Goal: Task Accomplishment & Management: Use online tool/utility

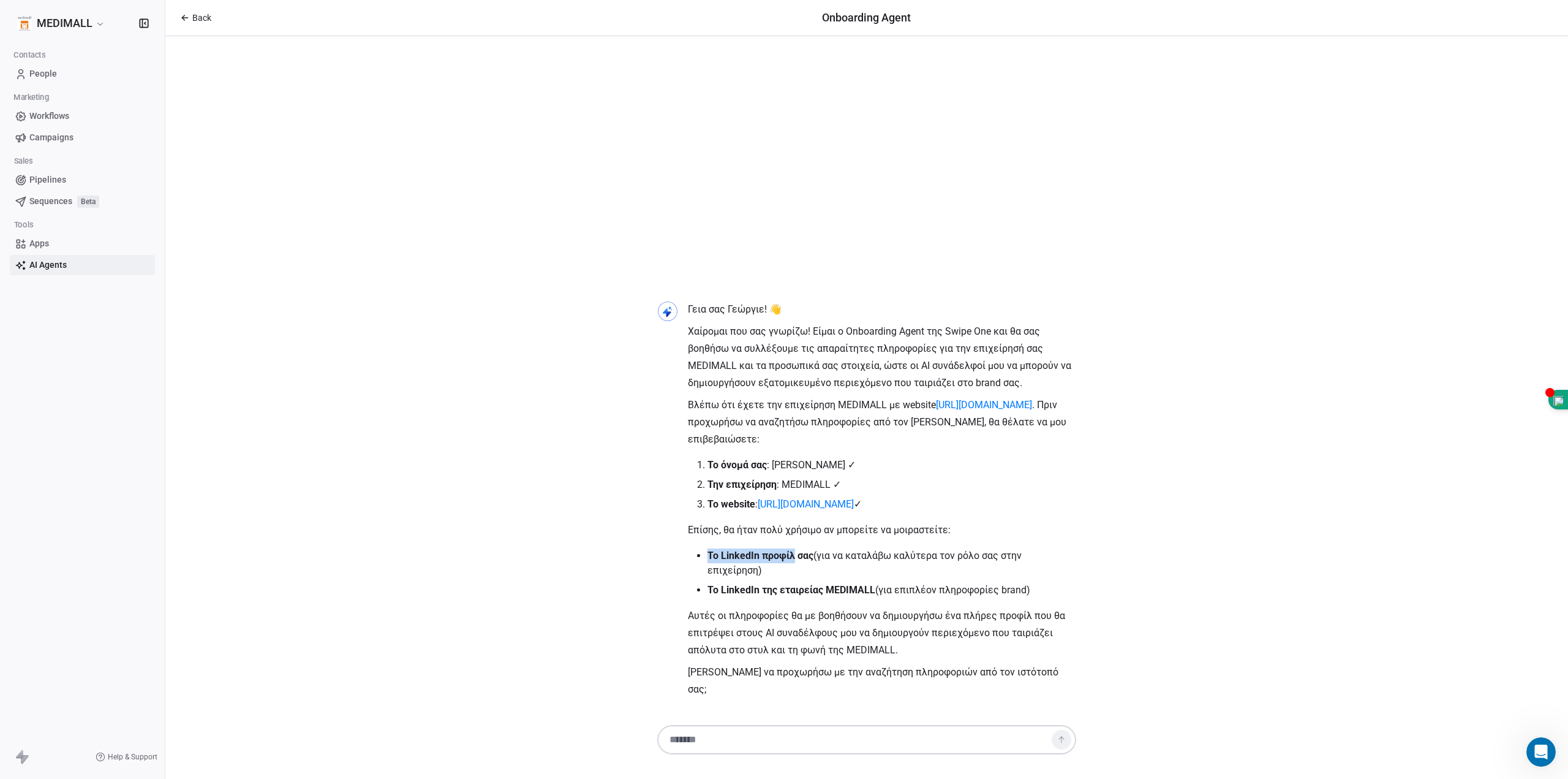
drag, startPoint x: 709, startPoint y: 571, endPoint x: 801, endPoint y: 579, distance: 92.3
click at [801, 561] on strong "Το LinkedIn προφίλ σας" at bounding box center [761, 555] width 106 height 12
copy strong "Το LinkedIn προφίλ"
click at [776, 736] on textarea at bounding box center [855, 739] width 384 height 23
paste textarea "**********"
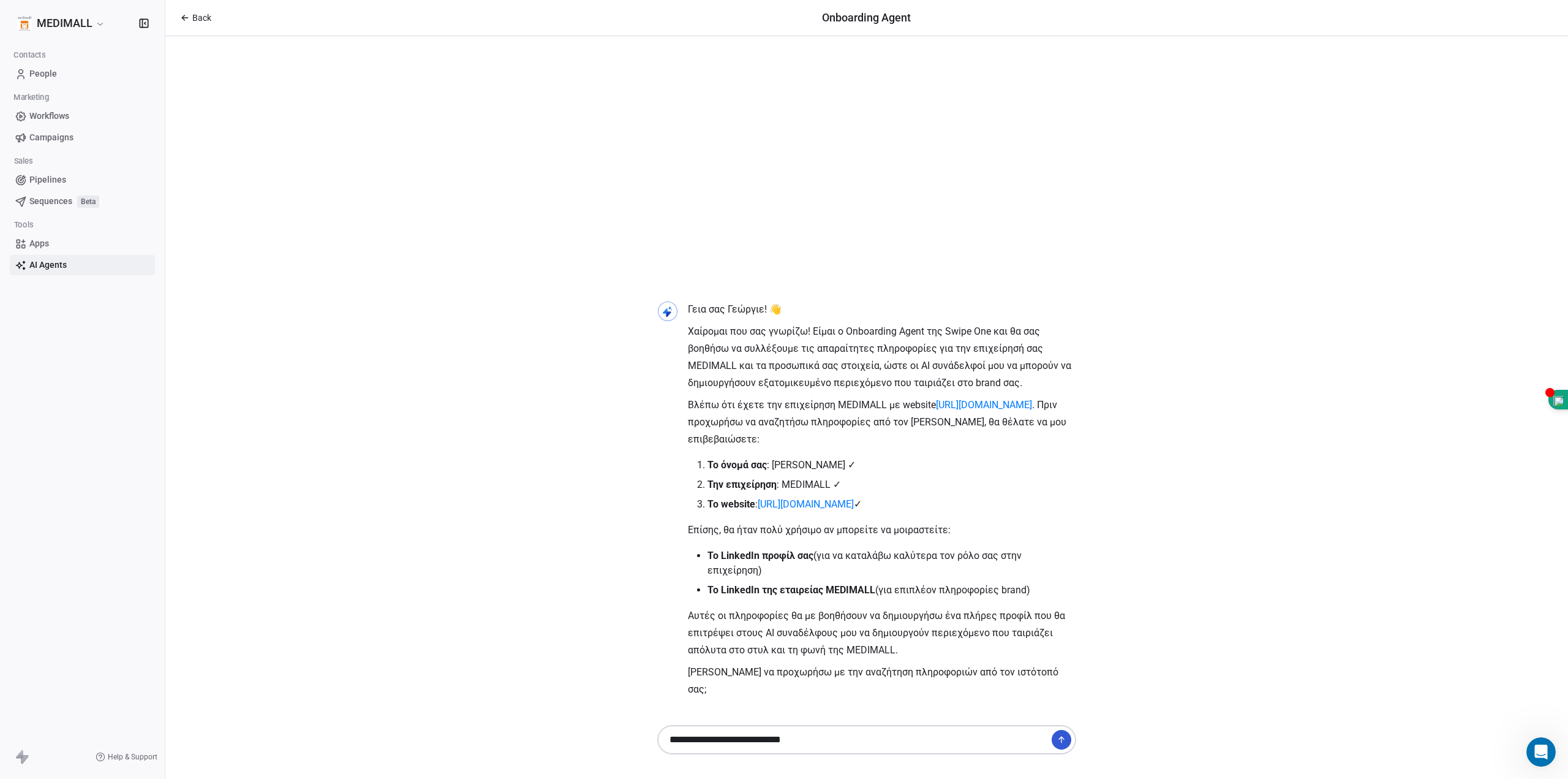
paste textarea "**********"
drag, startPoint x: 712, startPoint y: 602, endPoint x: 778, endPoint y: 606, distance: 66.1
click at [778, 595] on strong "Το LinkedIn της εταιρείας MEDIMALL" at bounding box center [792, 590] width 168 height 12
drag, startPoint x: 710, startPoint y: 608, endPoint x: 879, endPoint y: 606, distance: 169.0
click at [876, 595] on strong "Το LinkedIn της εταιρείας MEDIMALL" at bounding box center [792, 590] width 168 height 12
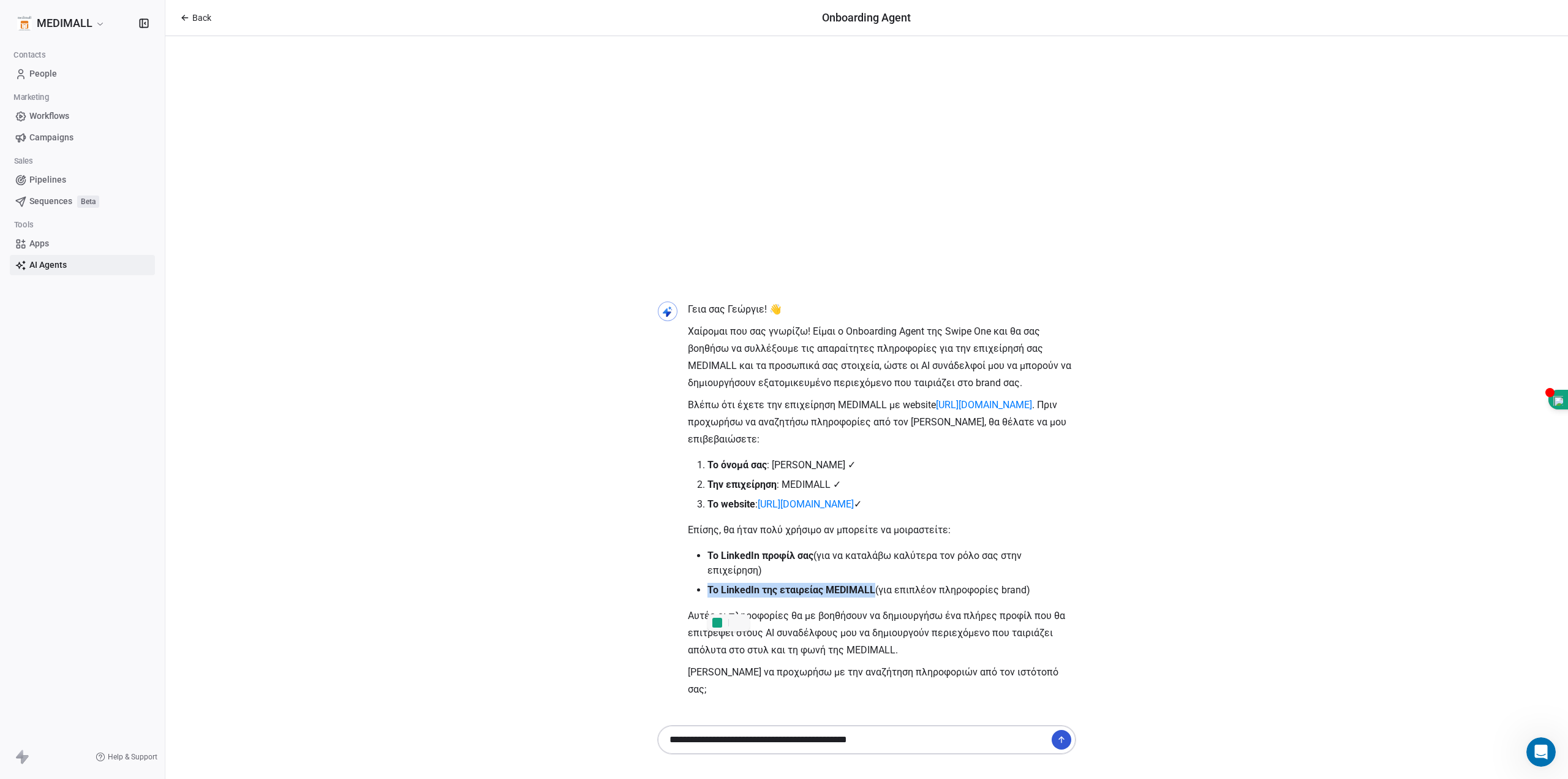
copy strong "Το LinkedIn της εταιρείας MEDIMALL"
click at [947, 741] on textarea "**********" at bounding box center [855, 739] width 384 height 23
paste textarea "**********"
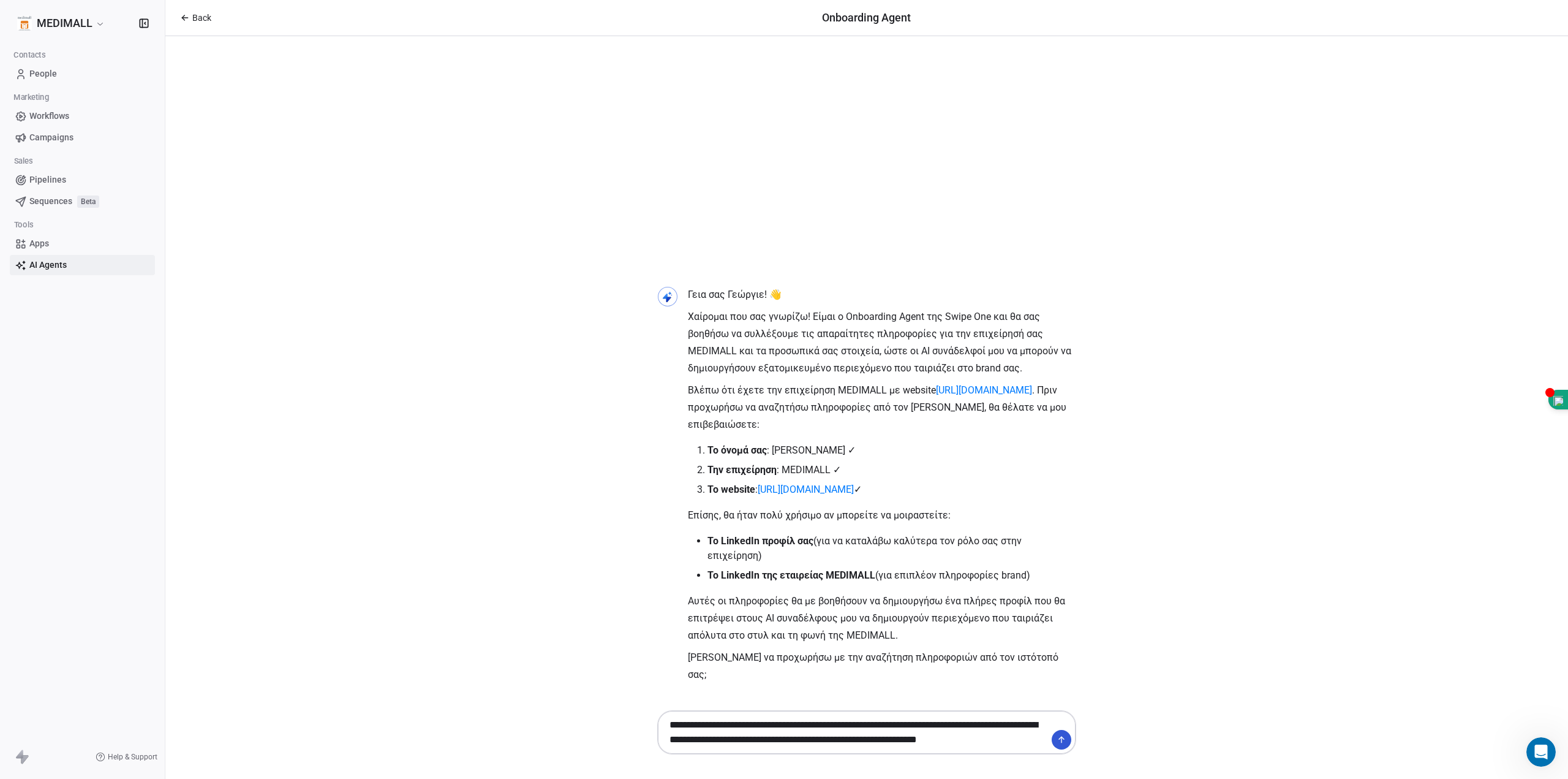
paste textarea "**********"
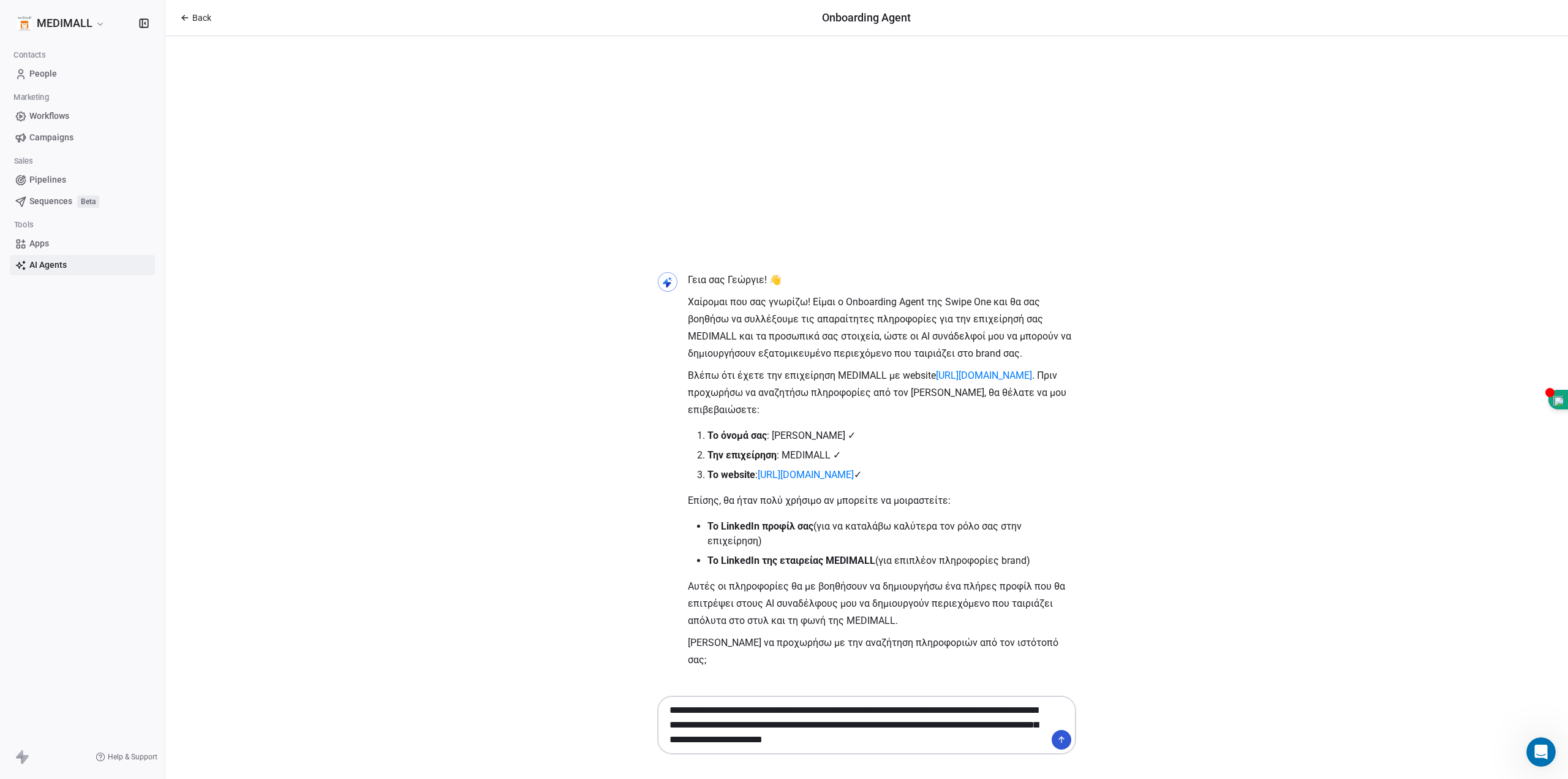
type textarea "**********"
click at [1058, 740] on icon at bounding box center [1062, 740] width 10 height 10
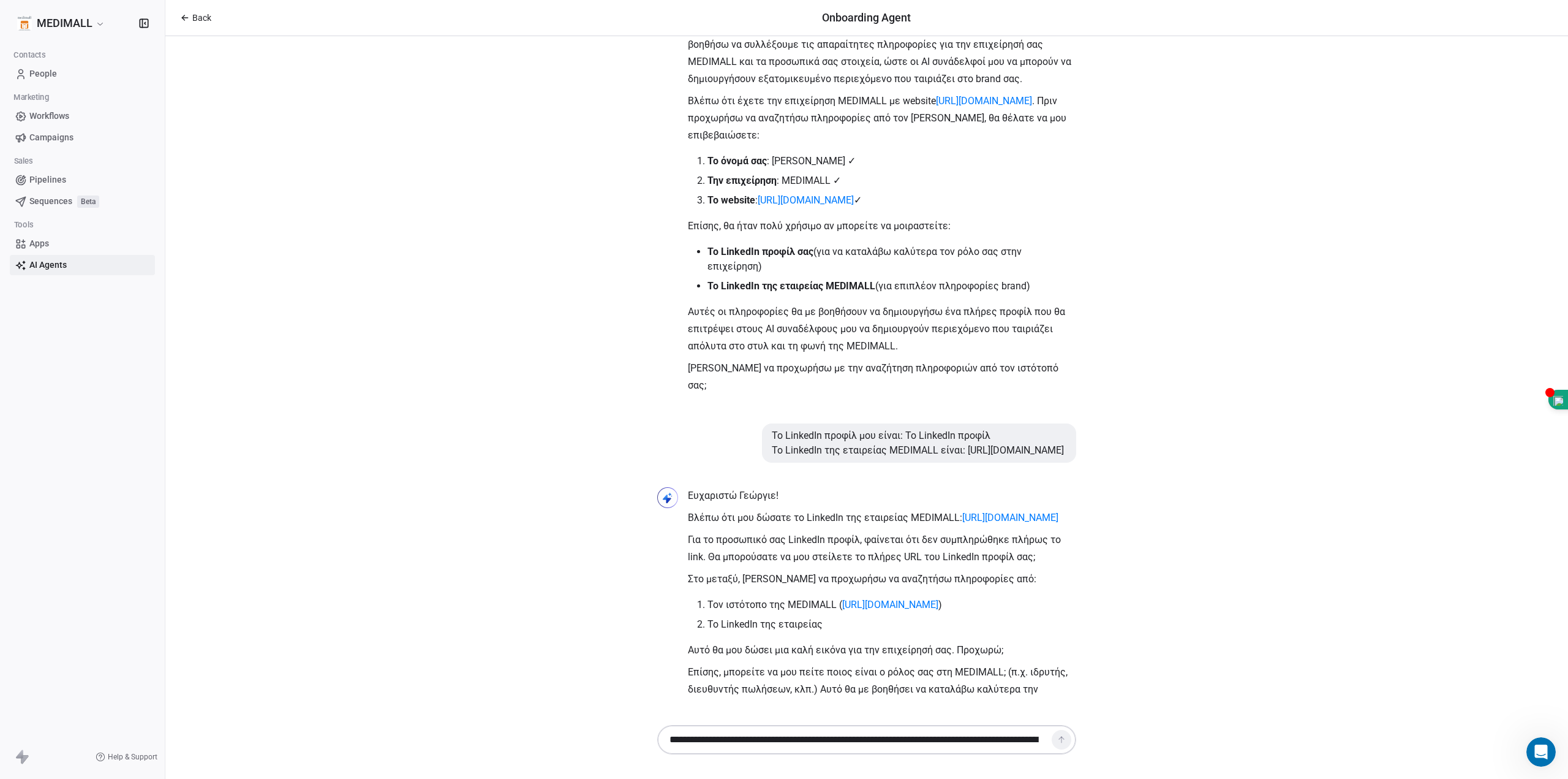
scroll to position [96, 0]
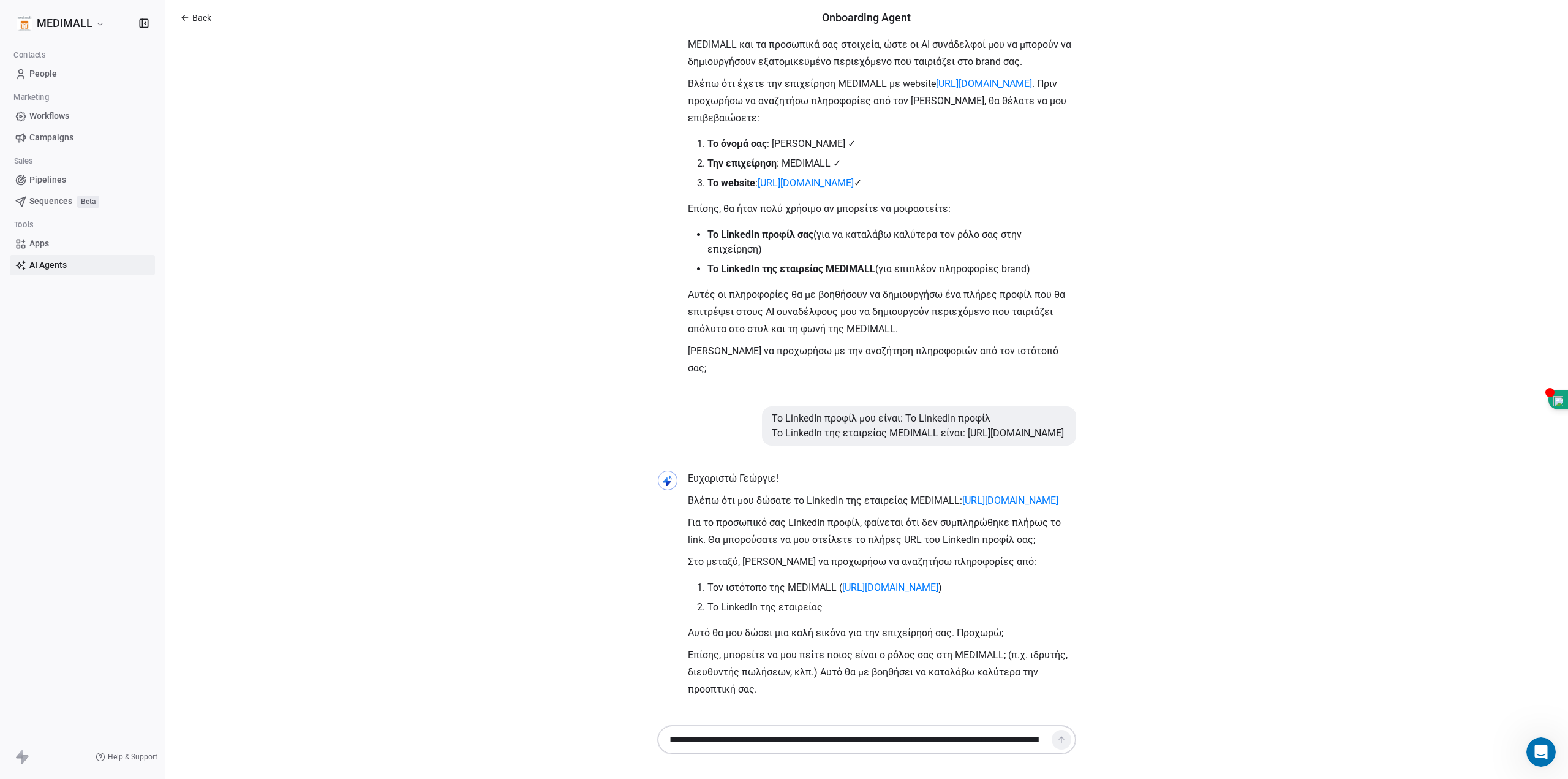
click at [805, 738] on textarea "**********" at bounding box center [855, 739] width 384 height 23
drag, startPoint x: 896, startPoint y: 388, endPoint x: 763, endPoint y: 386, distance: 133.0
click at [763, 406] on div "Το LinkedIn προφίλ μου είναι: Το LinkedIn προφίλ Το LinkedIn της εταιρείας MEDI…" at bounding box center [919, 425] width 315 height 39
copy div "Το LinkedIn προφίλ μου είναι:"
click at [711, 735] on textarea "**********" at bounding box center [855, 739] width 384 height 23
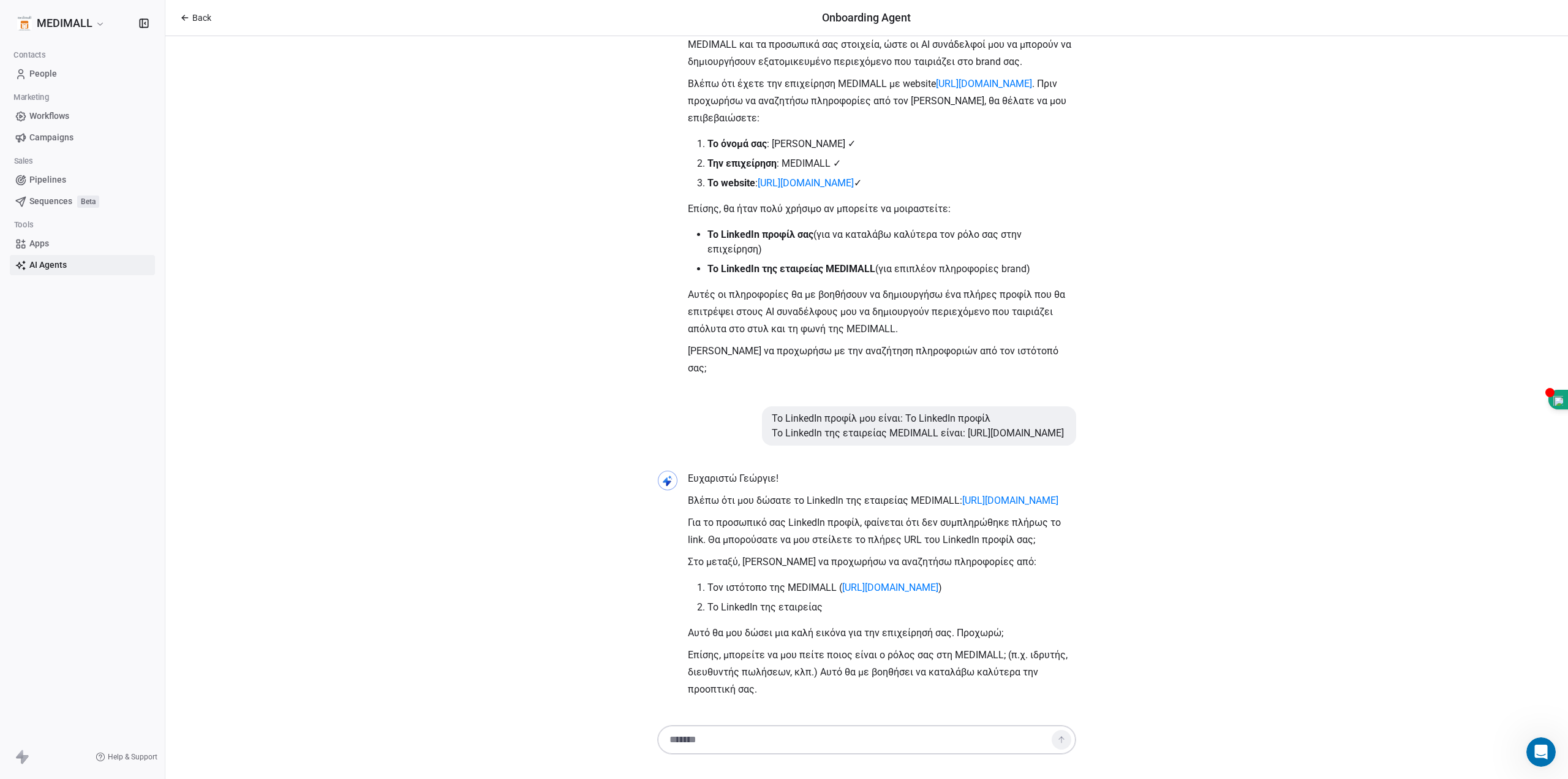
paste textarea "**********"
type textarea "**********"
click at [1065, 741] on icon at bounding box center [1062, 740] width 10 height 10
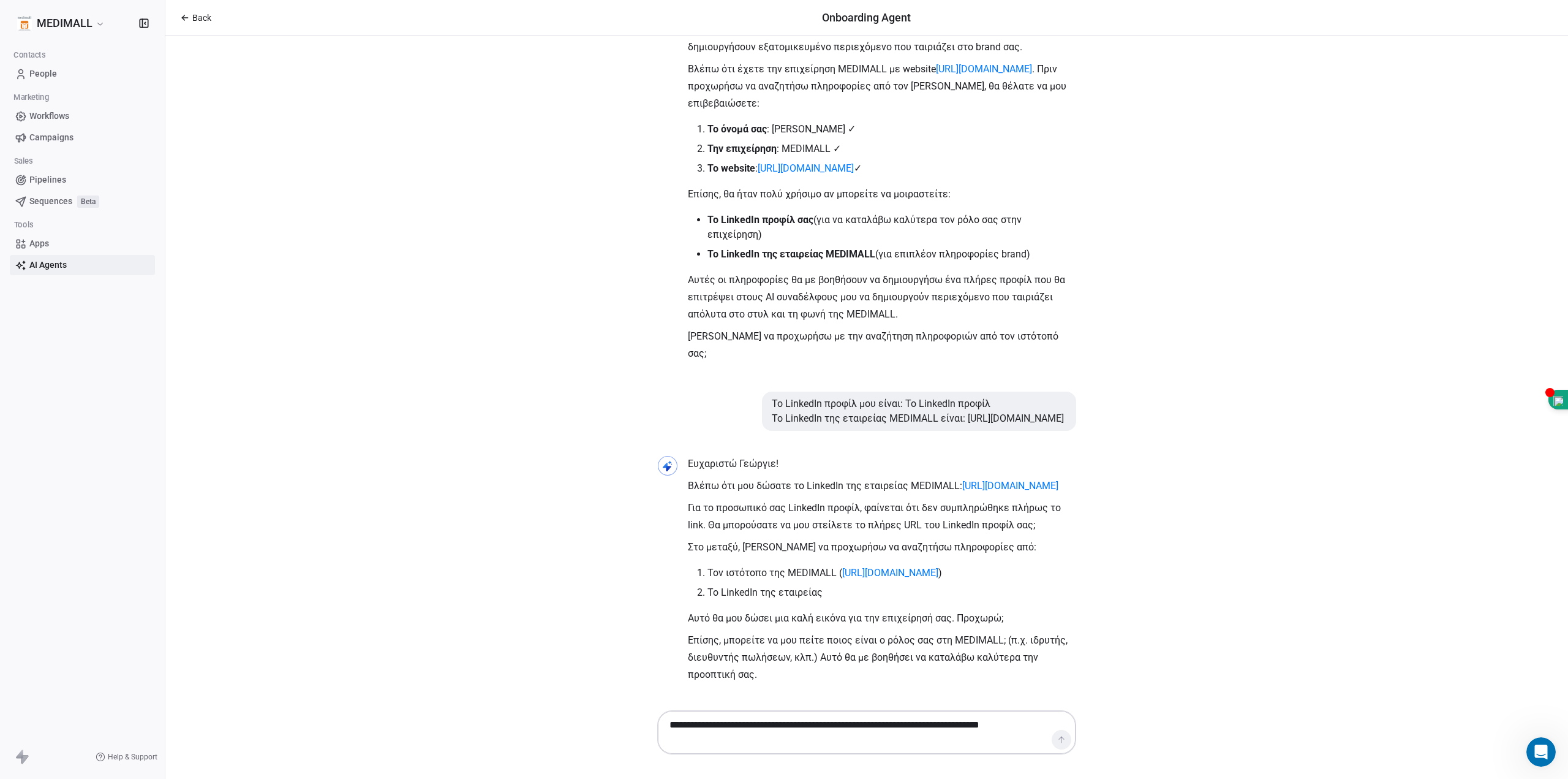
scroll to position [159, 0]
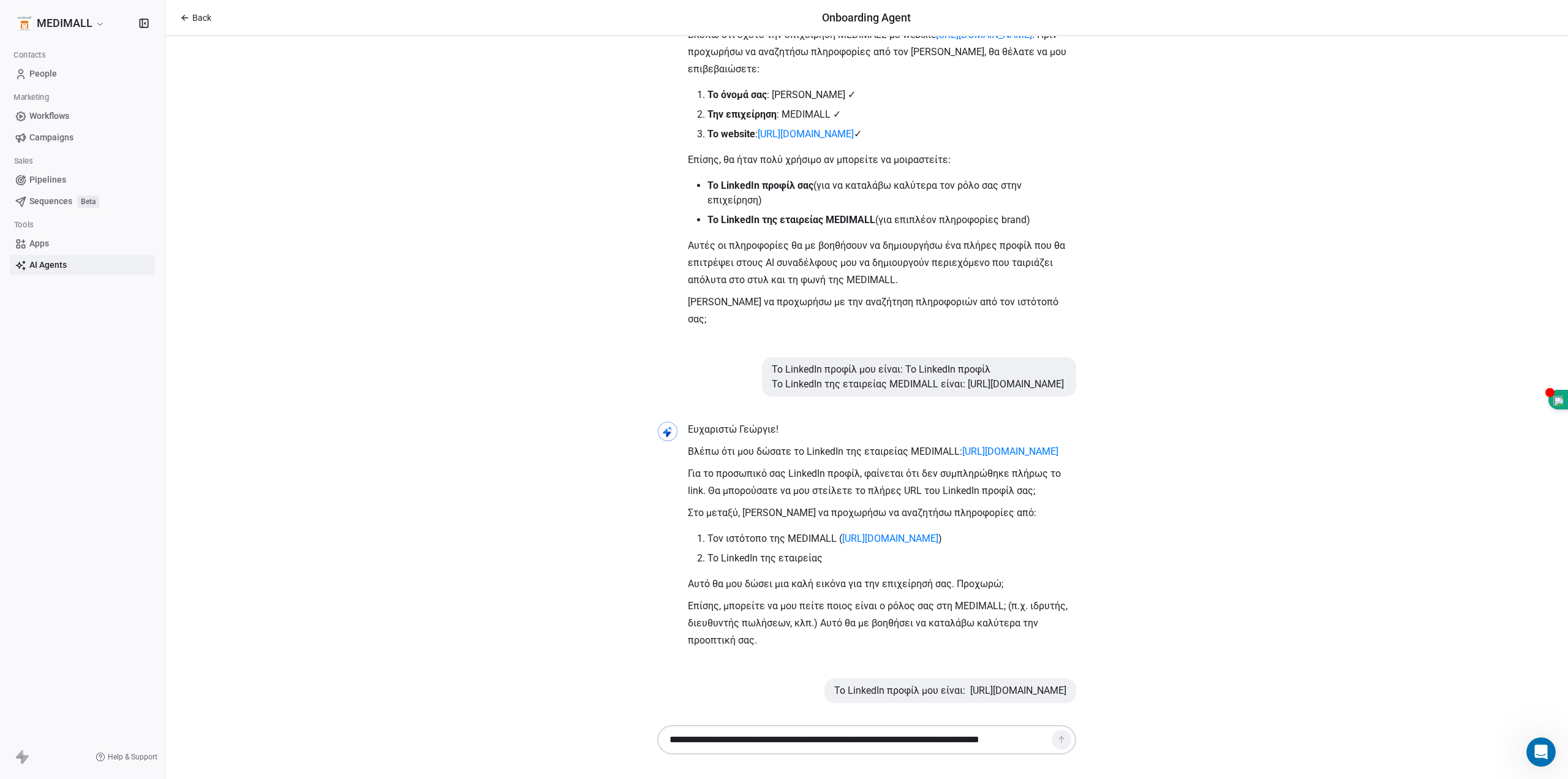
click at [893, 739] on textarea "**********" at bounding box center [855, 739] width 384 height 23
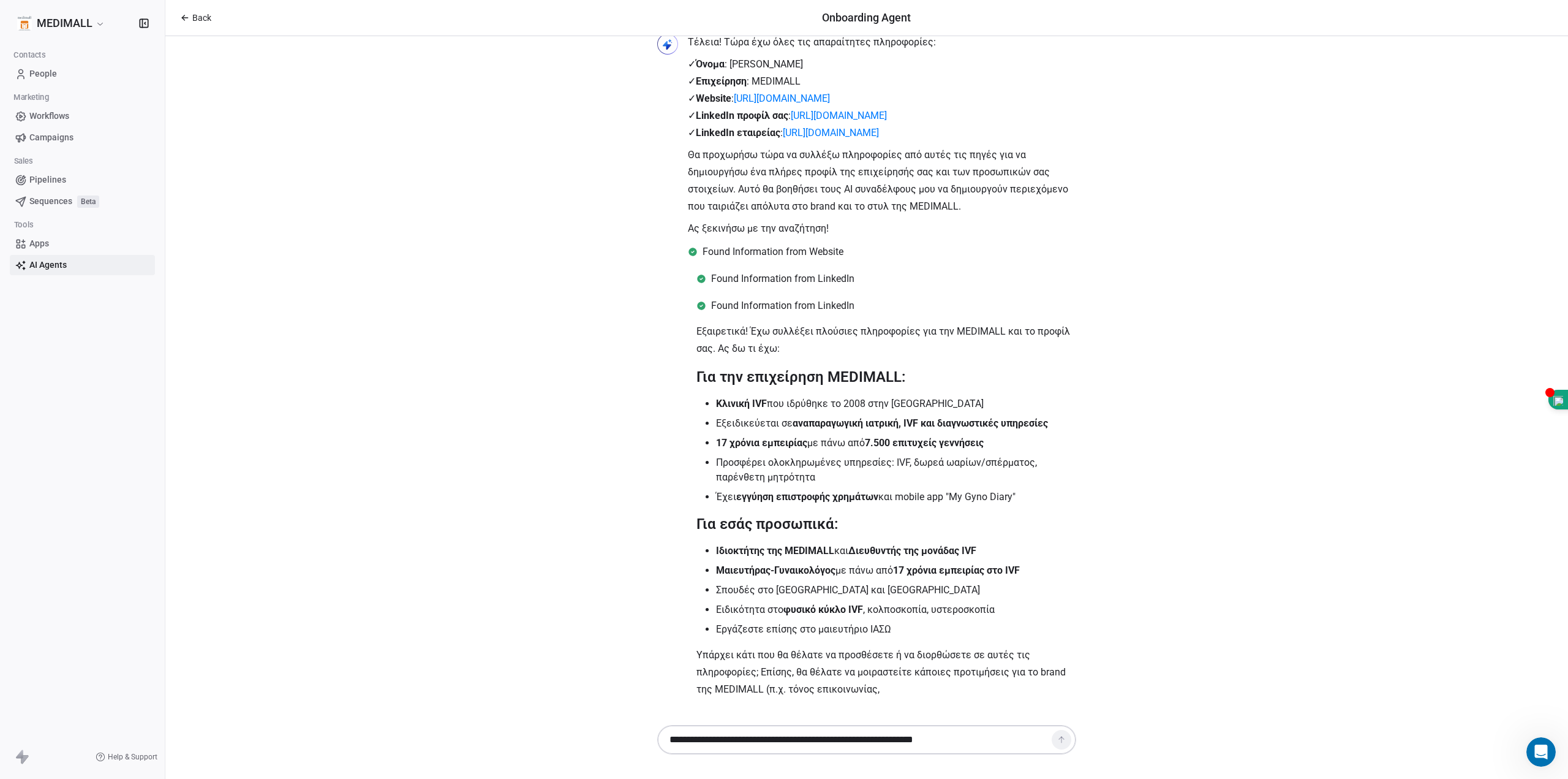
scroll to position [868, 0]
type textarea "**********"
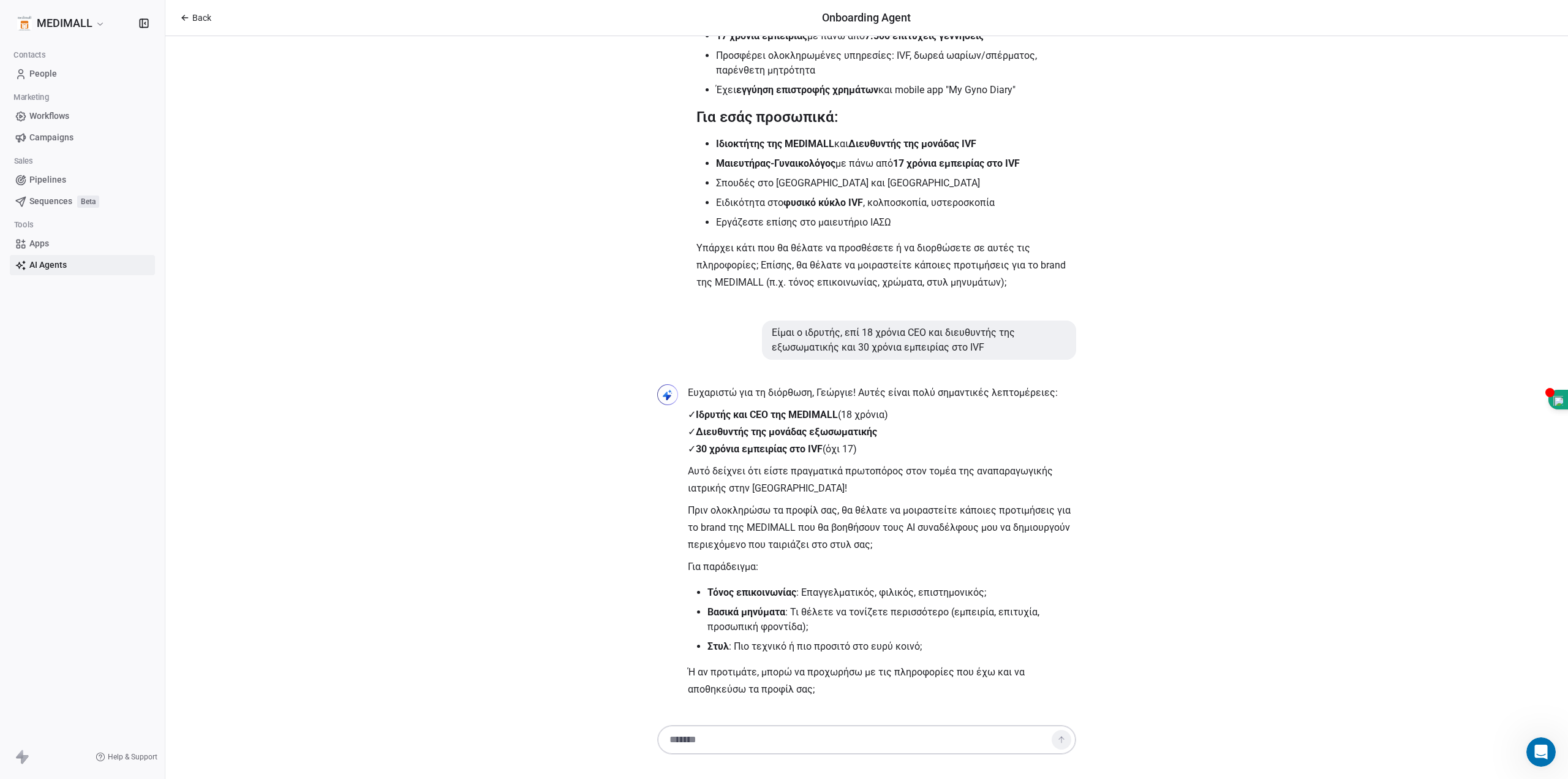
scroll to position [1274, 0]
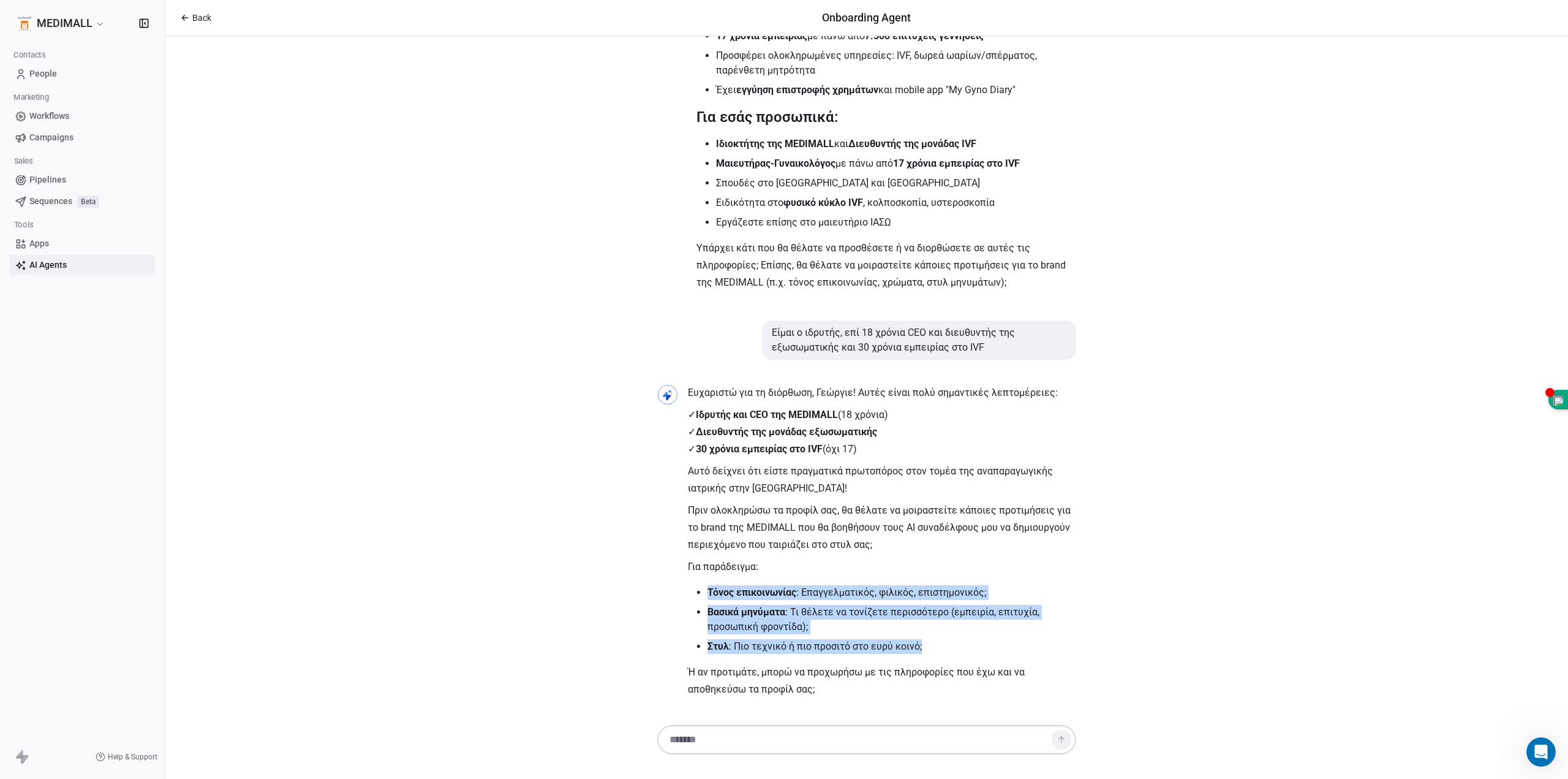
drag, startPoint x: 704, startPoint y: 595, endPoint x: 926, endPoint y: 639, distance: 226.3
click at [923, 641] on ul "Τόνος επικοινωνίας : Επαγγελματικός, φιλικός, επιστημονικός; Βασικά μηνύματα : …" at bounding box center [882, 619] width 389 height 69
copy ul "Τόνος επικοινωνίας : Επαγγελματικός, φιλικός, επιστημονικός; Βασικά μηνύματα : …"
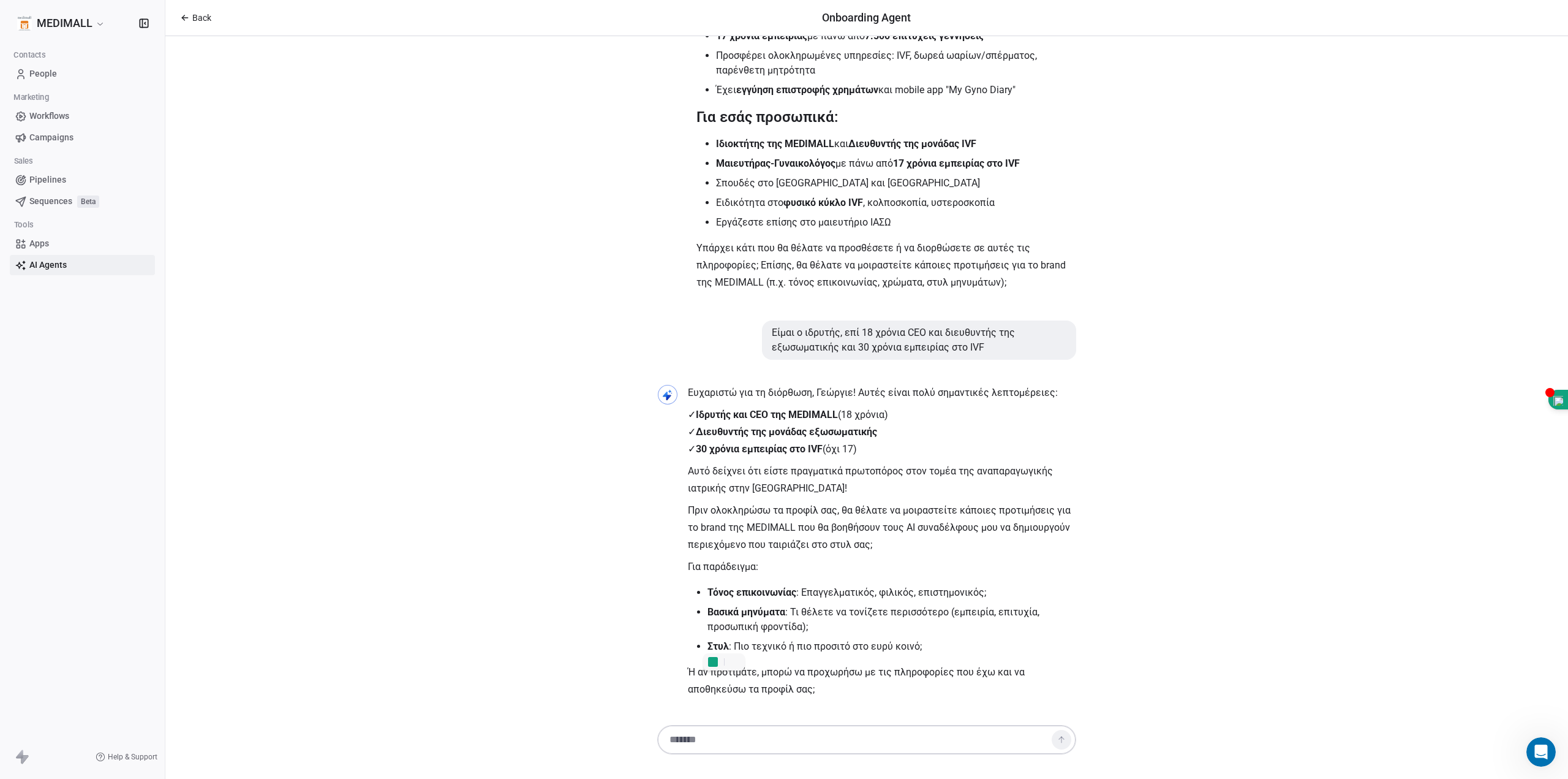
click at [755, 737] on textarea at bounding box center [855, 739] width 384 height 23
paste textarea "**********"
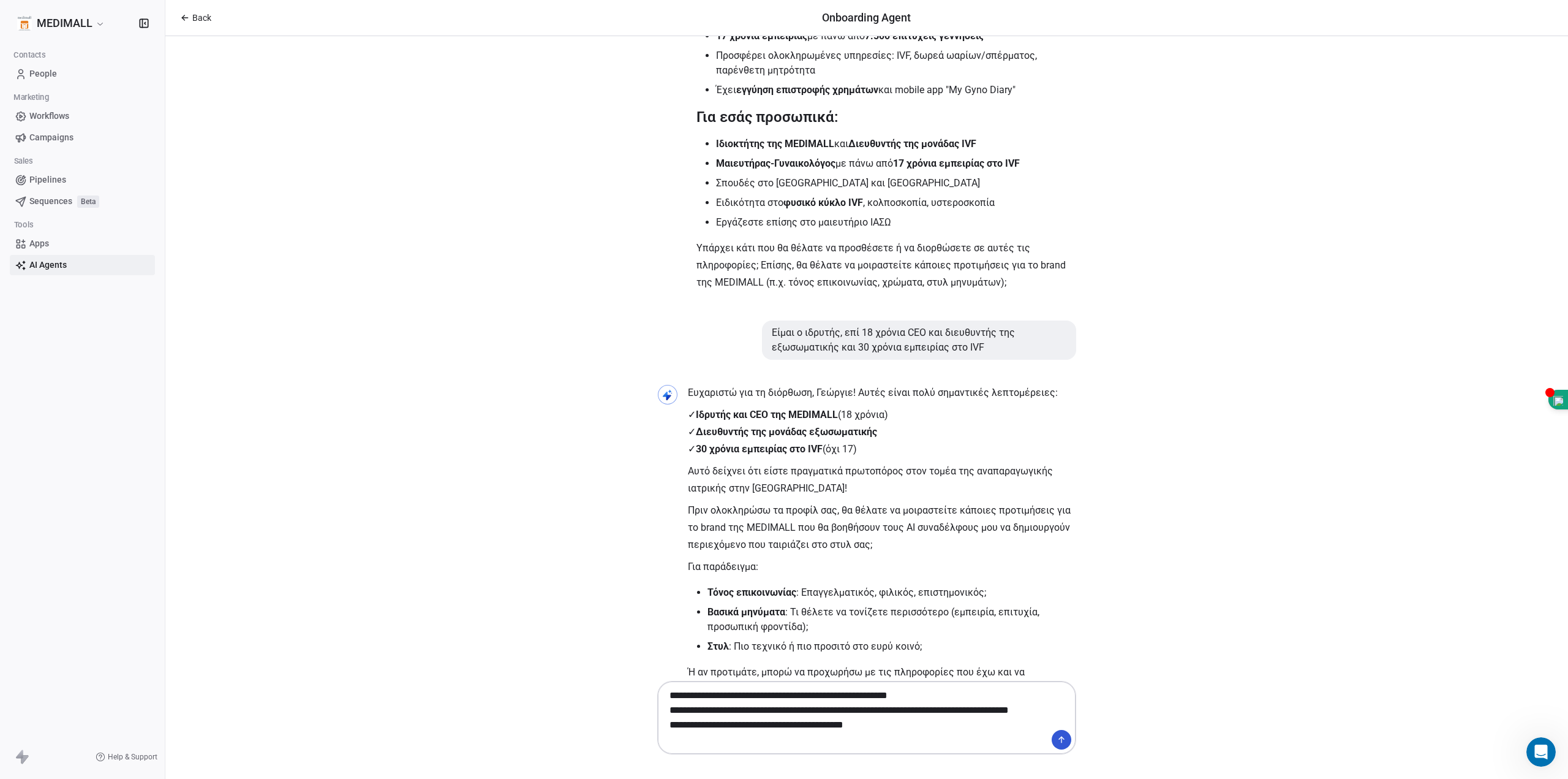
click at [832, 694] on textarea "**********" at bounding box center [855, 717] width 384 height 67
type textarea "**********"
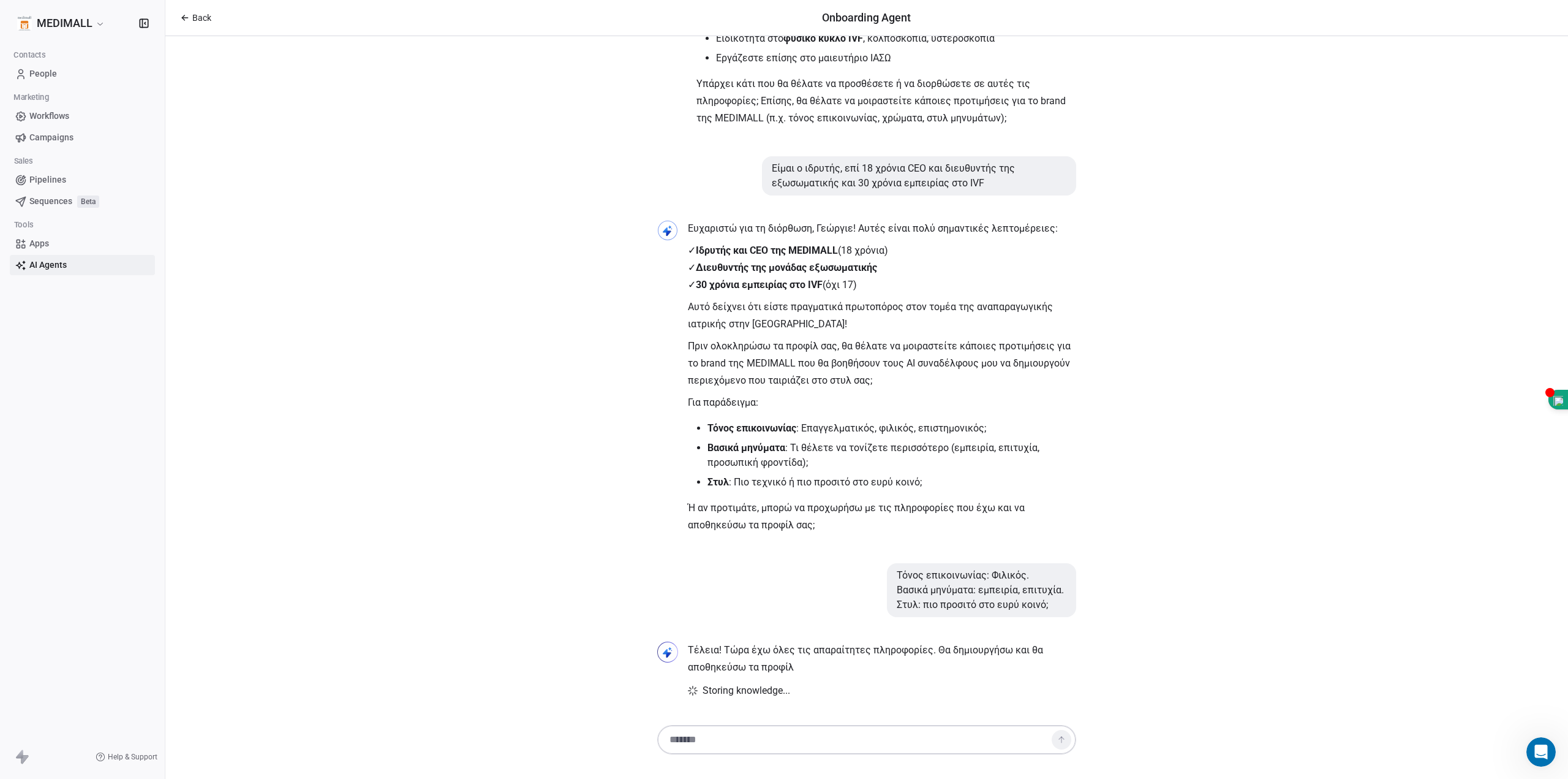
scroll to position [1438, 0]
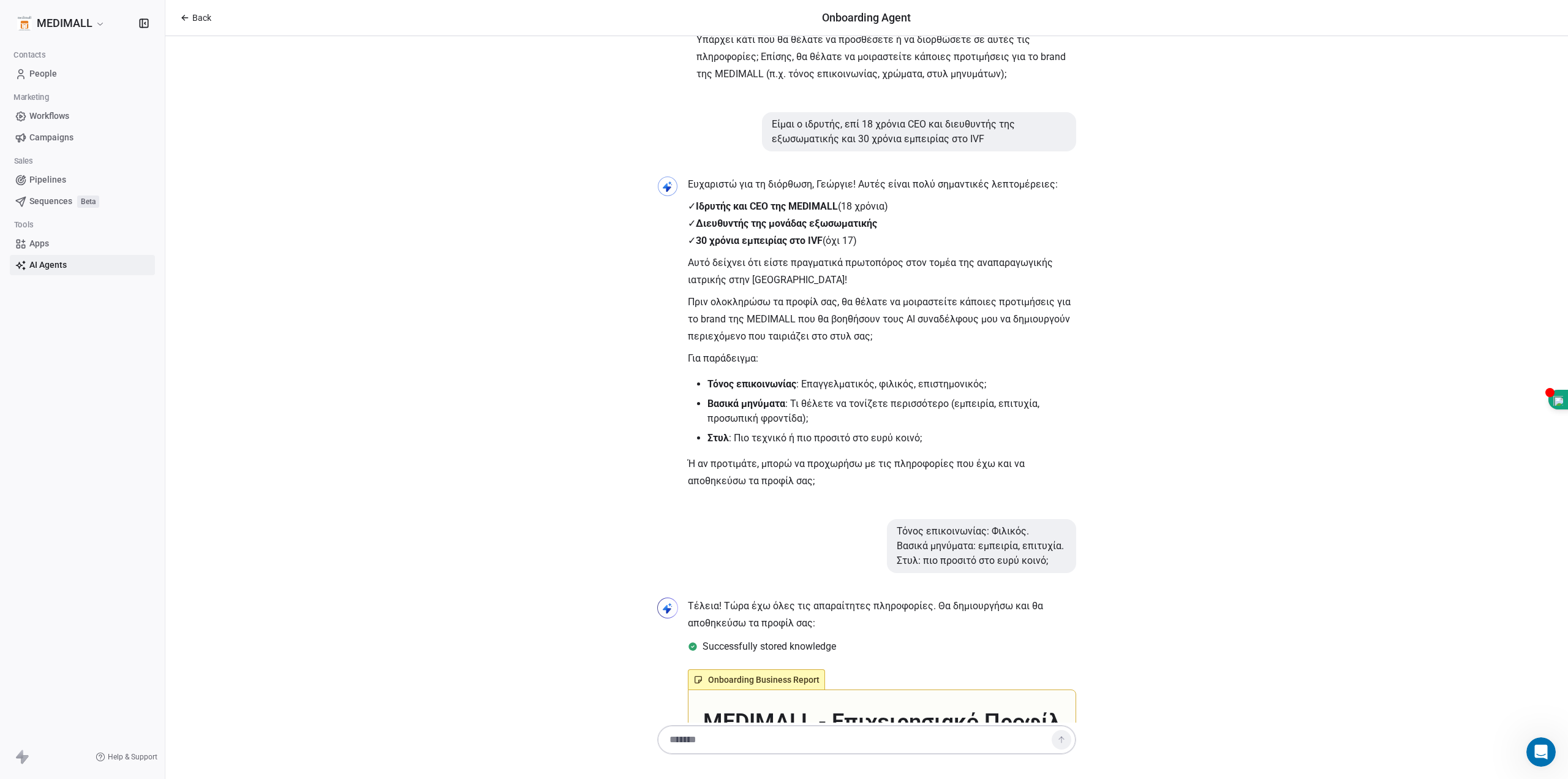
click at [200, 19] on span "Back" at bounding box center [202, 18] width 19 height 12
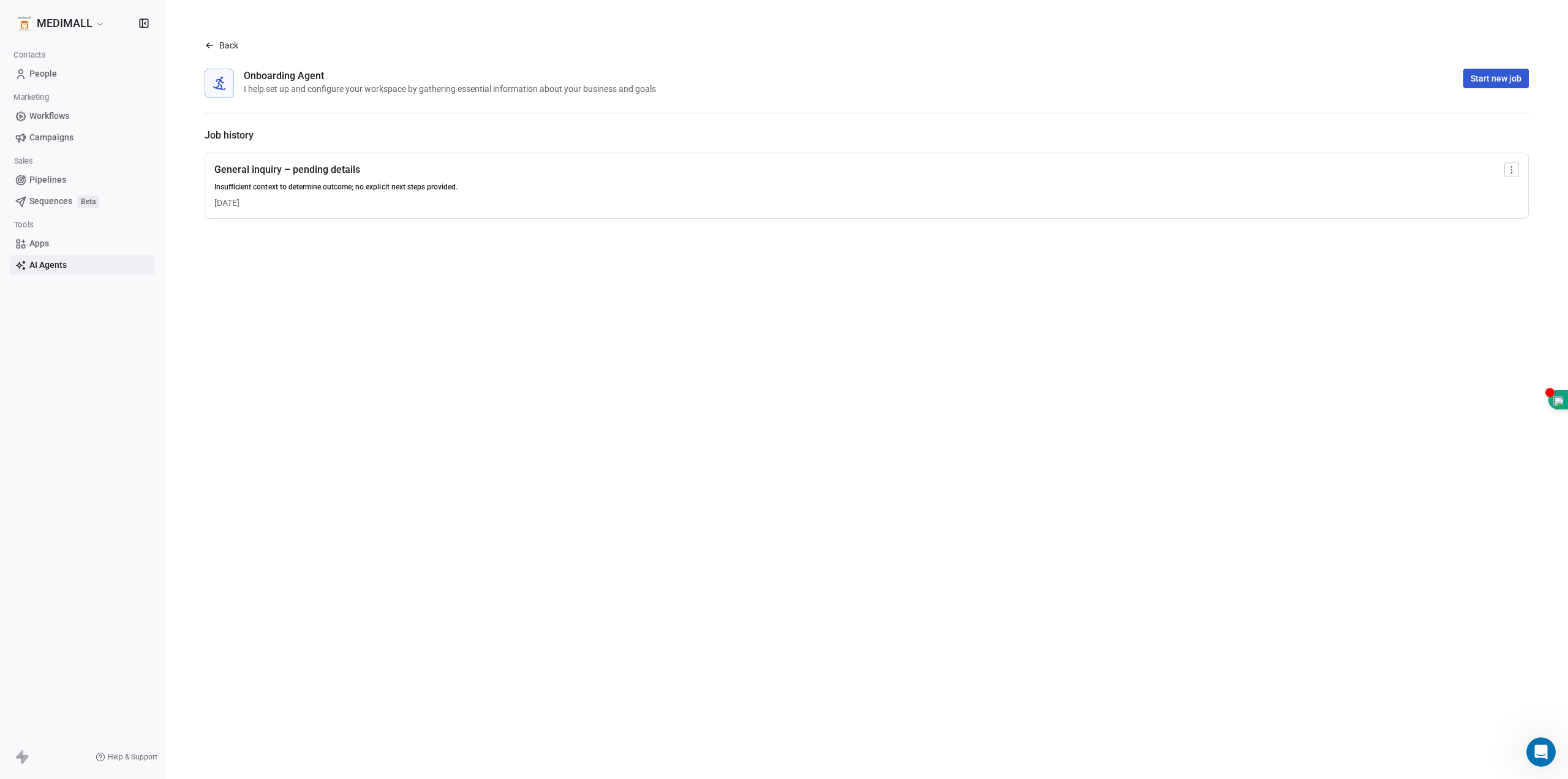
click at [267, 71] on div "Onboarding Agent" at bounding box center [449, 76] width 412 height 15
click at [46, 115] on span "Workflows" at bounding box center [49, 116] width 40 height 13
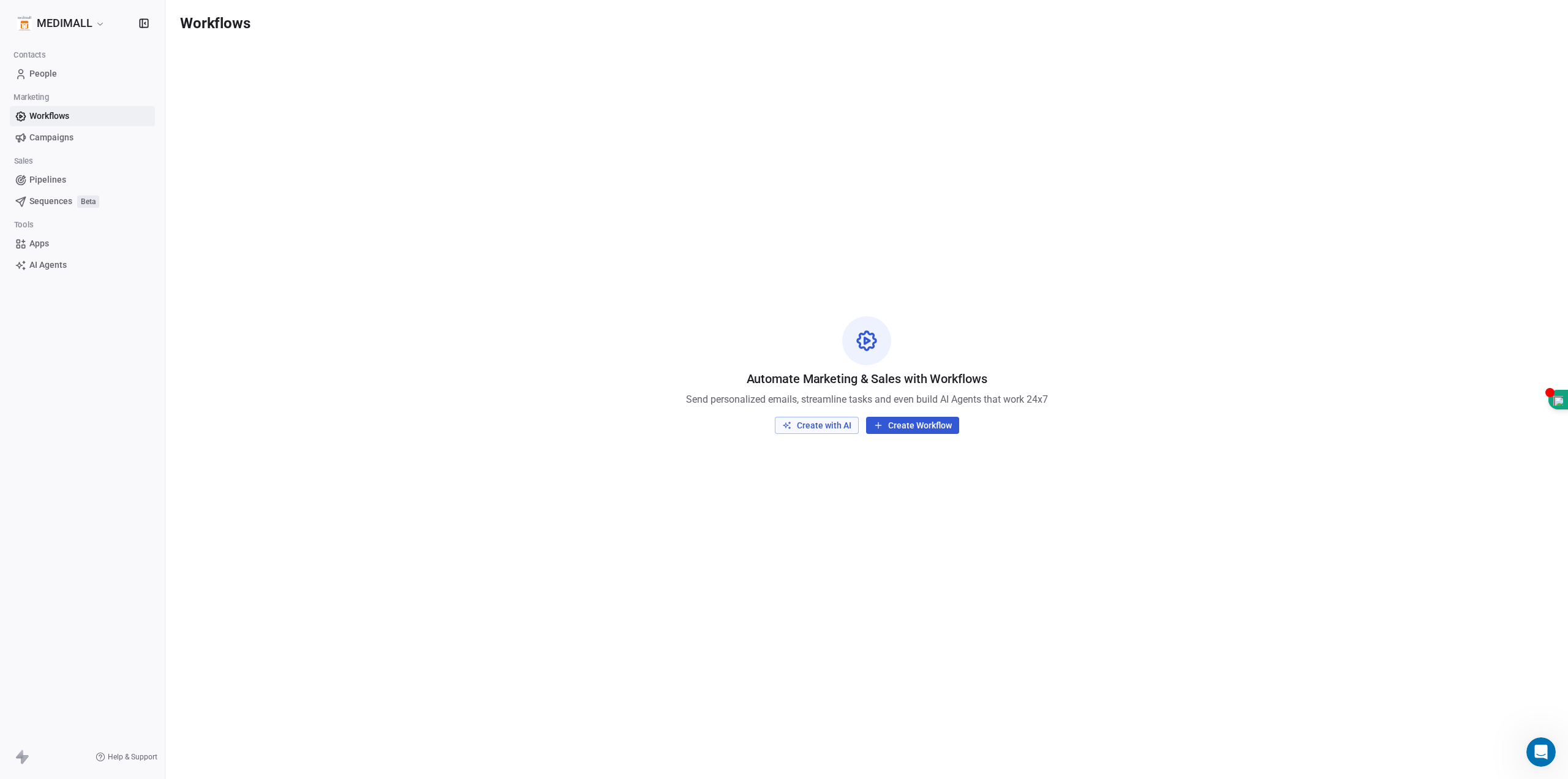
click at [802, 425] on button "Create with AI" at bounding box center [817, 424] width 84 height 17
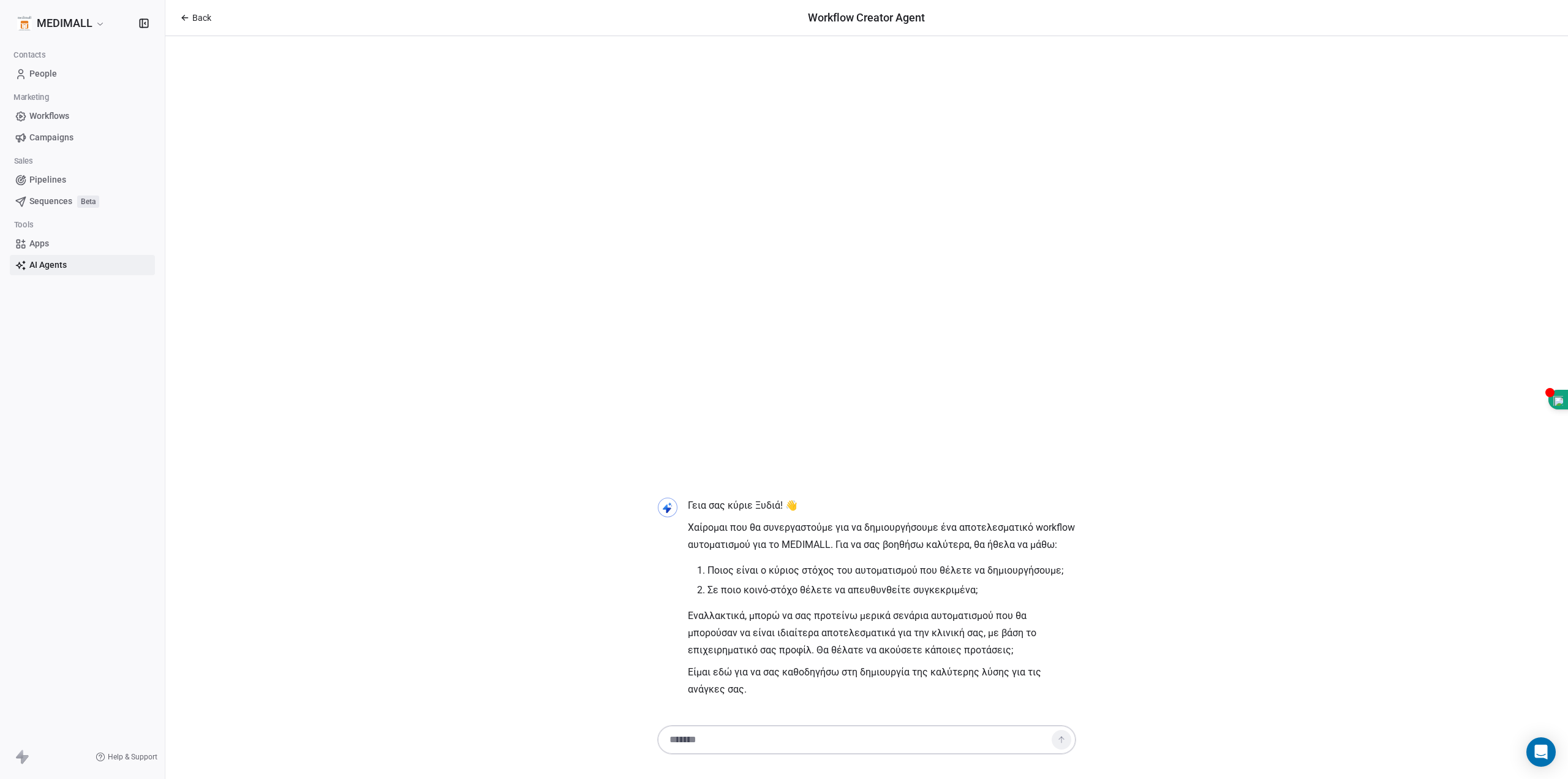
click at [42, 115] on span "Workflows" at bounding box center [49, 116] width 40 height 13
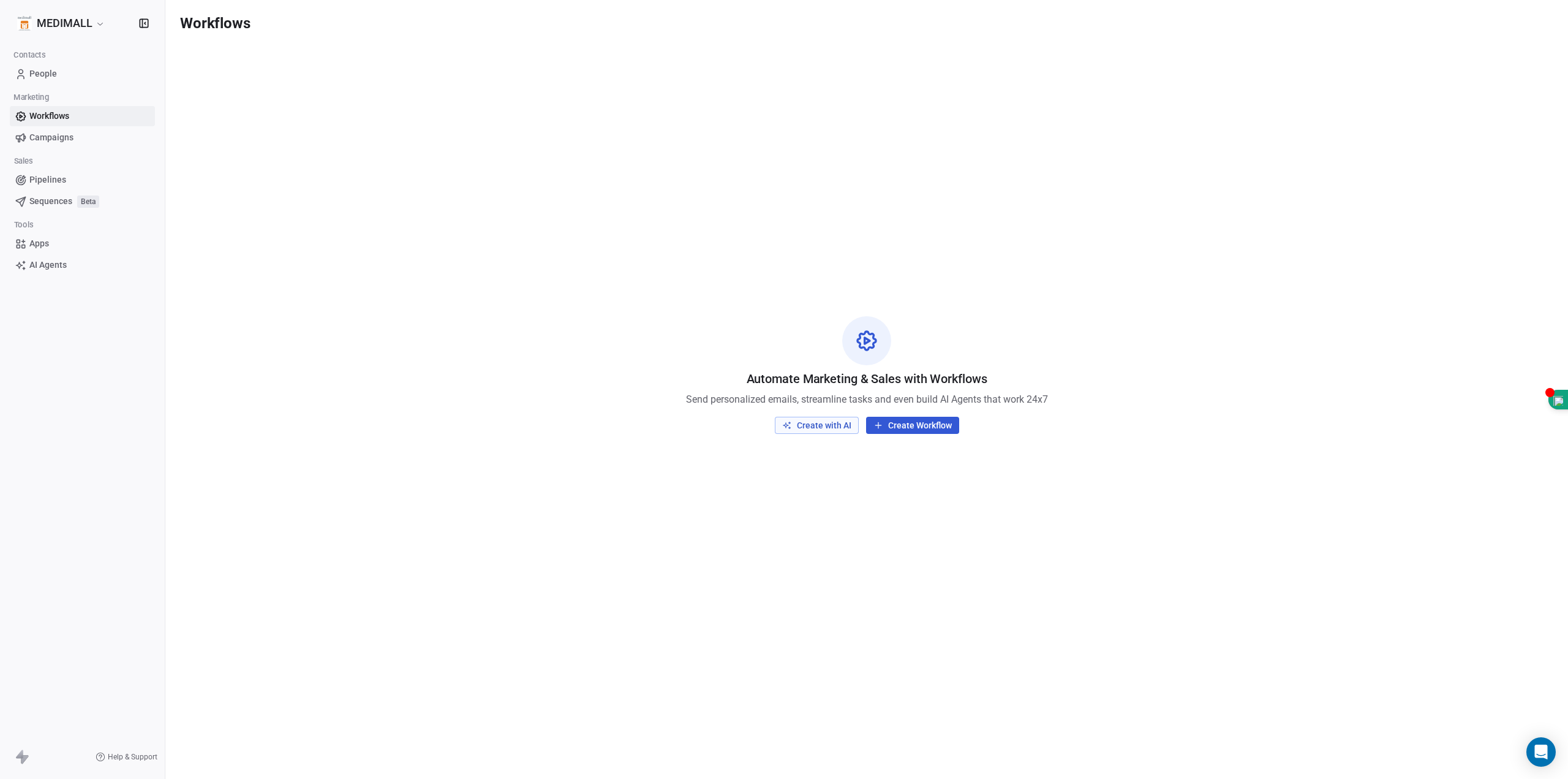
click at [42, 115] on span "Workflows" at bounding box center [49, 116] width 40 height 13
click at [815, 422] on button "Create with AI" at bounding box center [817, 424] width 84 height 17
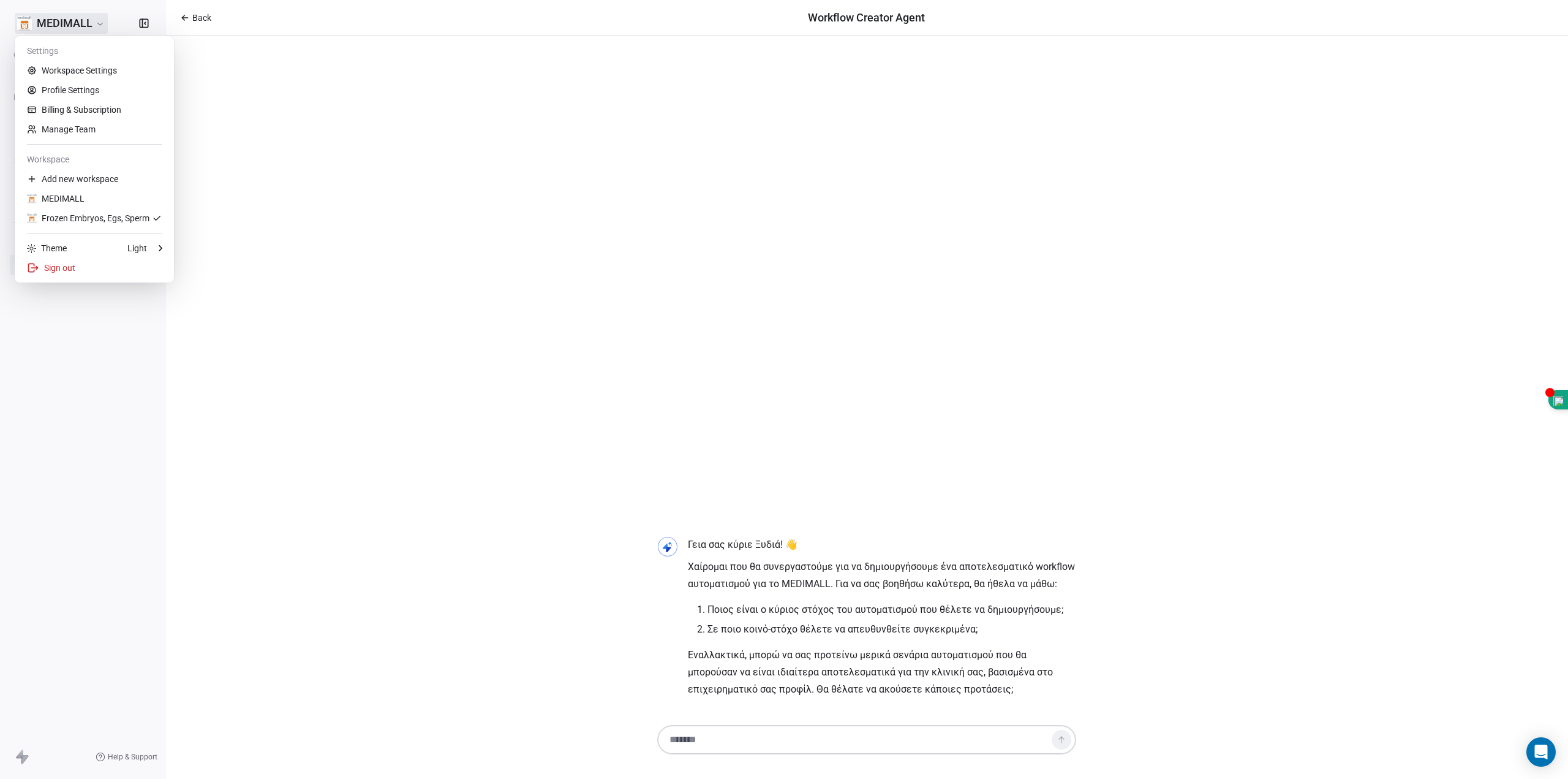
click at [62, 25] on html "MEDIMALL Contacts People Marketing Workflows Campaigns Sales Pipelines Sequence…" at bounding box center [784, 390] width 1568 height 779
click at [506, 148] on html "MEDIMALL Contacts People Marketing Workflows Campaigns Sales Pipelines Sequence…" at bounding box center [784, 390] width 1568 height 779
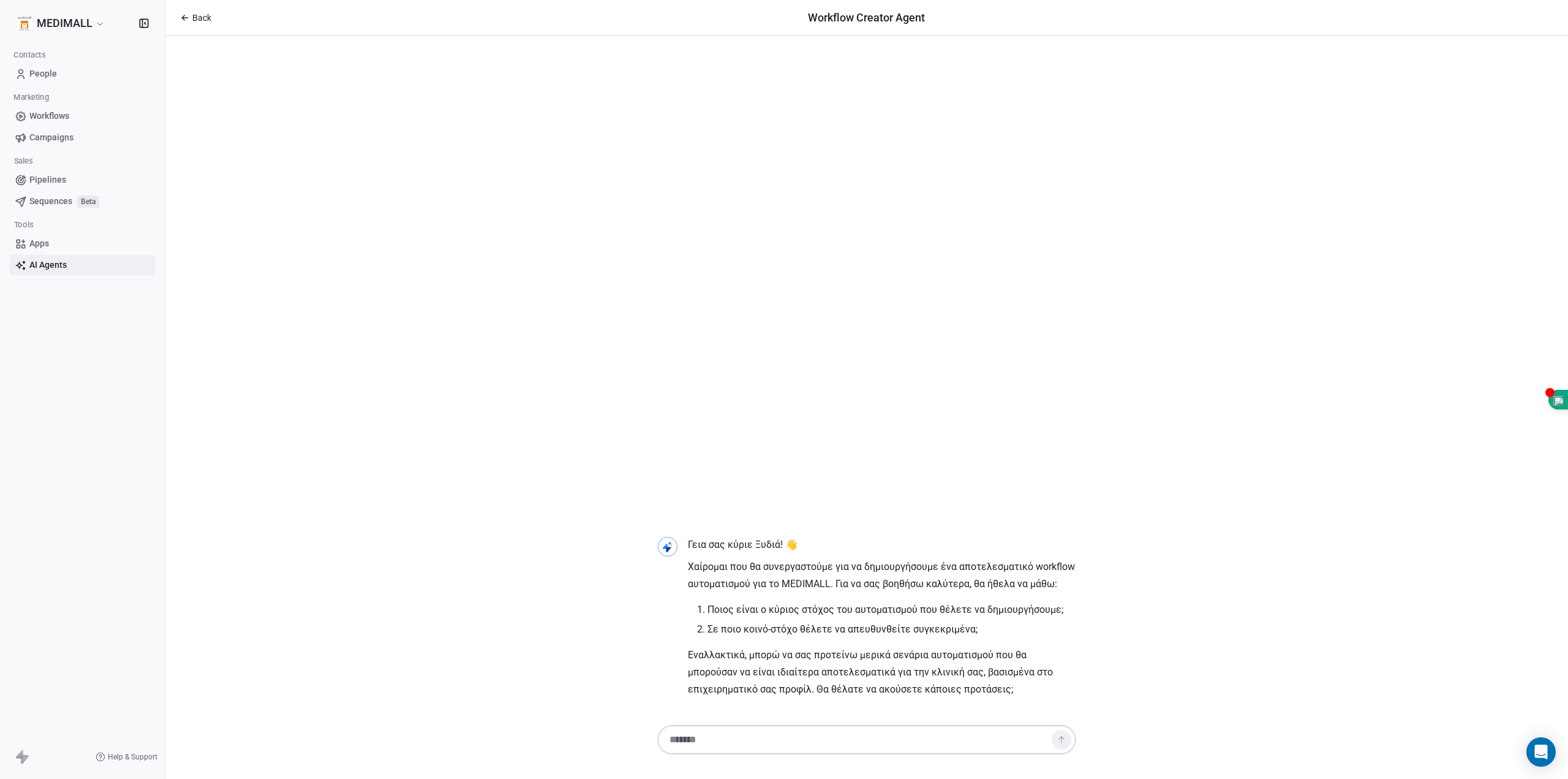
click at [977, 749] on textarea at bounding box center [855, 739] width 384 height 23
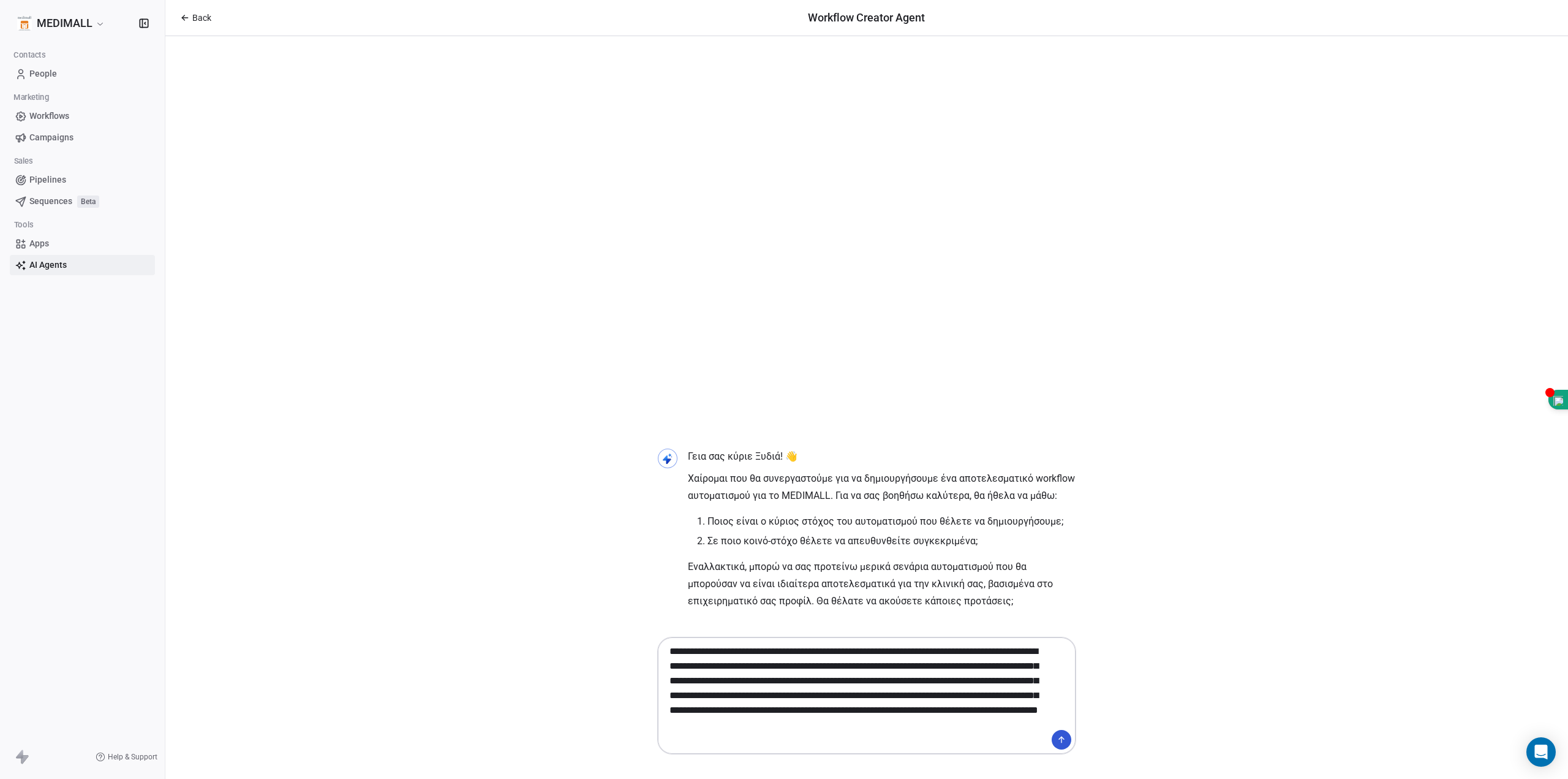
type textarea "**********"
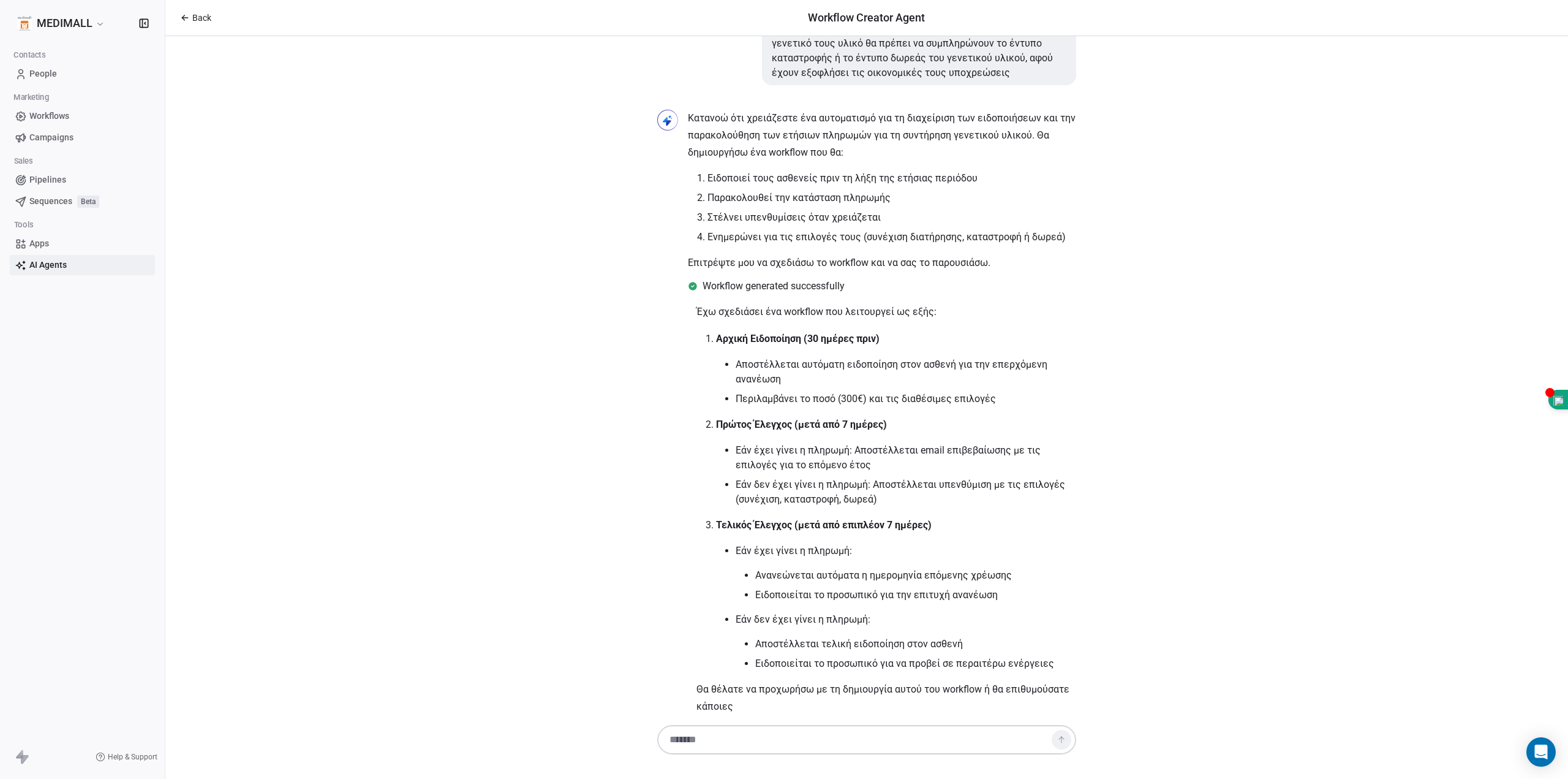
scroll to position [326, 0]
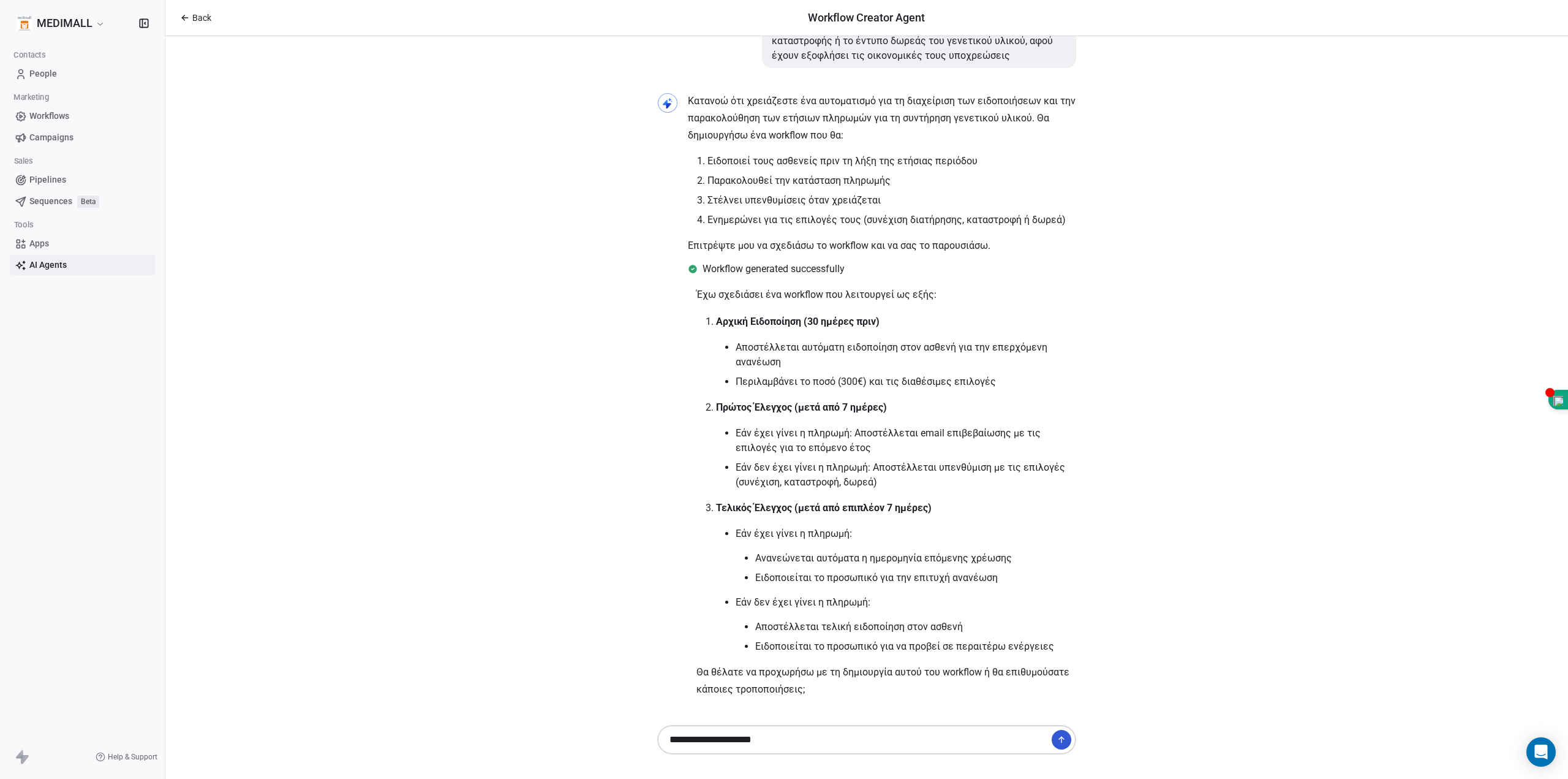
type textarea "**********"
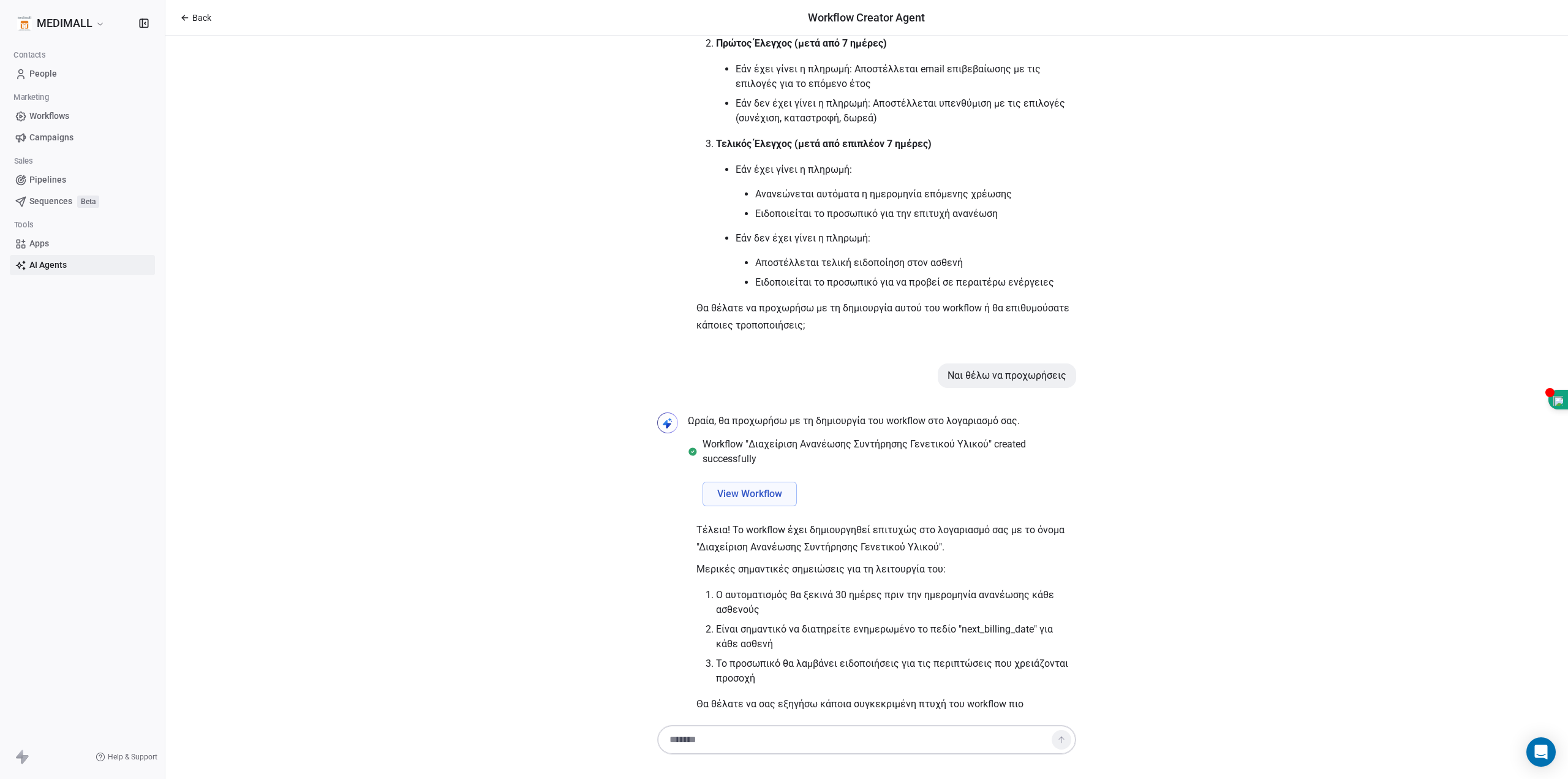
scroll to position [707, 0]
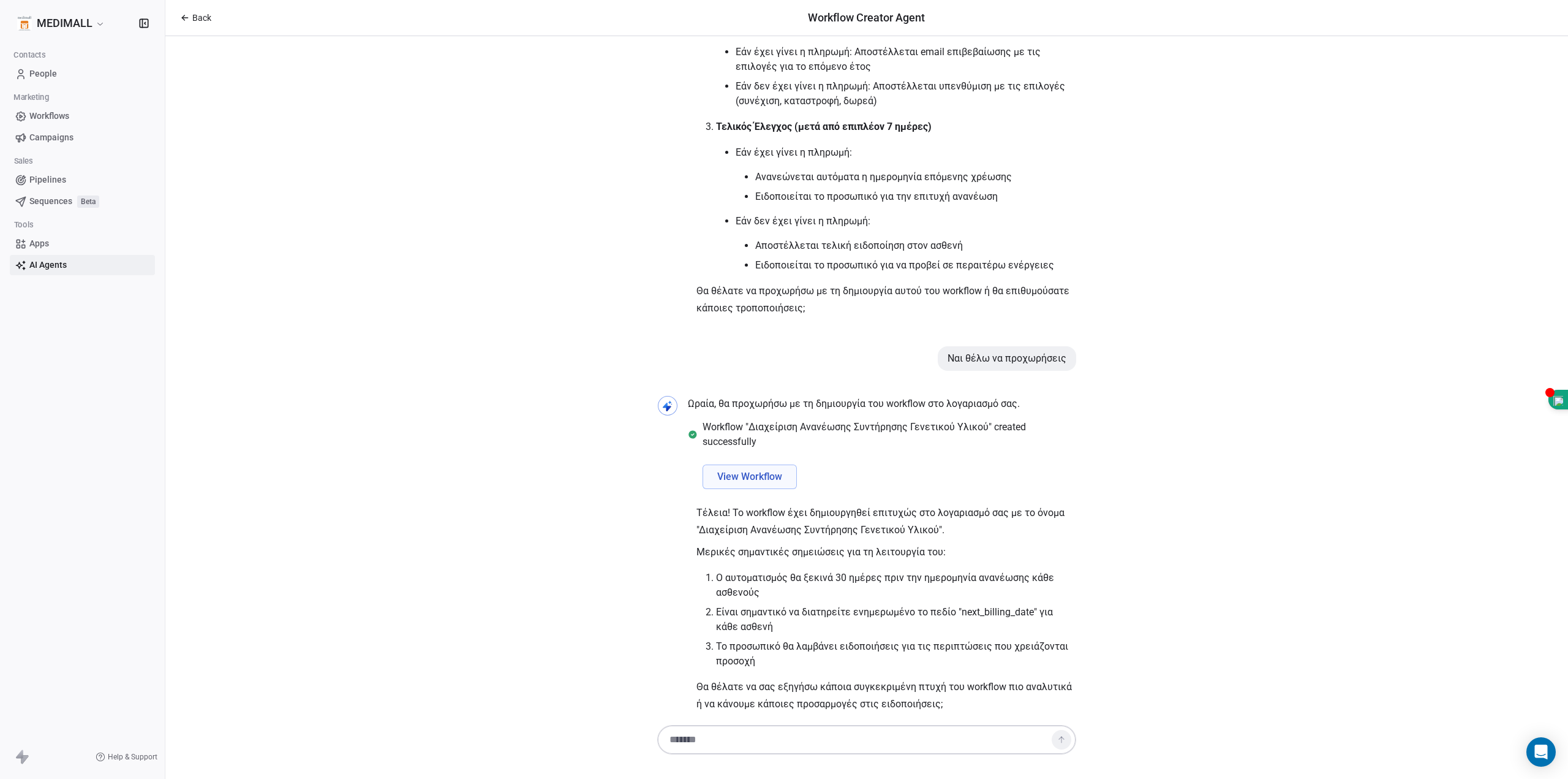
click at [755, 469] on span "View Workflow" at bounding box center [749, 476] width 65 height 15
click at [53, 23] on html "MEDIMALL Contacts People Marketing Workflows Campaigns Sales Pipelines Sequence…" at bounding box center [784, 390] width 1568 height 779
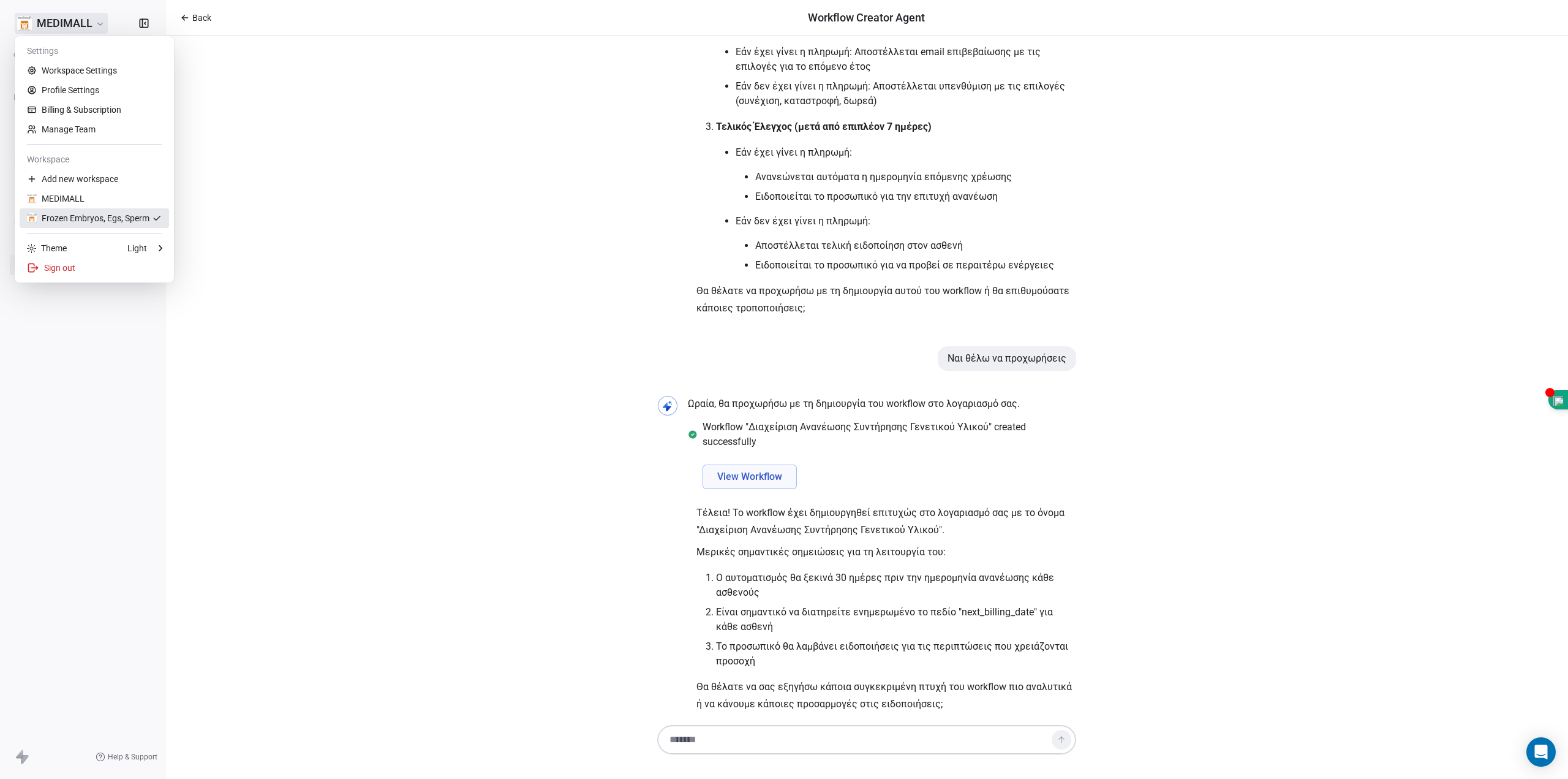
click at [73, 218] on div "Frozen Embryos, Egs, Sperm" at bounding box center [88, 218] width 123 height 12
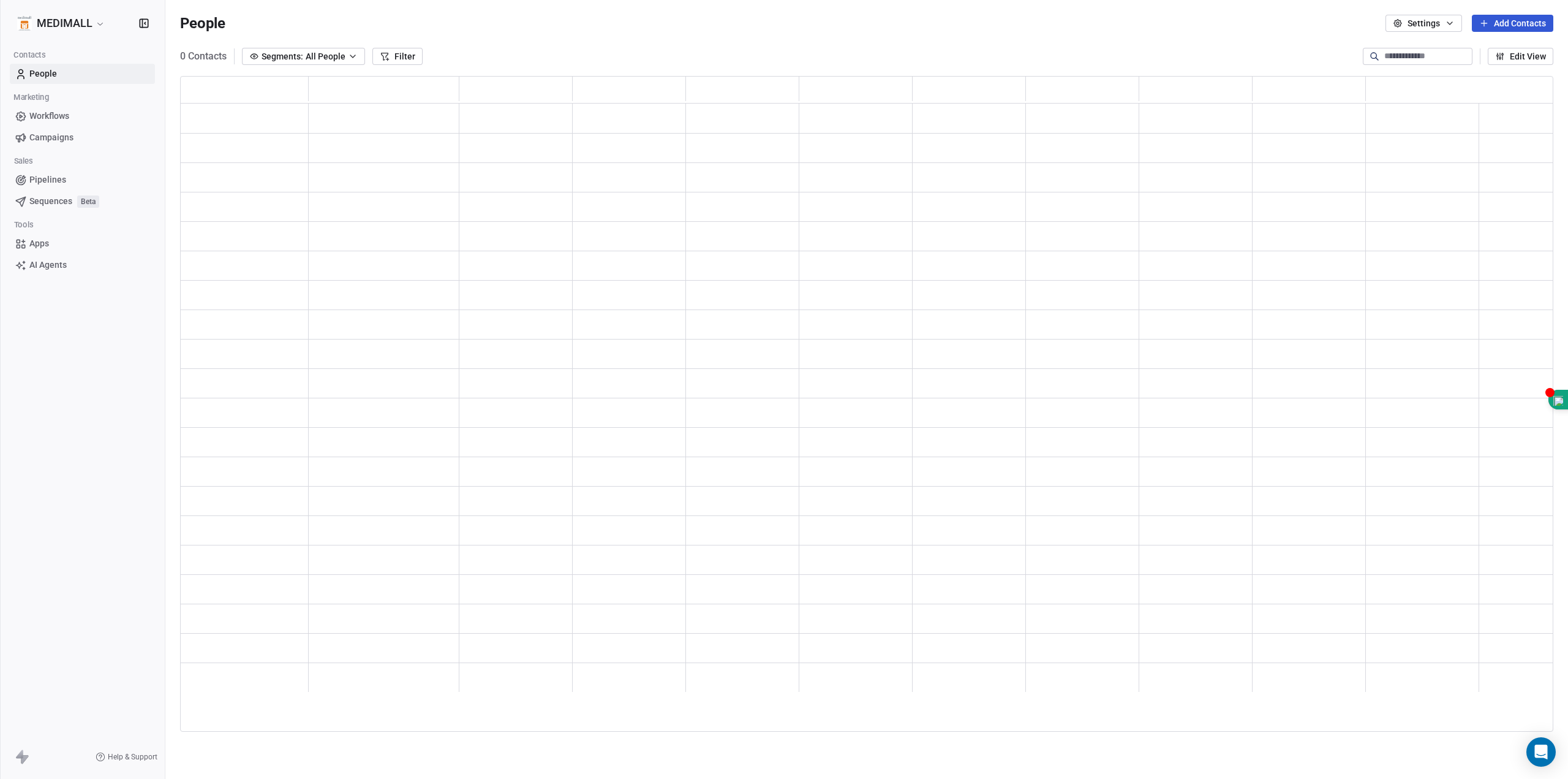
scroll to position [647, 1364]
click at [53, 70] on span "People" at bounding box center [43, 73] width 28 height 13
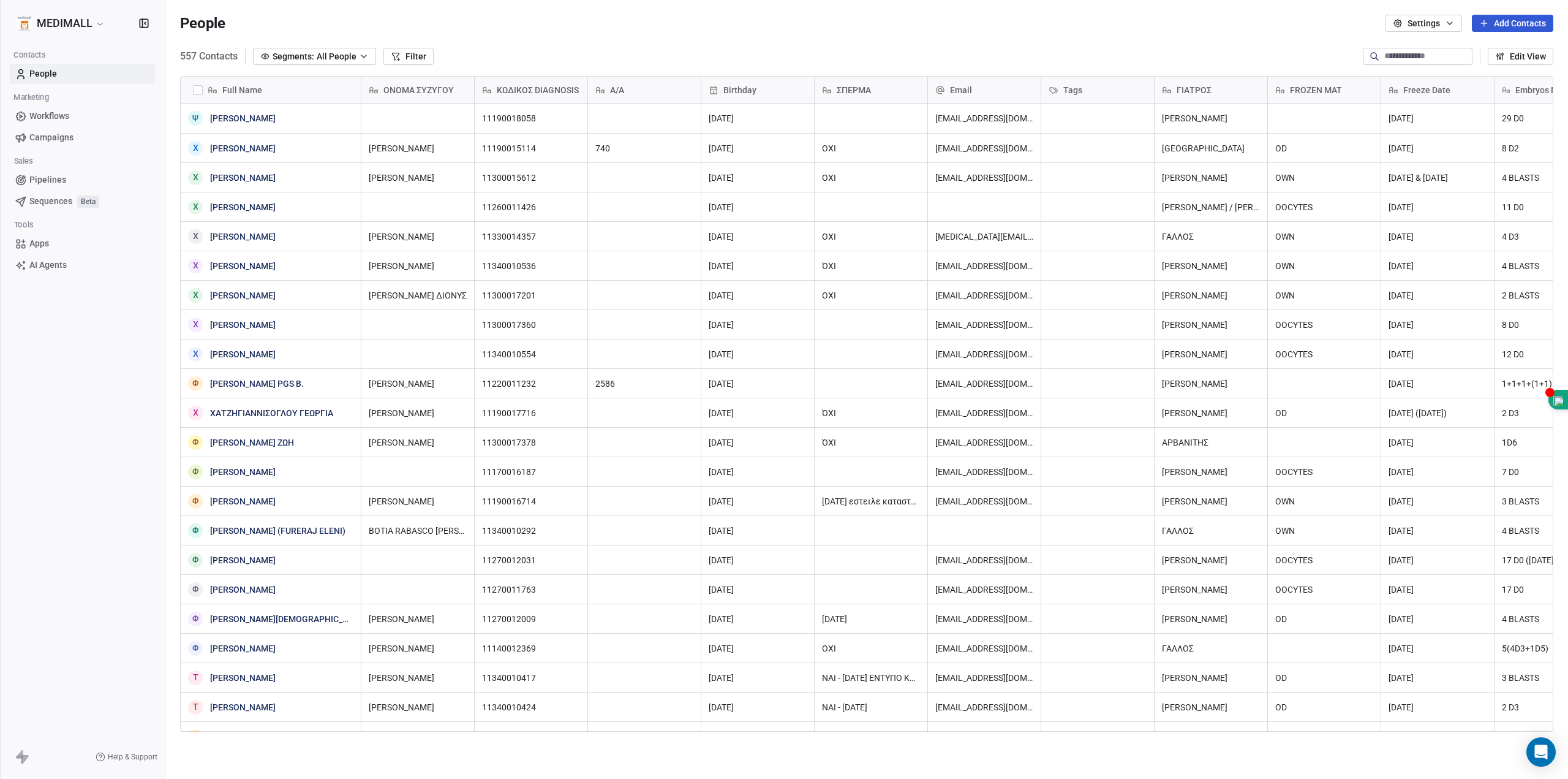
scroll to position [676, 1394]
click at [1422, 93] on span "Freeze Date" at bounding box center [1426, 90] width 47 height 12
click at [1425, 111] on span "Edit property" at bounding box center [1428, 116] width 49 height 12
click at [1430, 206] on button "Cancel" at bounding box center [1418, 210] width 58 height 17
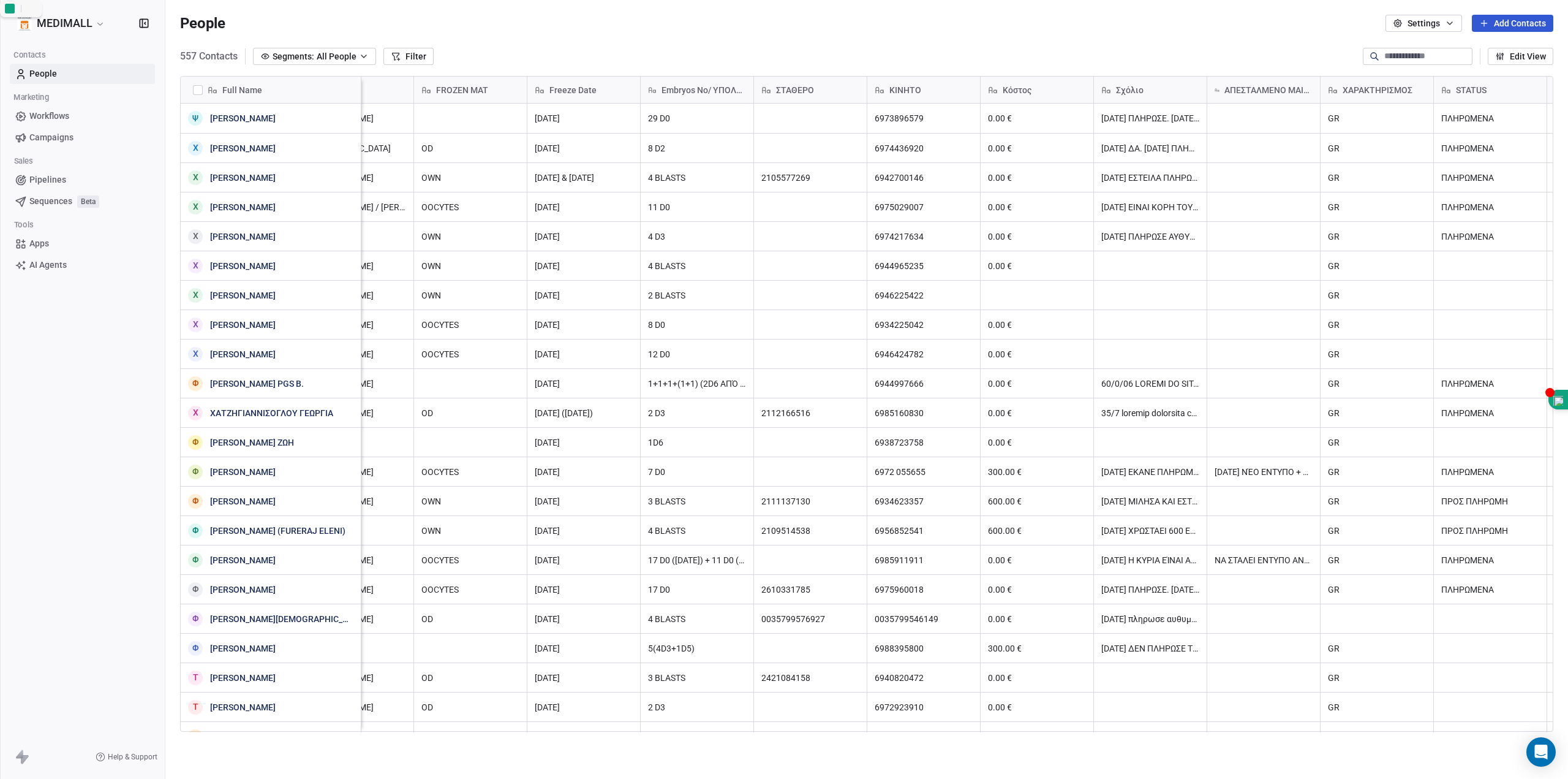
scroll to position [0, 884]
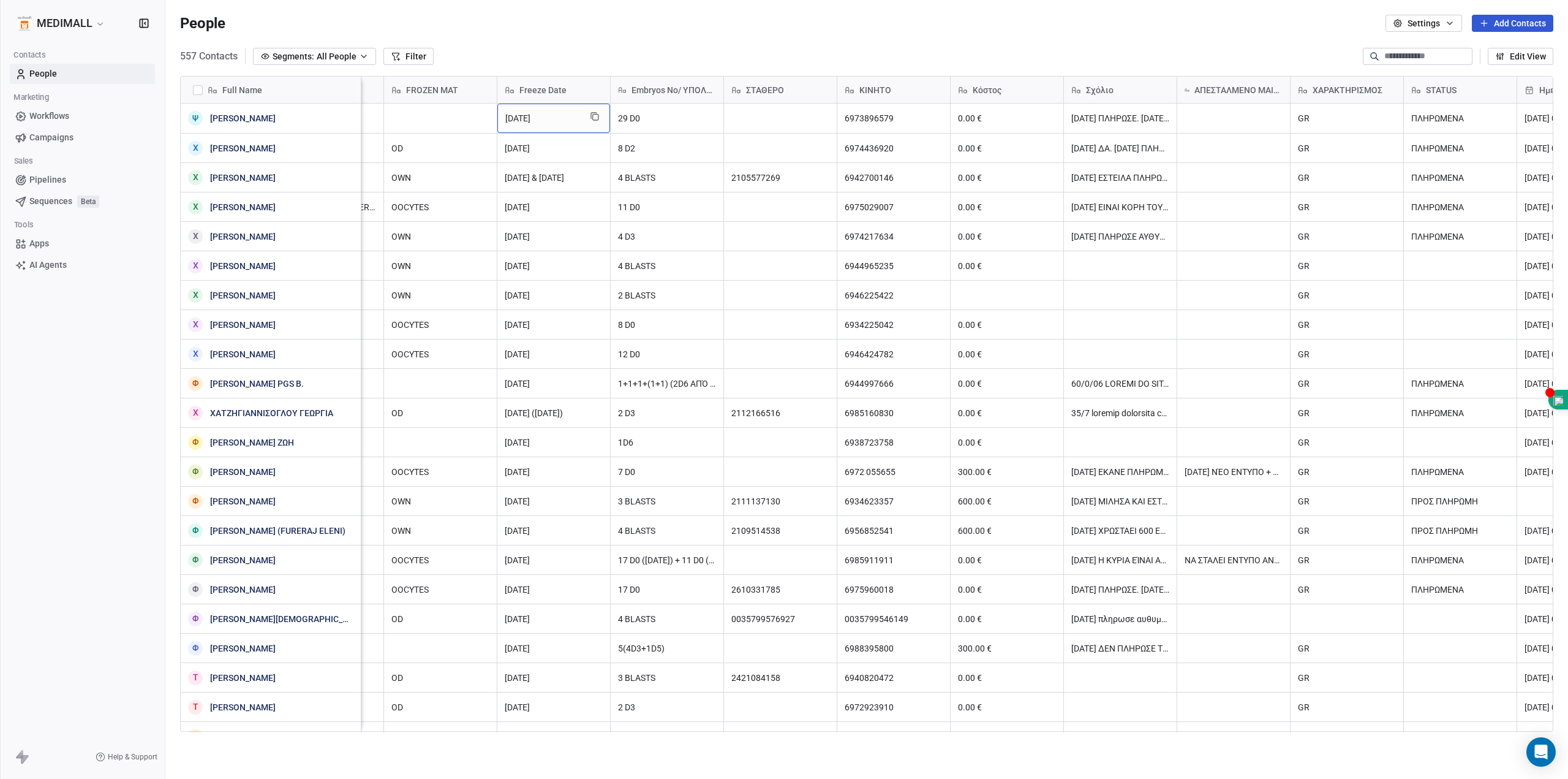
click at [566, 90] on div "Freeze Date" at bounding box center [552, 90] width 96 height 12
click at [565, 115] on span "Edit property" at bounding box center [544, 116] width 49 height 12
click at [601, 131] on div "**********" at bounding box center [589, 139] width 163 height 17
drag, startPoint x: 596, startPoint y: 137, endPoint x: 441, endPoint y: 141, distance: 155.1
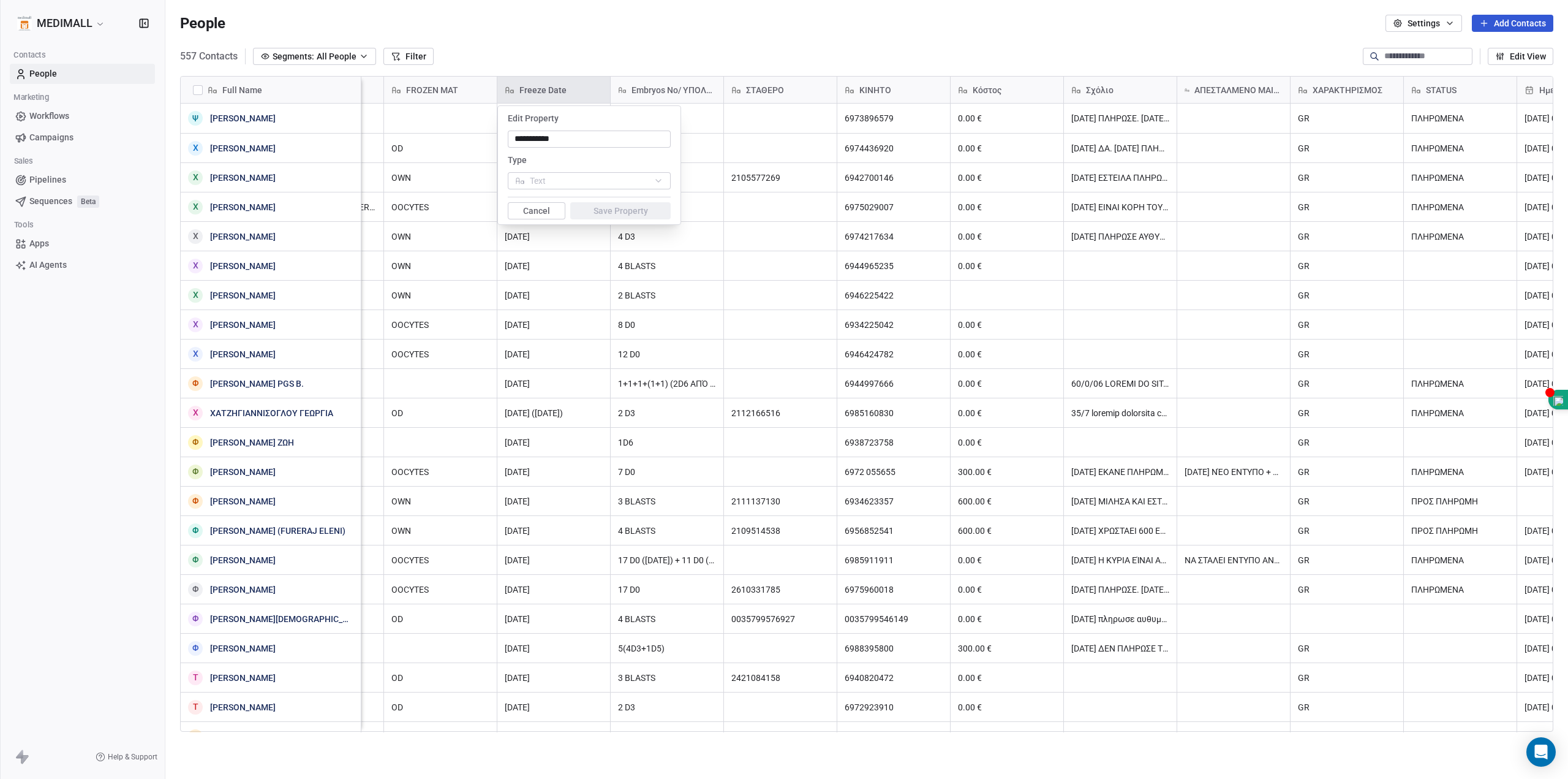
click at [441, 141] on html "MEDIMALL Contacts People Marketing Workflows Campaigns Sales Pipelines Sequence…" at bounding box center [784, 390] width 1568 height 779
click at [560, 209] on button "Cancel" at bounding box center [537, 210] width 58 height 17
click at [585, 88] on div "Freeze Date" at bounding box center [552, 90] width 96 height 12
click at [552, 115] on span "Edit property" at bounding box center [544, 116] width 49 height 12
click at [611, 88] on html "MEDIMALL Contacts People Marketing Workflows Campaigns Sales Pipelines Sequence…" at bounding box center [784, 390] width 1568 height 779
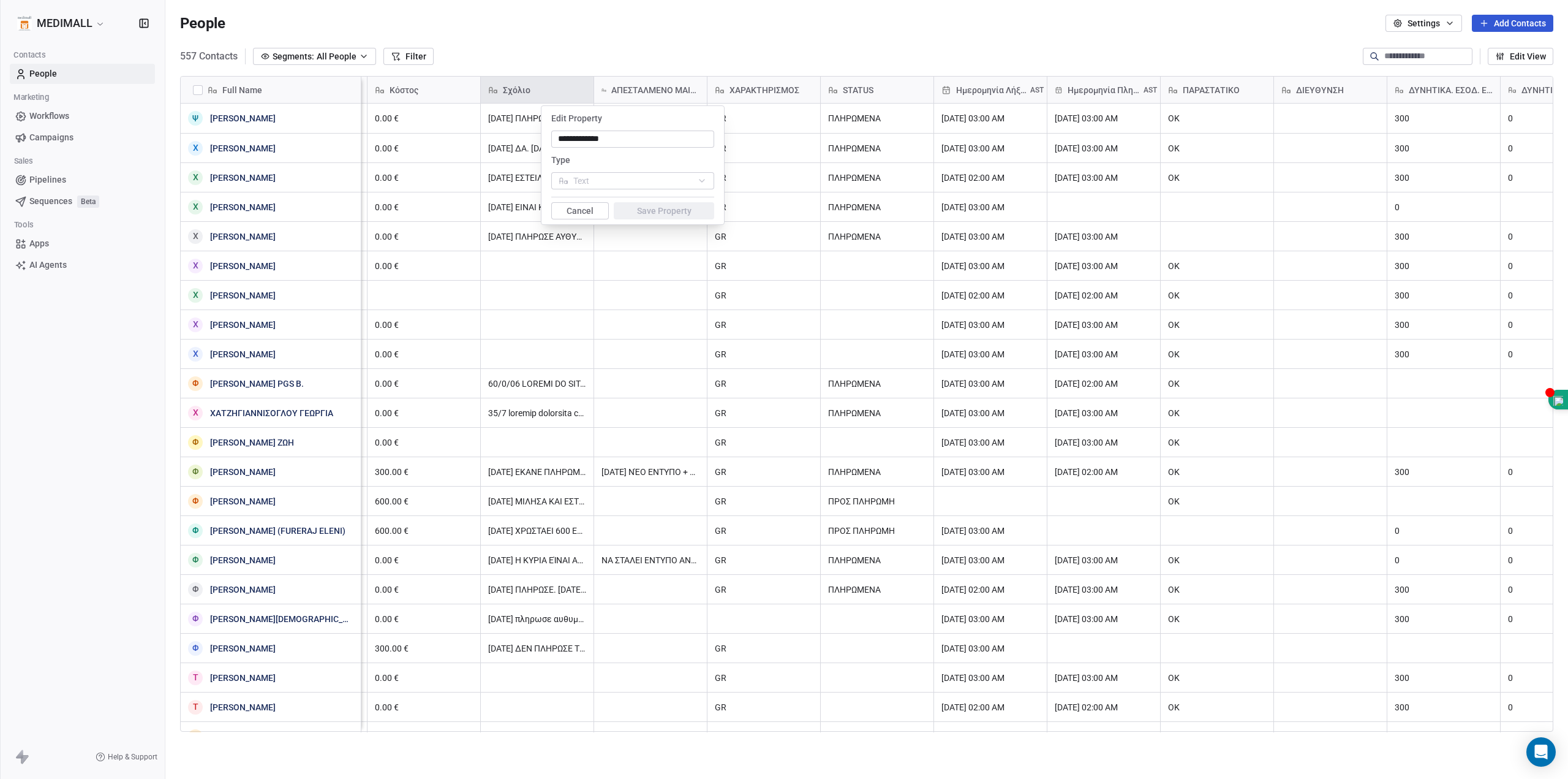
scroll to position [0, 1681]
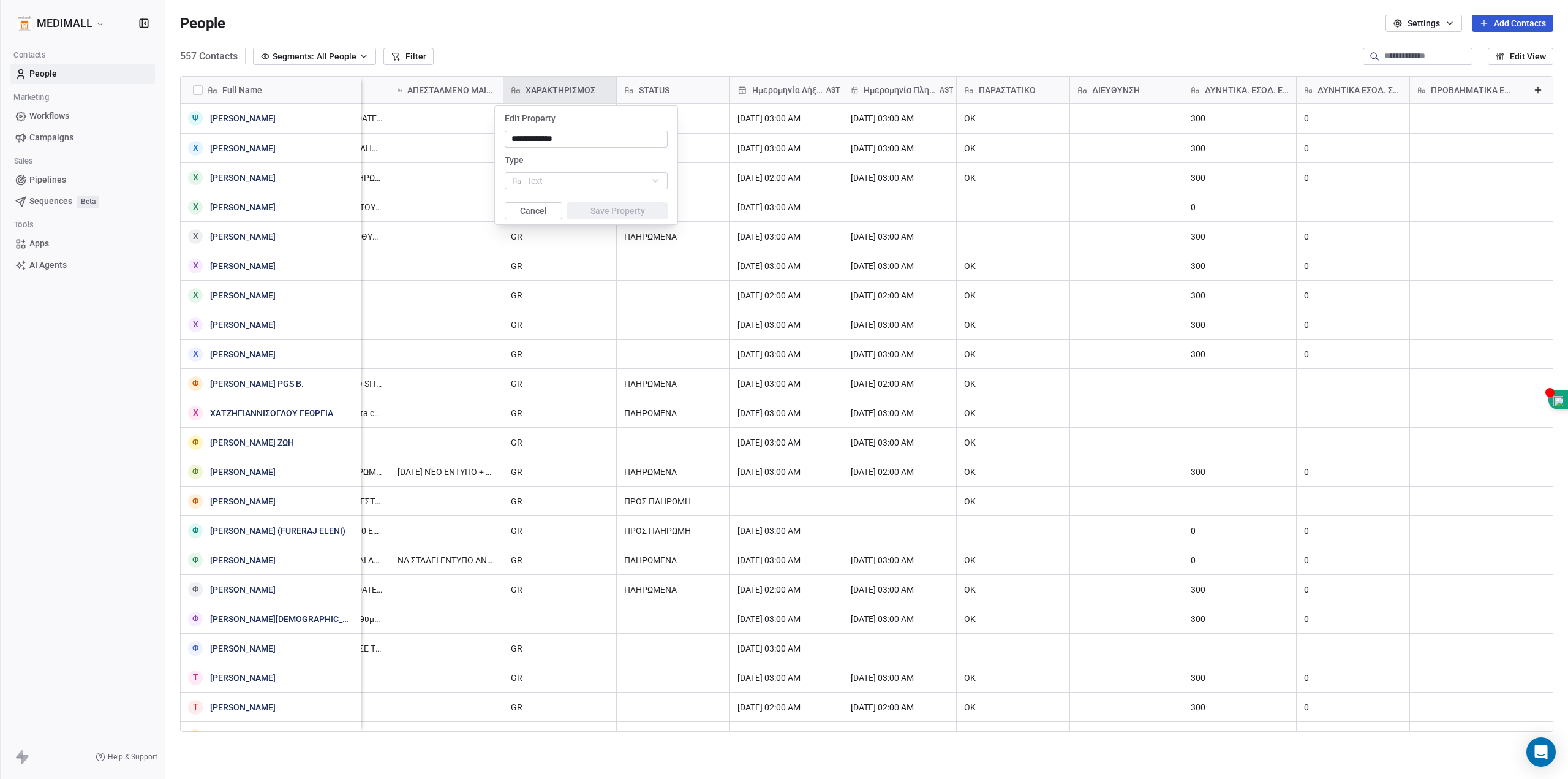
drag, startPoint x: 1162, startPoint y: 730, endPoint x: 1568, endPoint y: 742, distance: 406.2
click at [1568, 742] on html "MEDIMALL Contacts People Marketing Workflows Campaigns Sales Pipelines Sequence…" at bounding box center [784, 390] width 1568 height 779
click at [1529, 91] on html "MEDIMALL Contacts People Marketing Workflows Campaigns Sales Pipelines Sequence…" at bounding box center [784, 390] width 1568 height 779
drag, startPoint x: 643, startPoint y: 136, endPoint x: 466, endPoint y: 115, distance: 178.2
click at [466, 115] on html "MEDIMALL Contacts People Marketing Workflows Campaigns Sales Pipelines Sequence…" at bounding box center [784, 390] width 1568 height 779
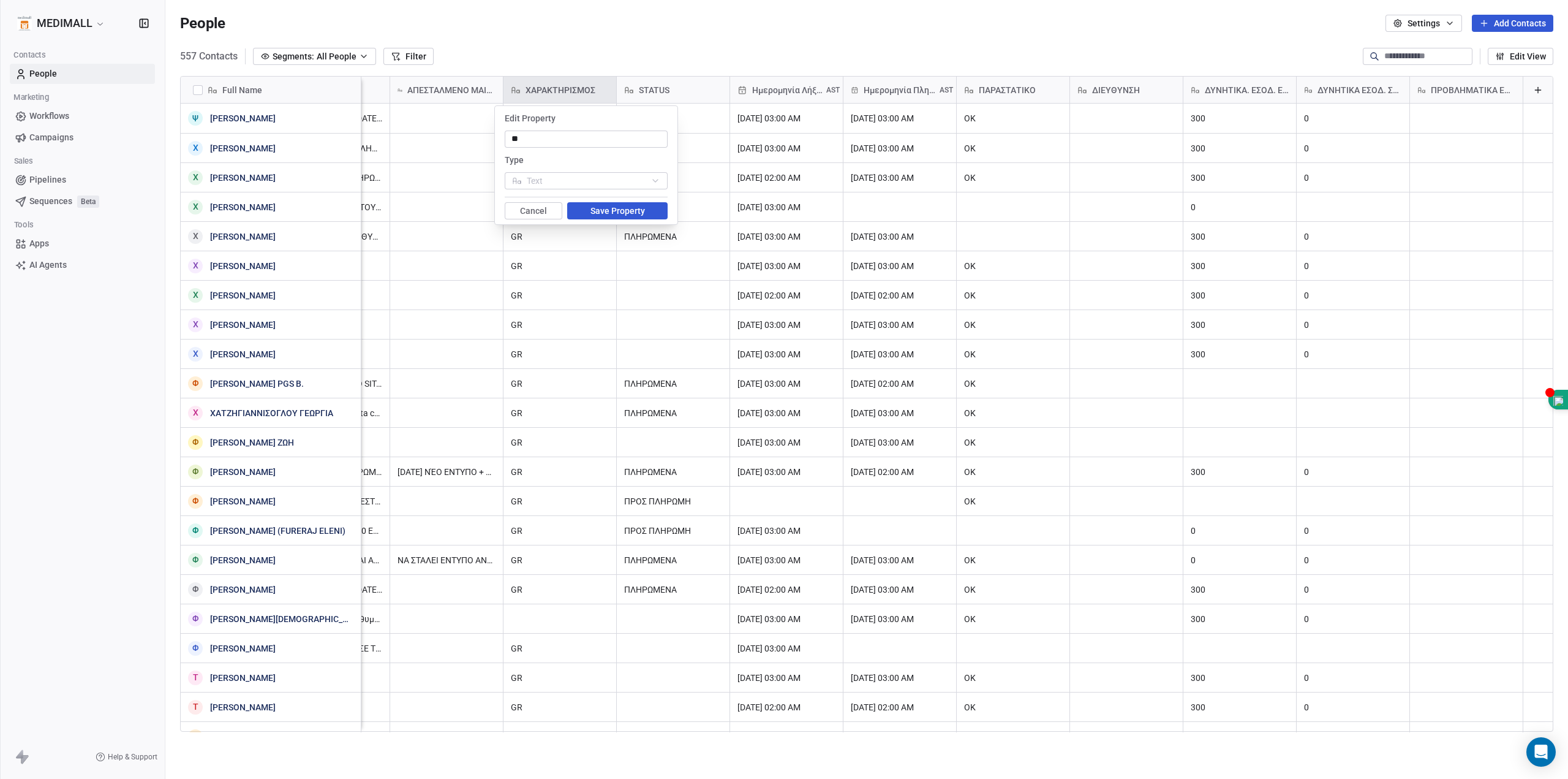
type input "*"
type input "**********"
click at [552, 210] on button "Cancel" at bounding box center [533, 210] width 58 height 17
click at [1533, 91] on icon at bounding box center [1538, 90] width 10 height 10
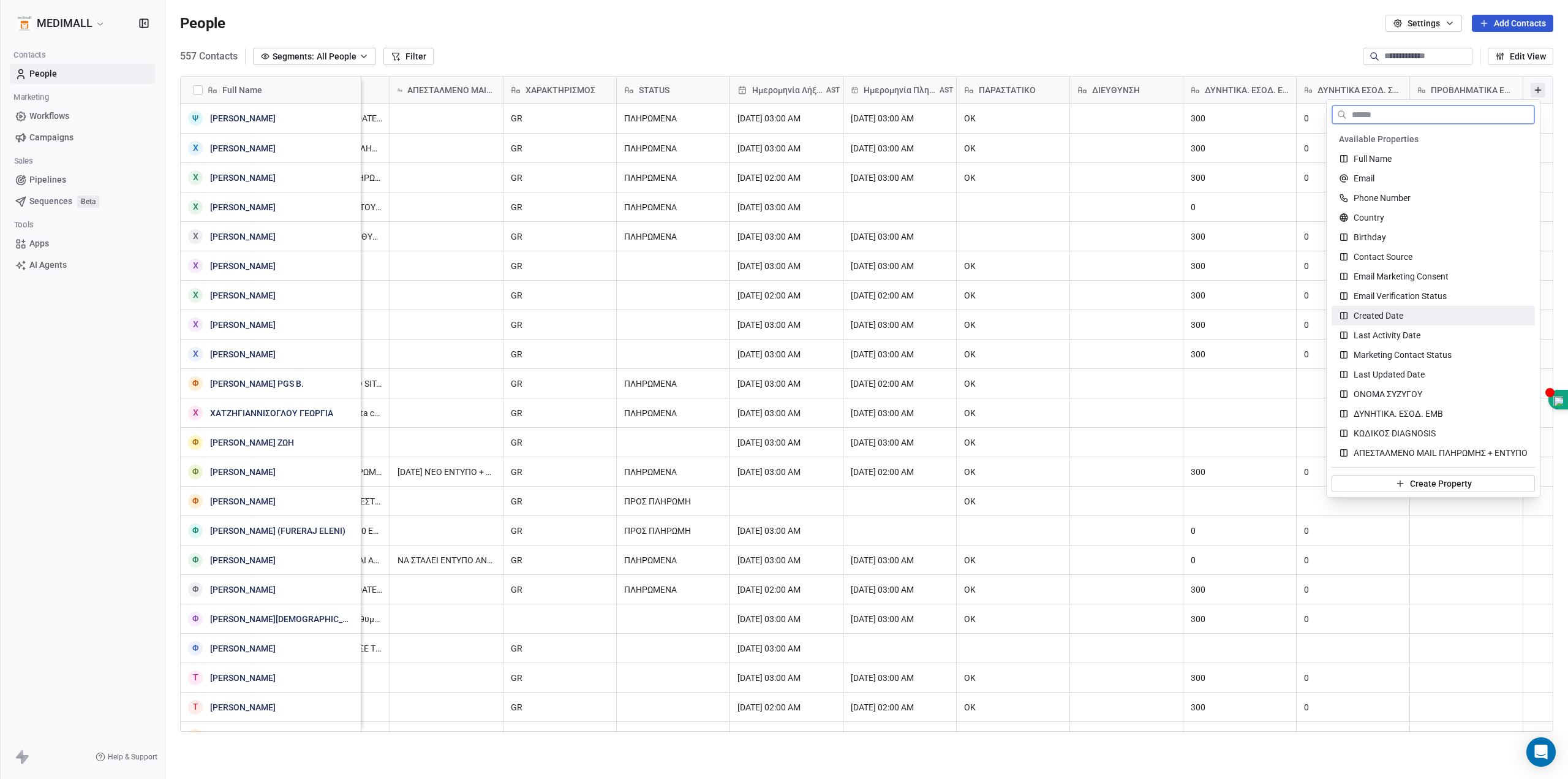
click at [1425, 314] on div "Created Date" at bounding box center [1433, 316] width 189 height 12
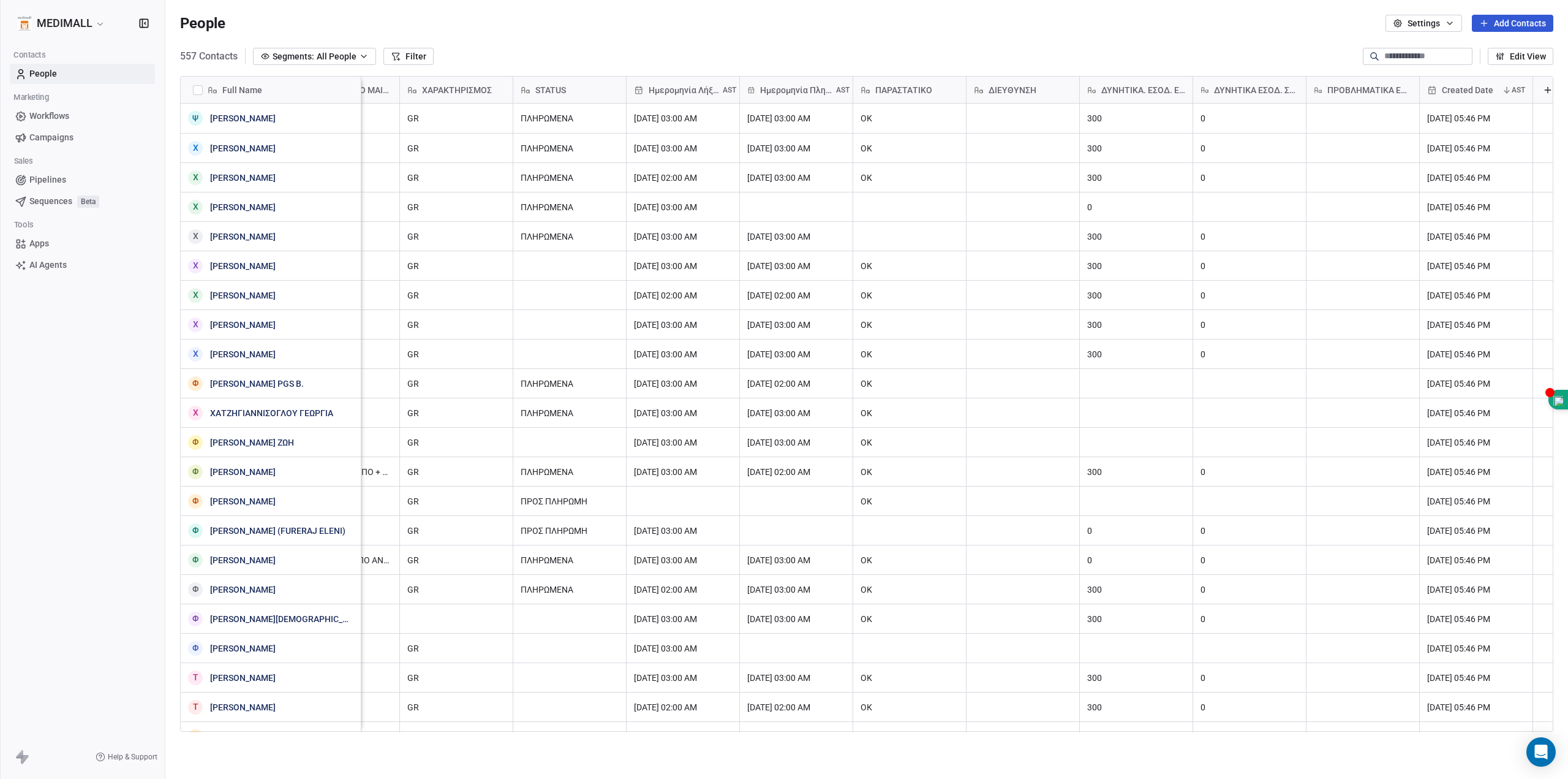
scroll to position [0, 1794]
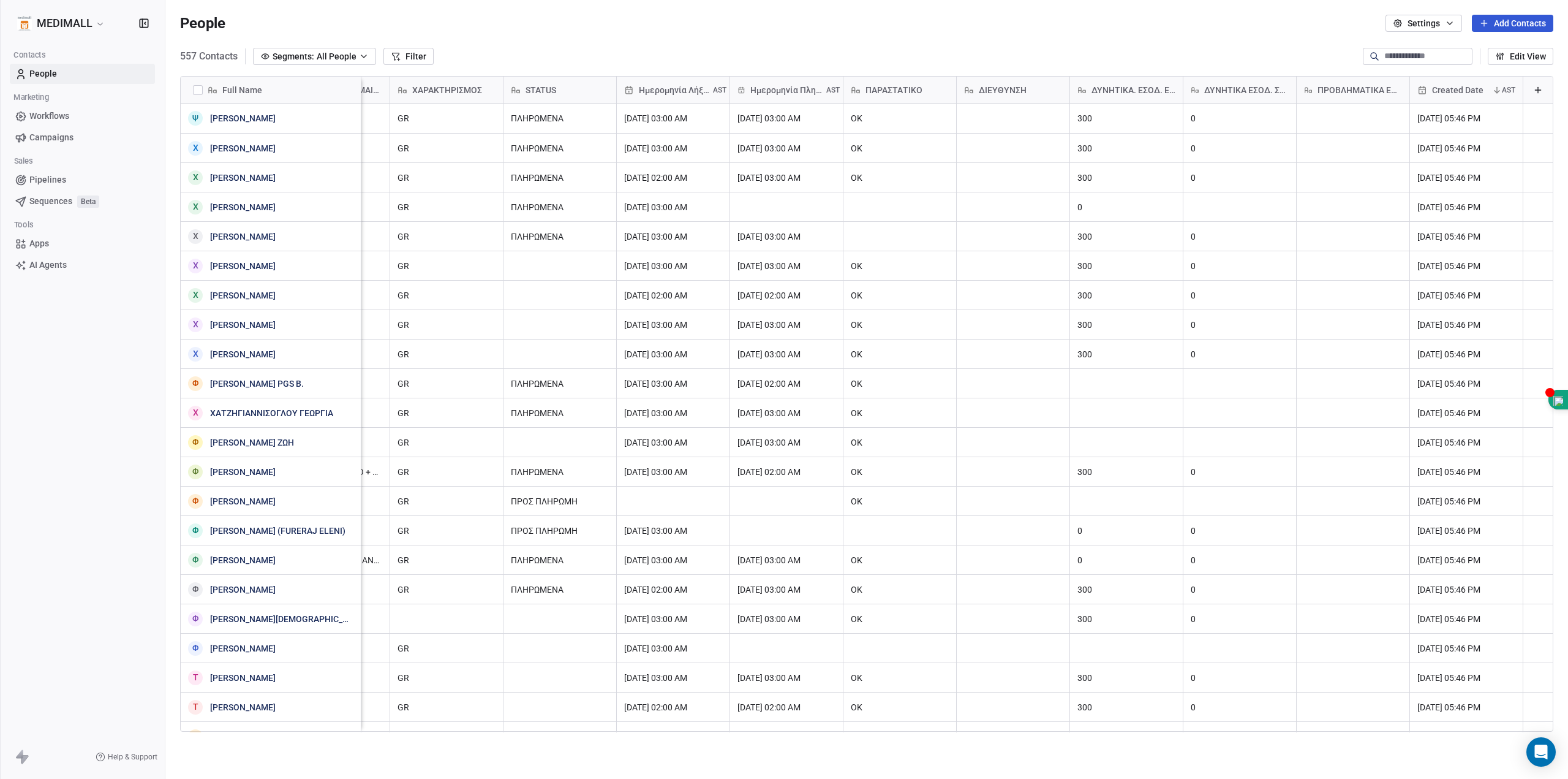
click at [1492, 93] on icon at bounding box center [1497, 90] width 10 height 10
click at [1464, 154] on div "Hide" at bounding box center [1466, 155] width 129 height 20
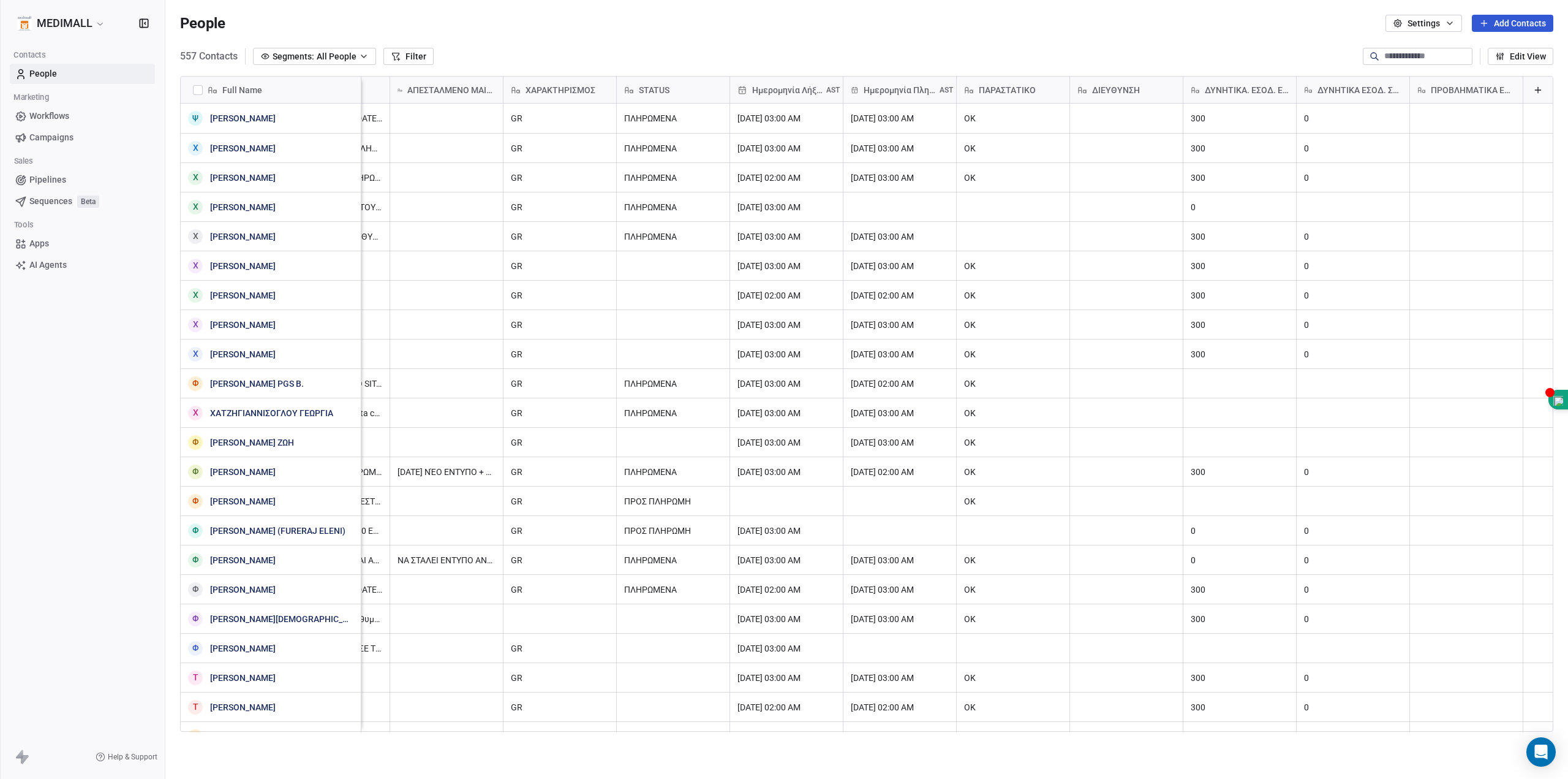
scroll to position [0, 1681]
click at [1533, 85] on icon at bounding box center [1538, 90] width 10 height 10
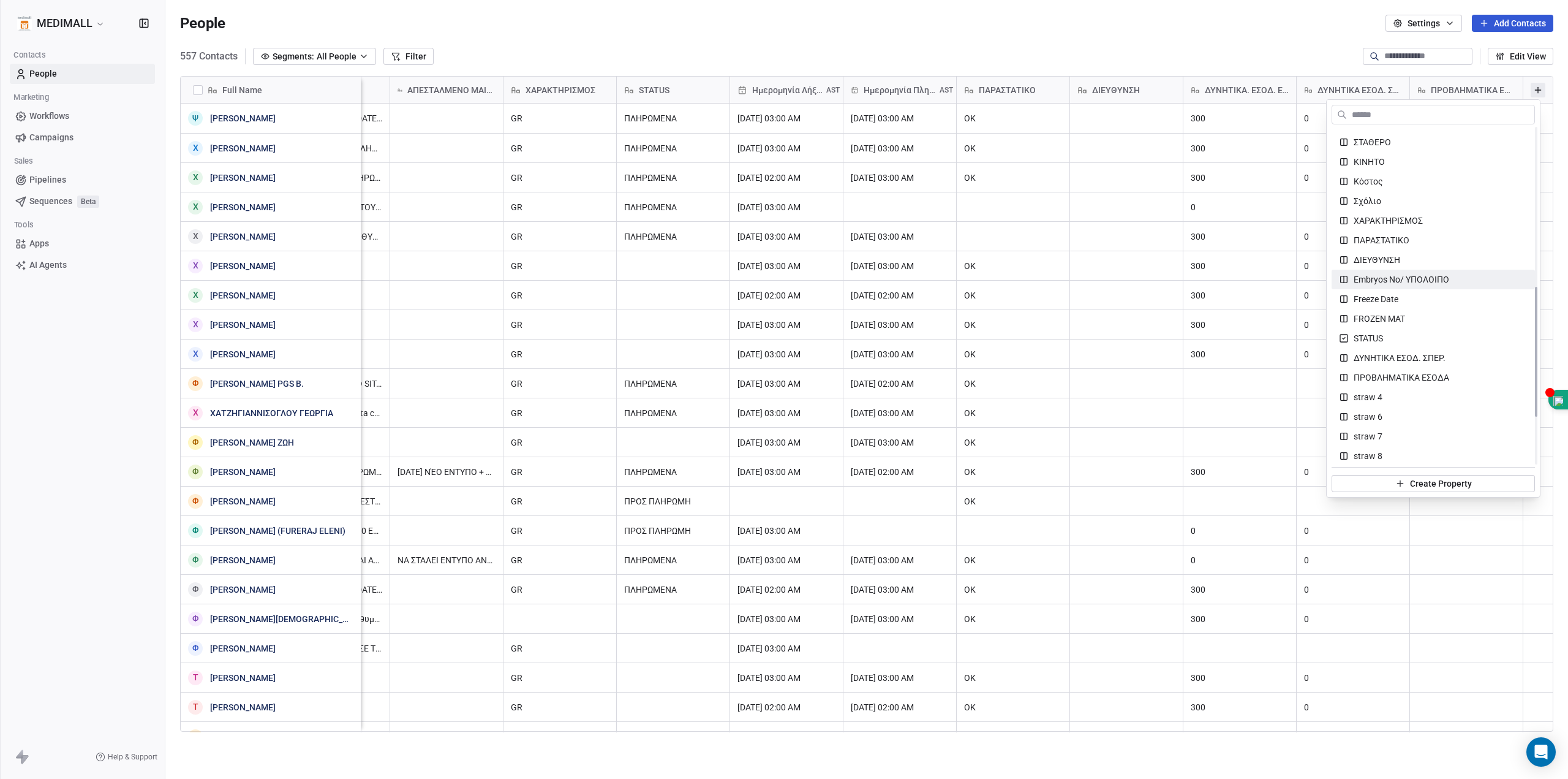
scroll to position [530, 0]
click at [1432, 369] on span "Subscription Activated Date" at bounding box center [1407, 374] width 106 height 12
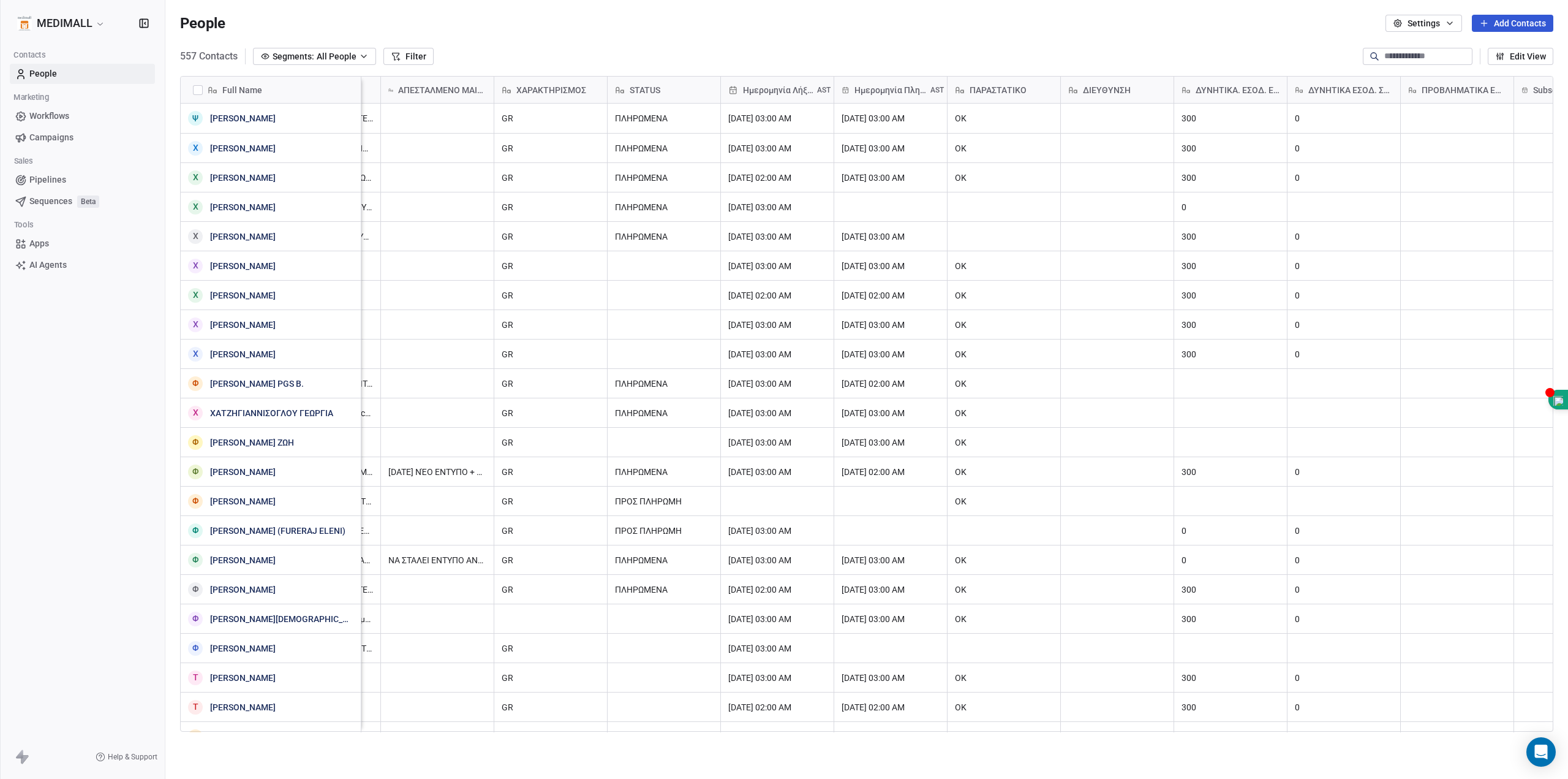
scroll to position [0, 1794]
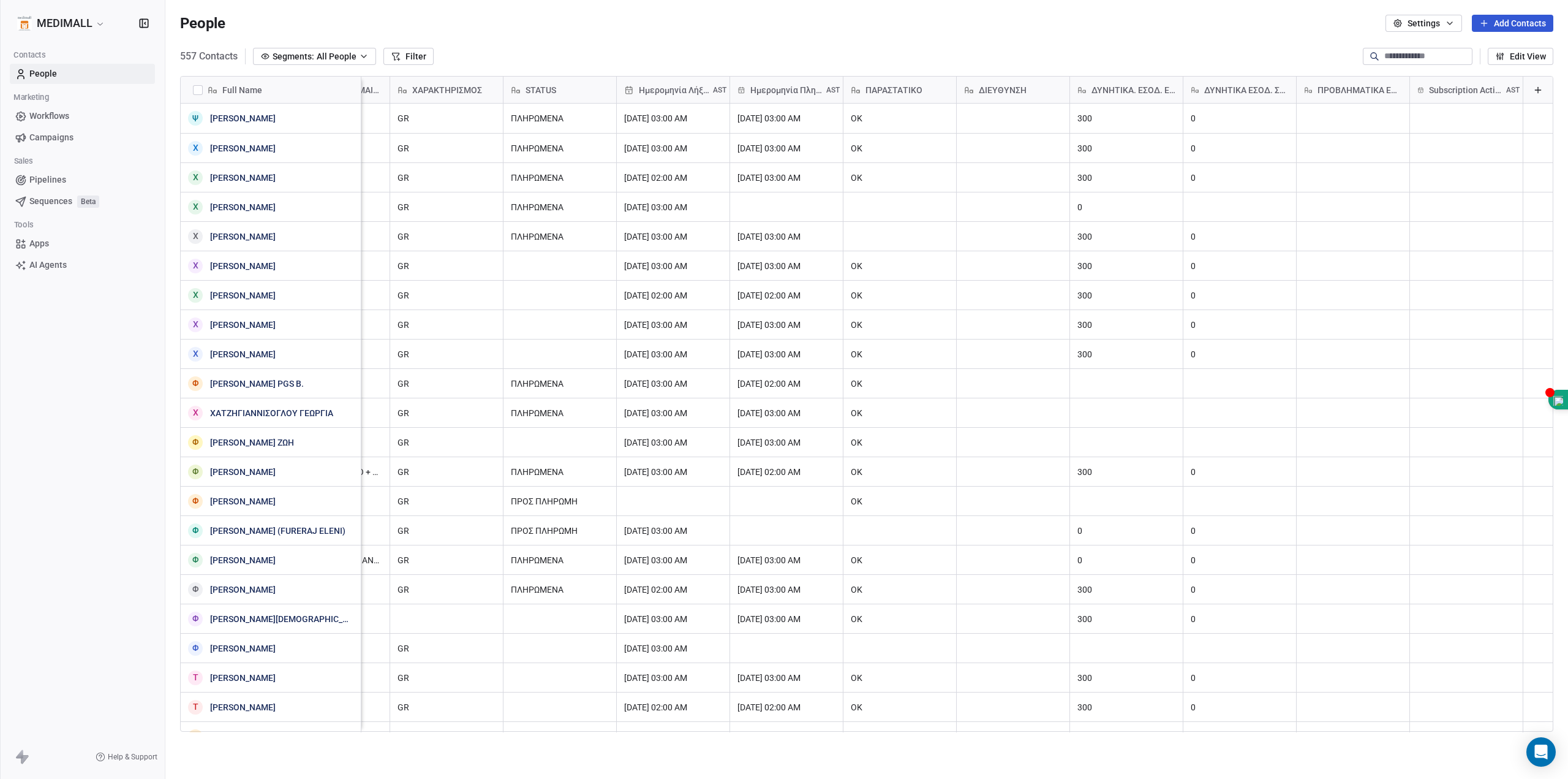
click at [271, 92] on div "Full Name" at bounding box center [269, 90] width 163 height 12
click at [309, 94] on html "MEDIMALL Contacts People Marketing Workflows Campaigns Sales Pipelines Sequence…" at bounding box center [784, 390] width 1568 height 779
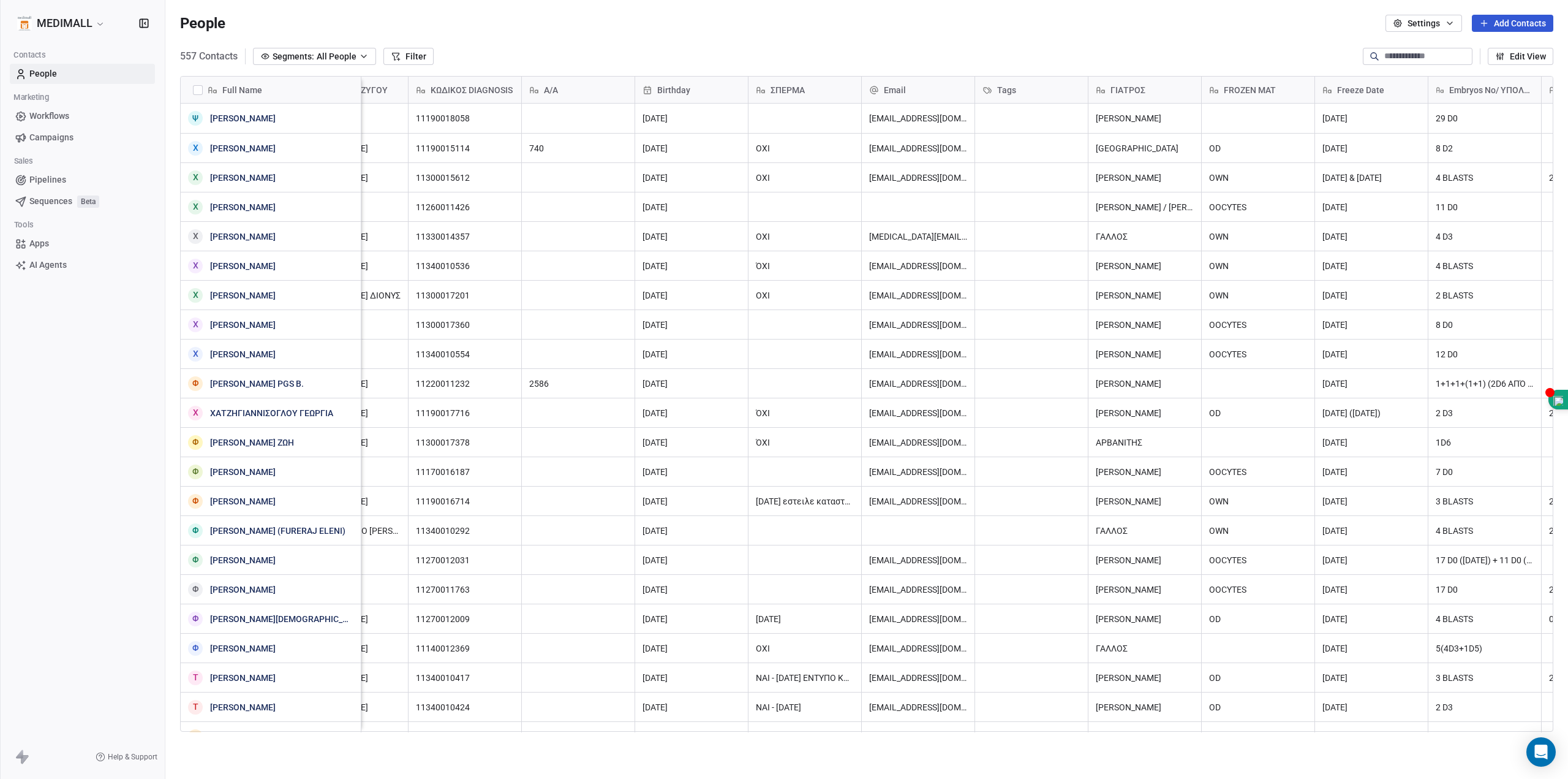
scroll to position [0, 0]
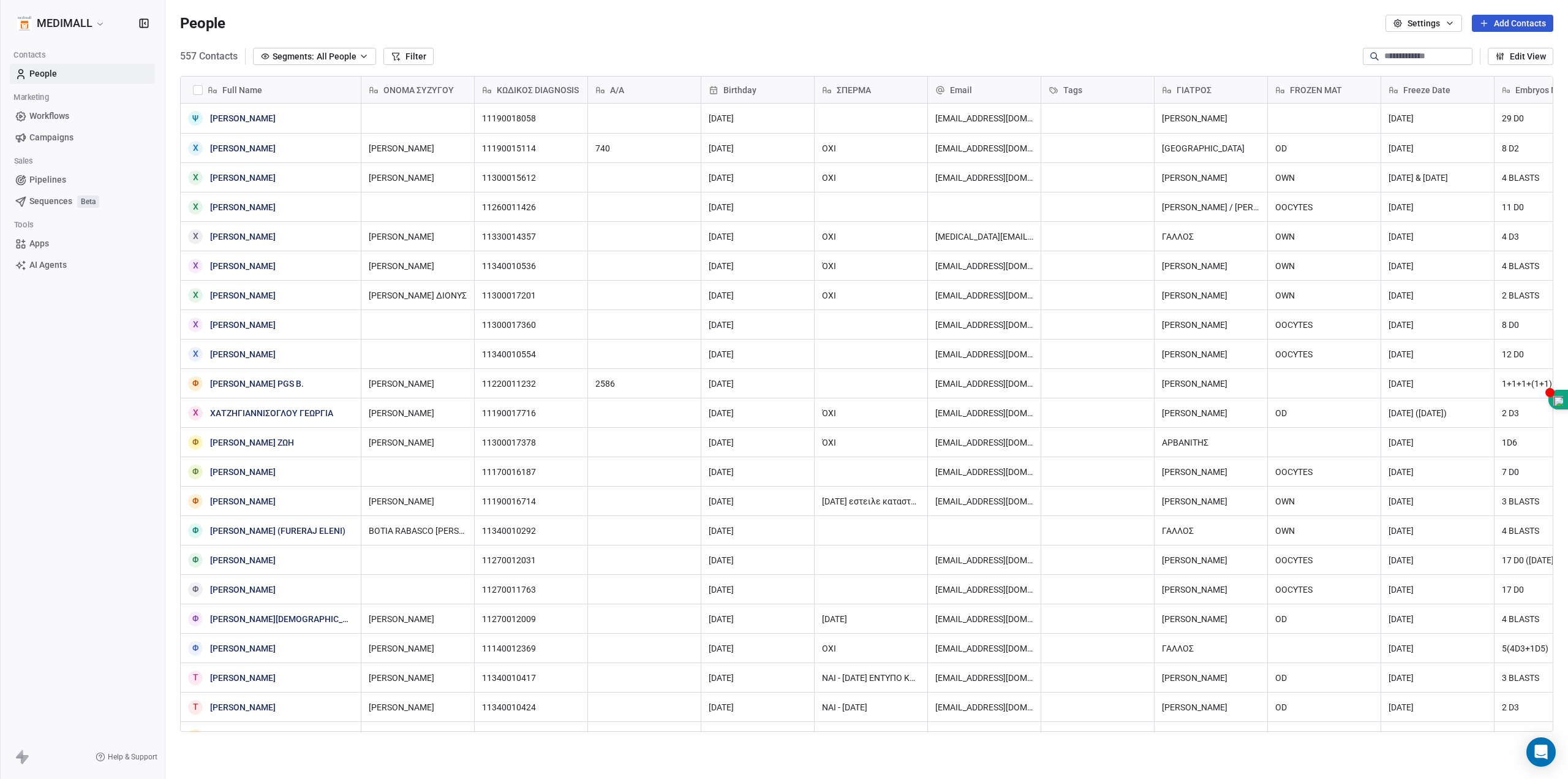
click at [1450, 93] on div "Freeze Date" at bounding box center [1437, 90] width 96 height 12
click at [1446, 109] on div "Edit property" at bounding box center [1421, 116] width 79 height 20
click at [1436, 212] on button "Cancel" at bounding box center [1418, 210] width 58 height 17
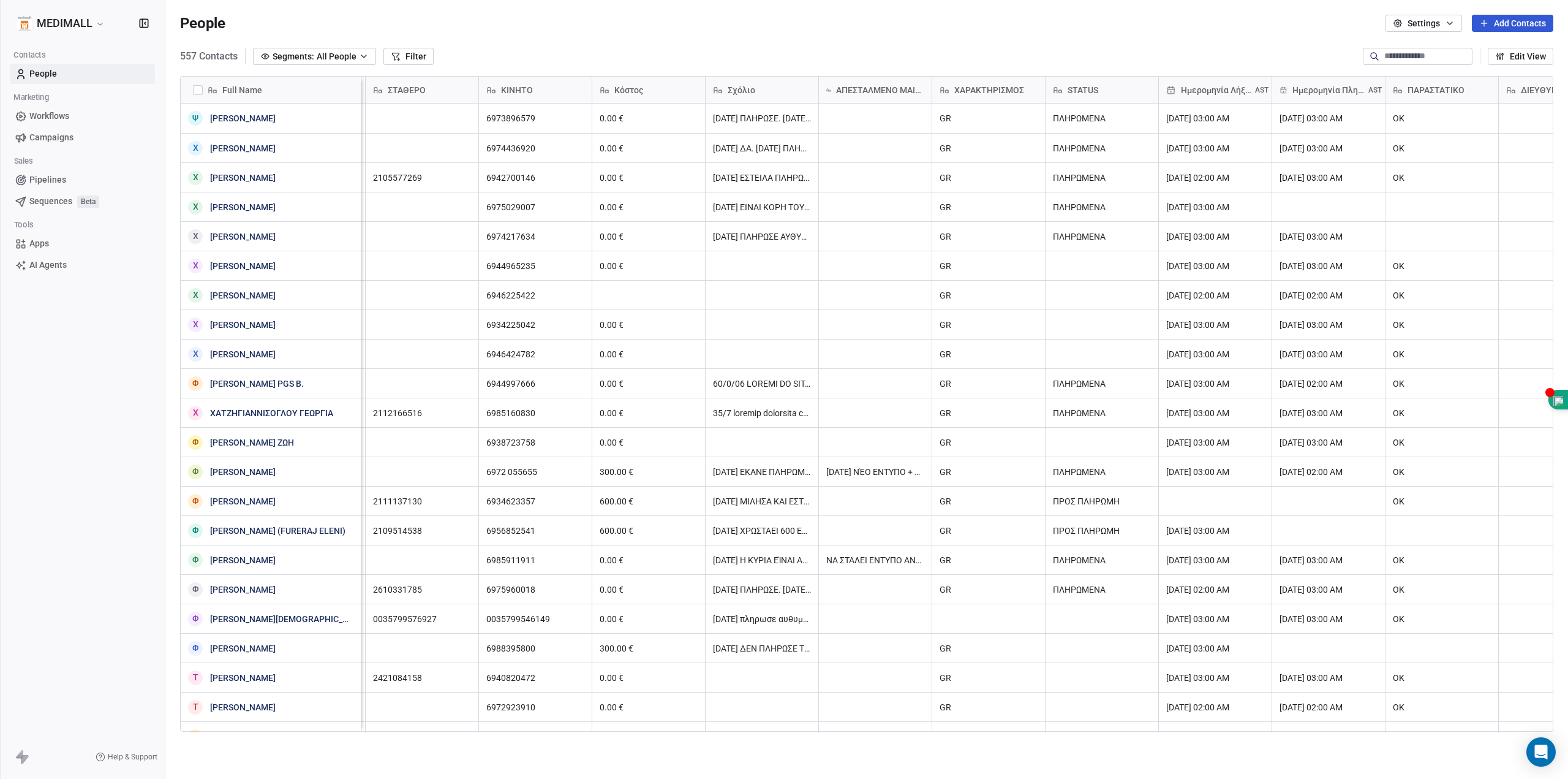
scroll to position [0, 1253]
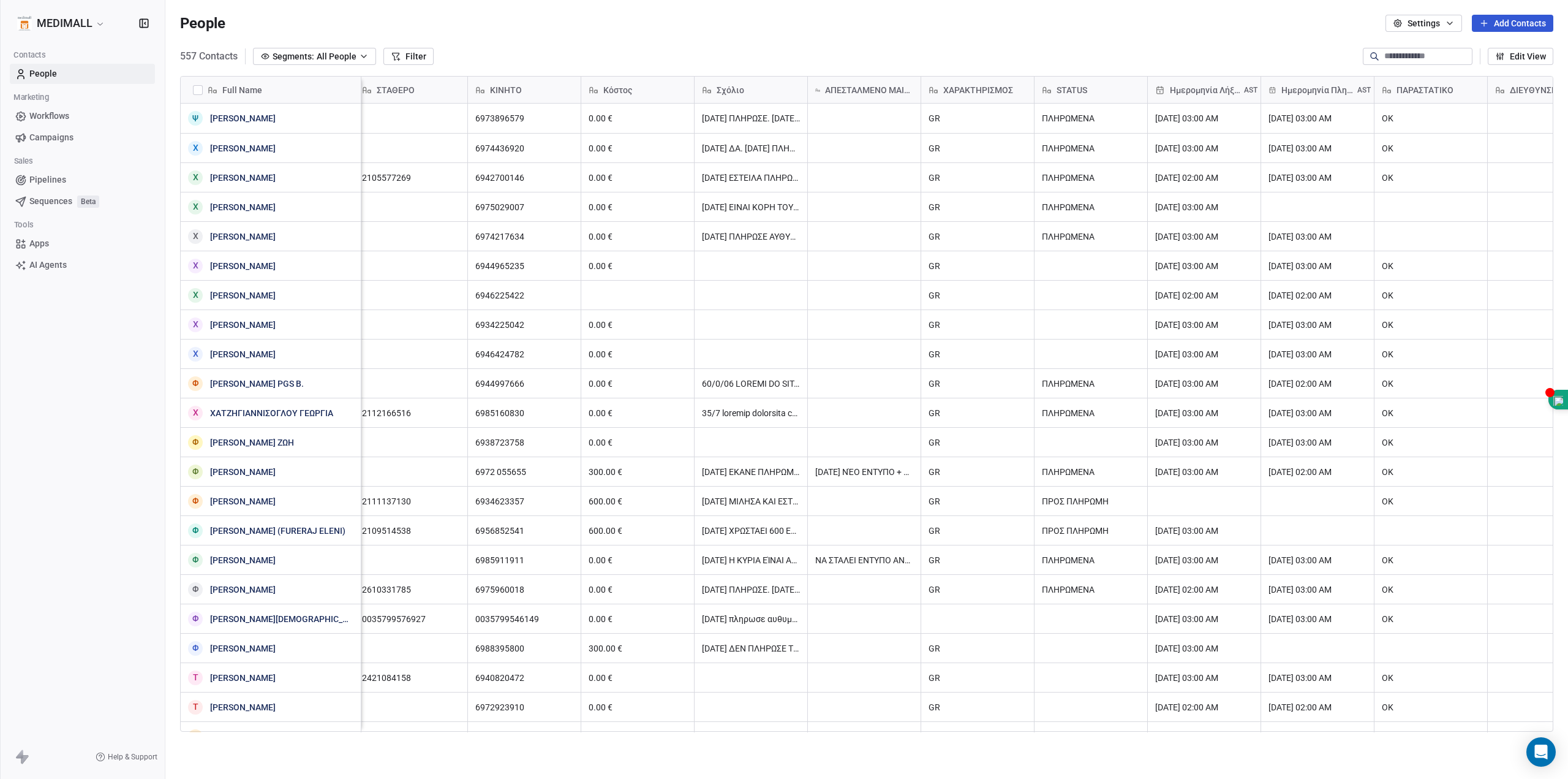
click at [1329, 91] on span "Ημερομηνία Πληρωμής" at bounding box center [1318, 90] width 74 height 12
click at [1329, 91] on html "MEDIMALL Contacts People Marketing Workflows Campaigns Sales Pipelines Sequence…" at bounding box center [784, 390] width 1568 height 779
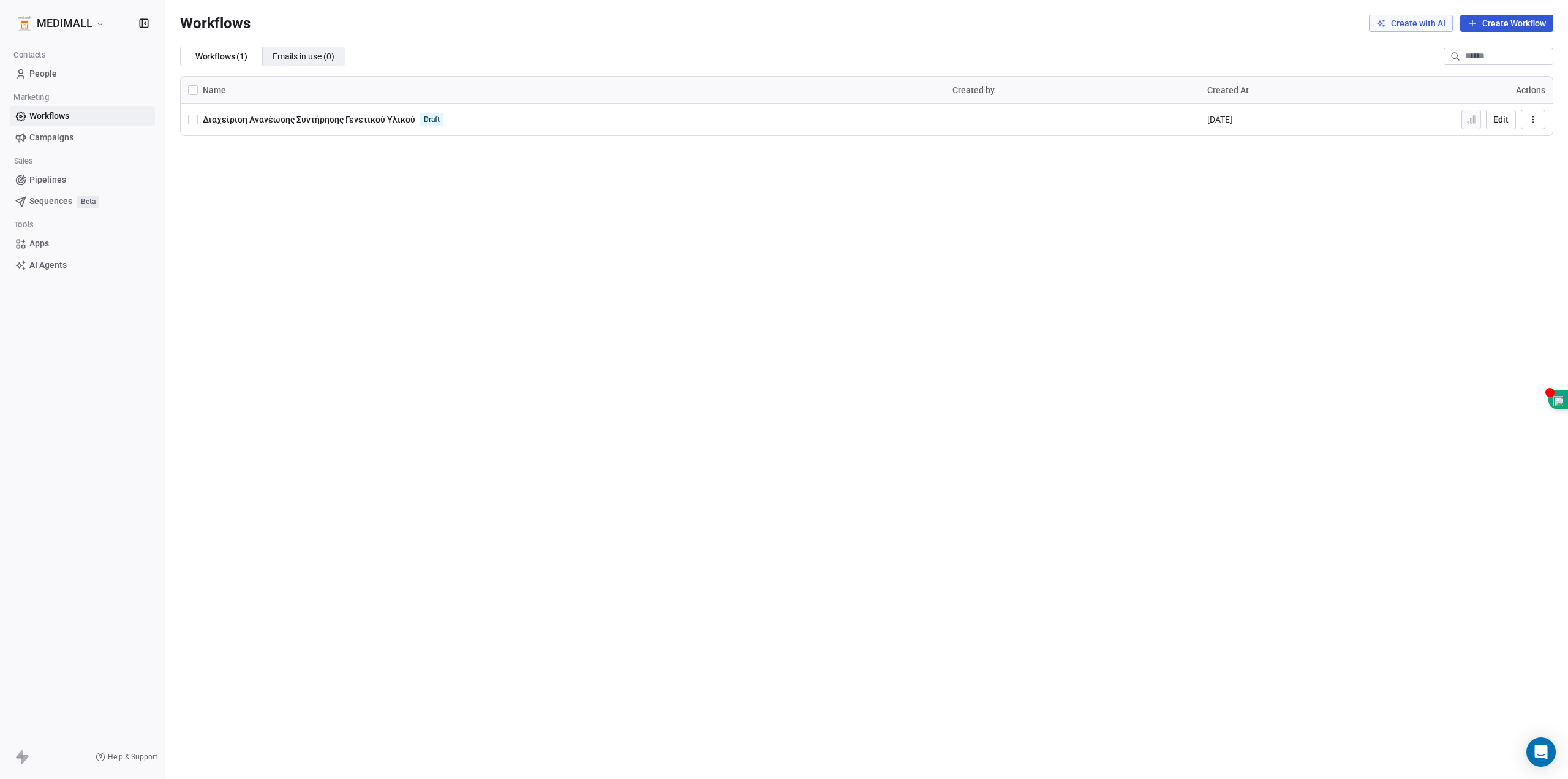
click at [1231, 120] on span "Aug 24, 2025" at bounding box center [1219, 119] width 25 height 12
click at [196, 121] on button "button" at bounding box center [193, 120] width 10 height 10
click at [1533, 120] on icon "button" at bounding box center [1533, 119] width 1 height 1
click at [1488, 206] on span "Delete" at bounding box center [1493, 208] width 23 height 12
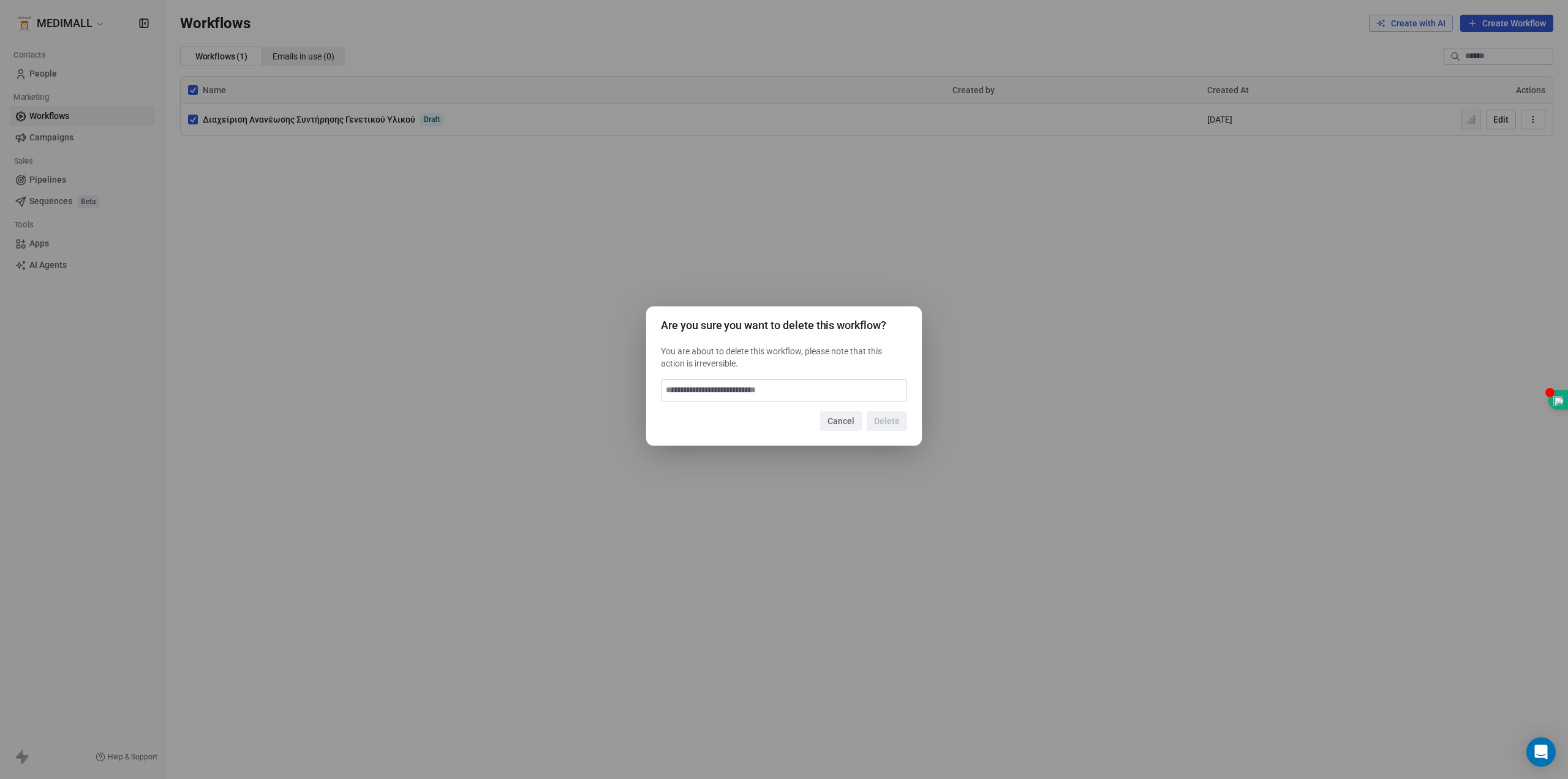
click at [815, 390] on input at bounding box center [784, 390] width 245 height 21
type input "*"
type input "******"
click at [879, 420] on button "Delete" at bounding box center [887, 421] width 40 height 20
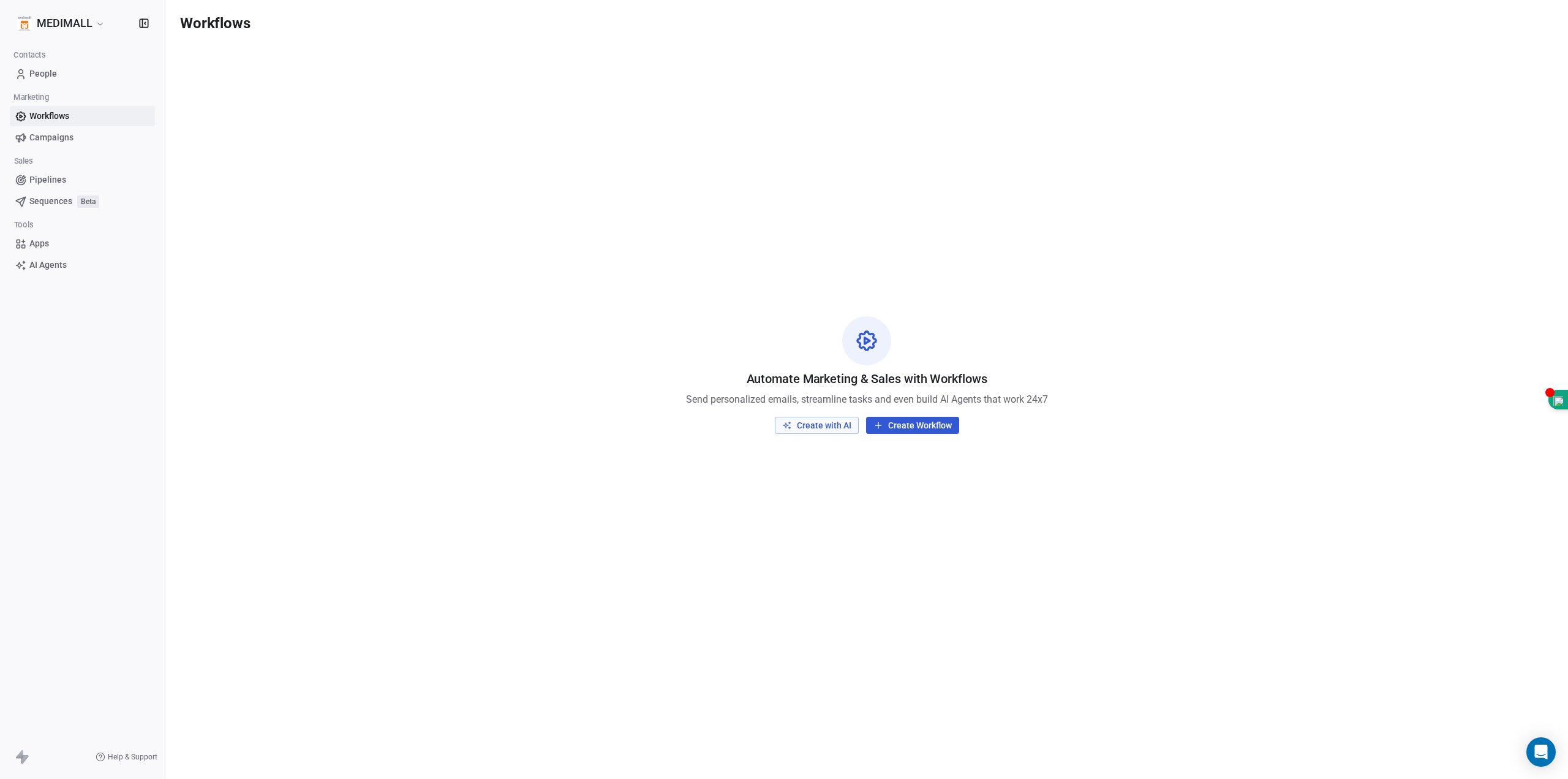
click at [92, 113] on link "Workflows" at bounding box center [82, 116] width 145 height 20
click at [842, 425] on button "Create with AI" at bounding box center [817, 424] width 84 height 17
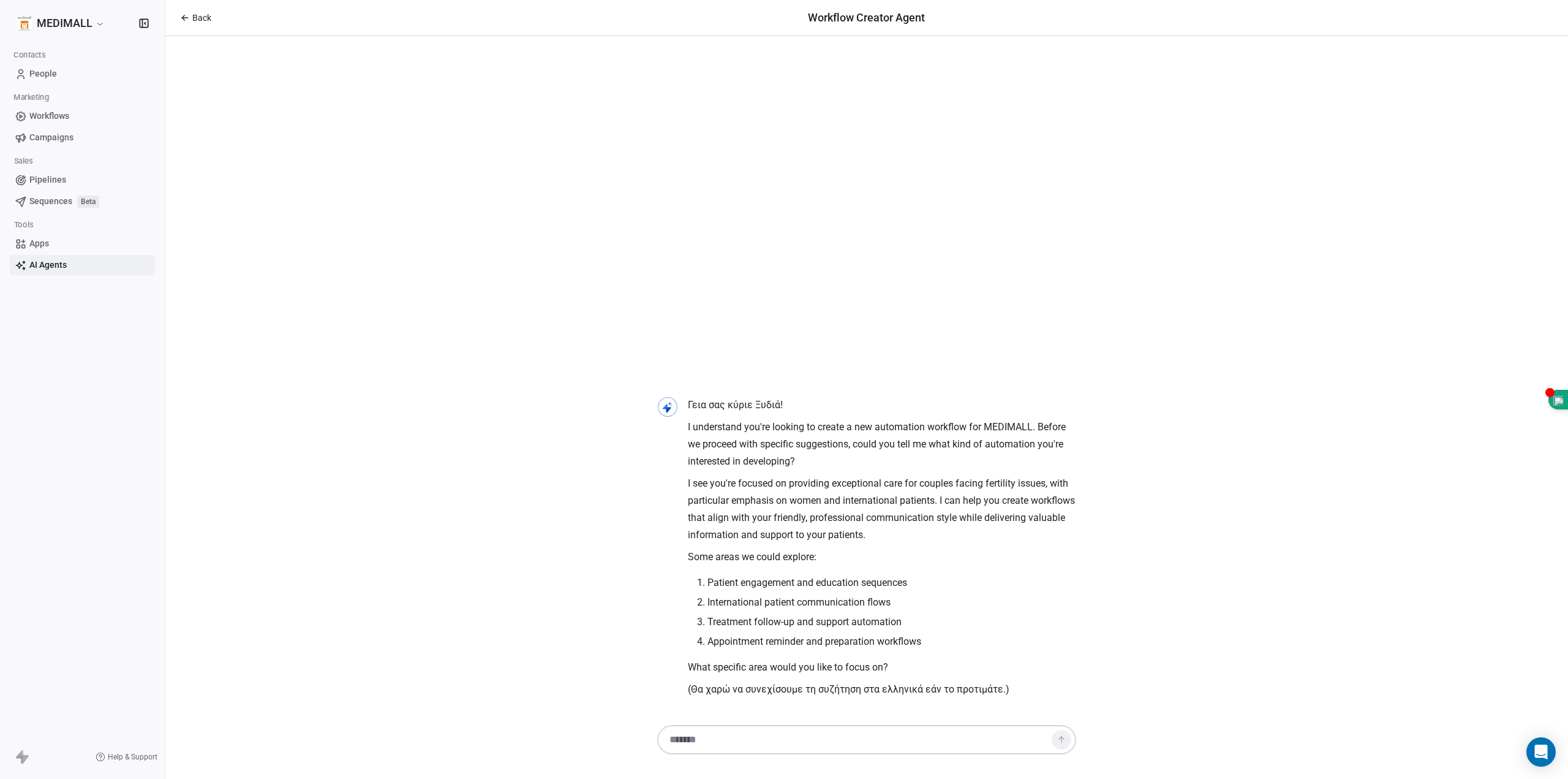
click at [114, 272] on link "AI Agents" at bounding box center [82, 265] width 145 height 20
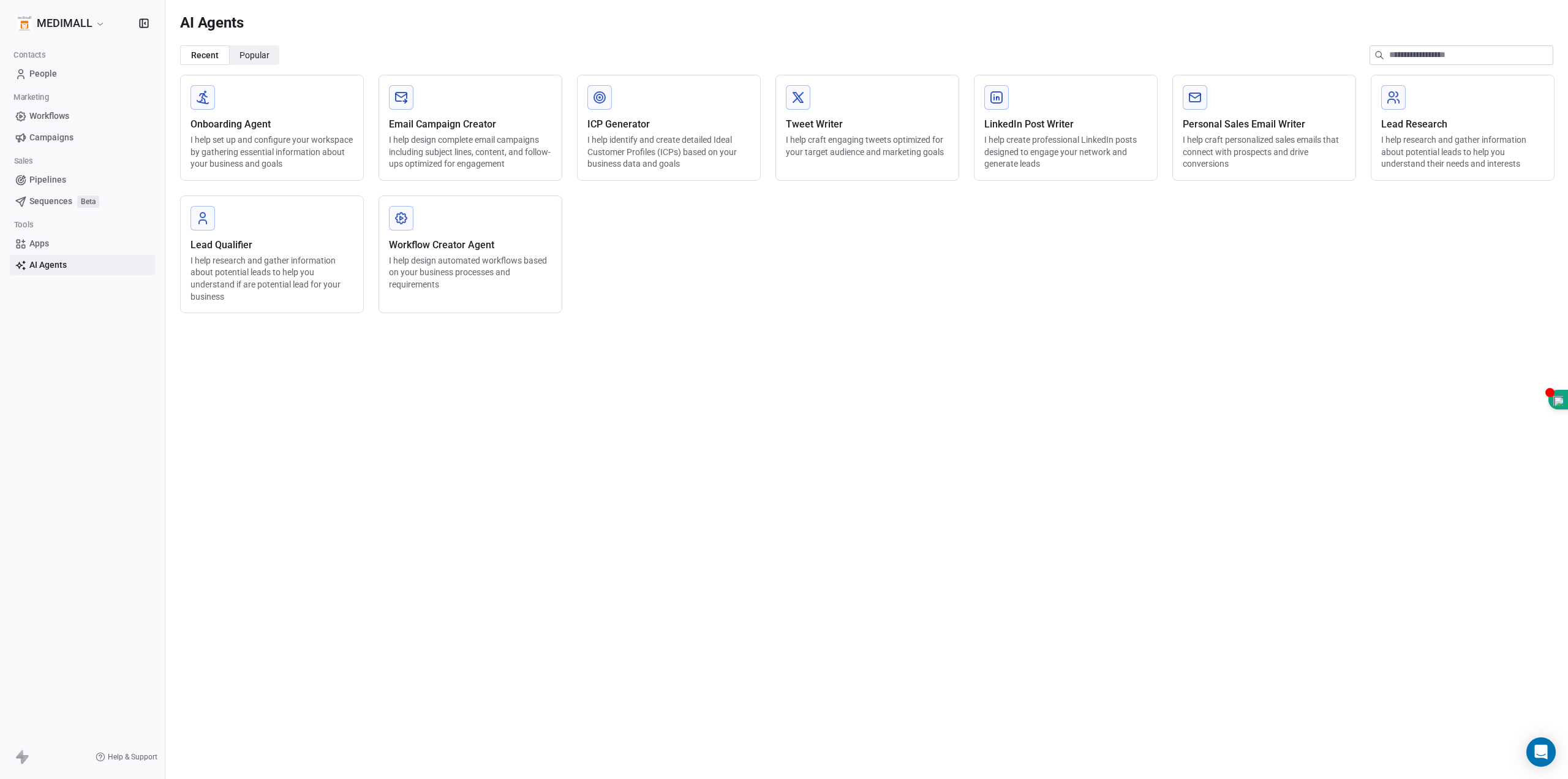
click at [223, 157] on div "I help set up and configure your workspace by gathering essential information a…" at bounding box center [272, 152] width 163 height 36
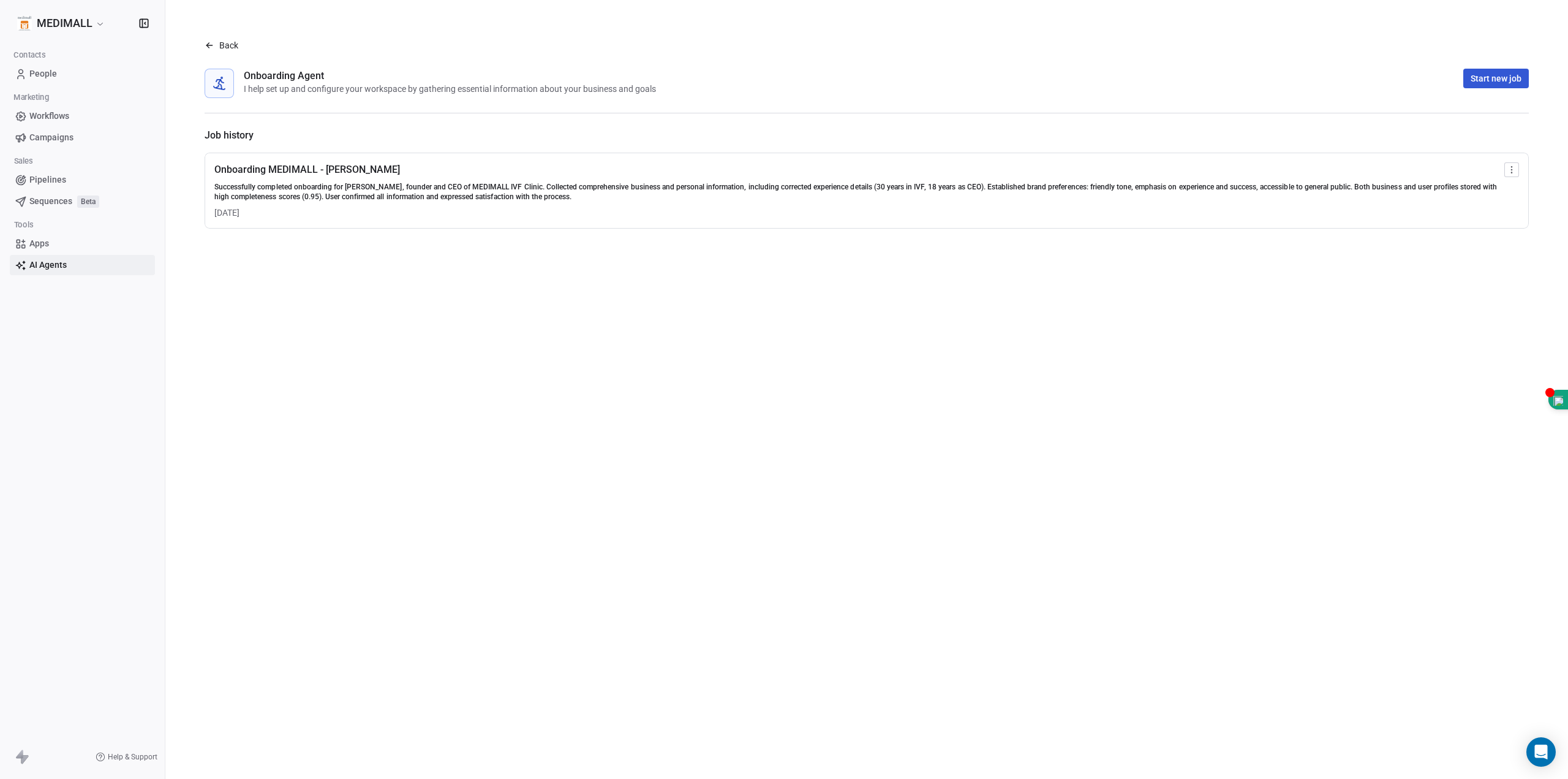
click at [82, 269] on link "AI Agents" at bounding box center [82, 265] width 145 height 20
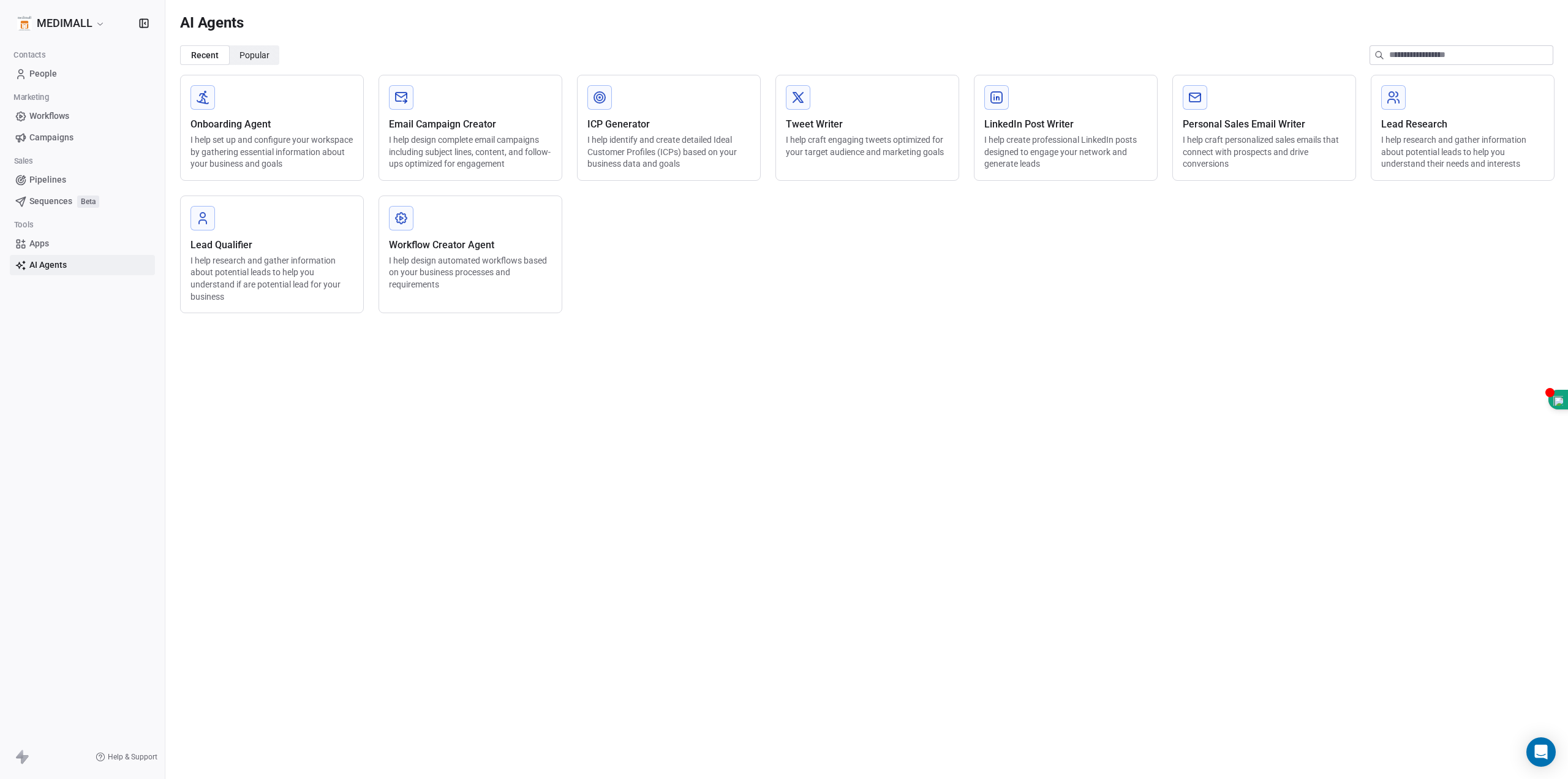
click at [494, 257] on div "I help design automated workflows based on your business processes and requirem…" at bounding box center [470, 273] width 163 height 36
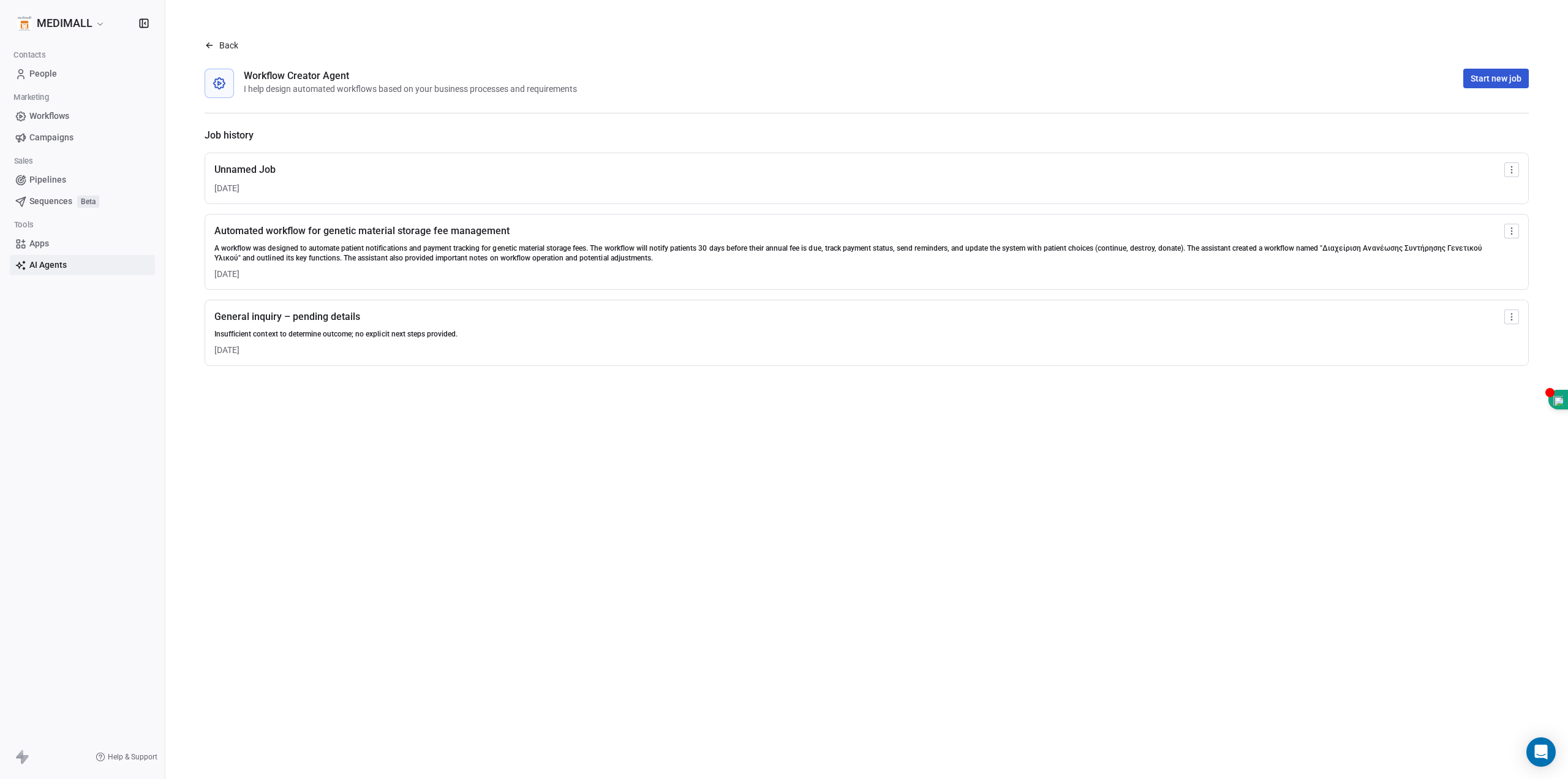
click at [68, 114] on span "Workflows" at bounding box center [49, 116] width 40 height 13
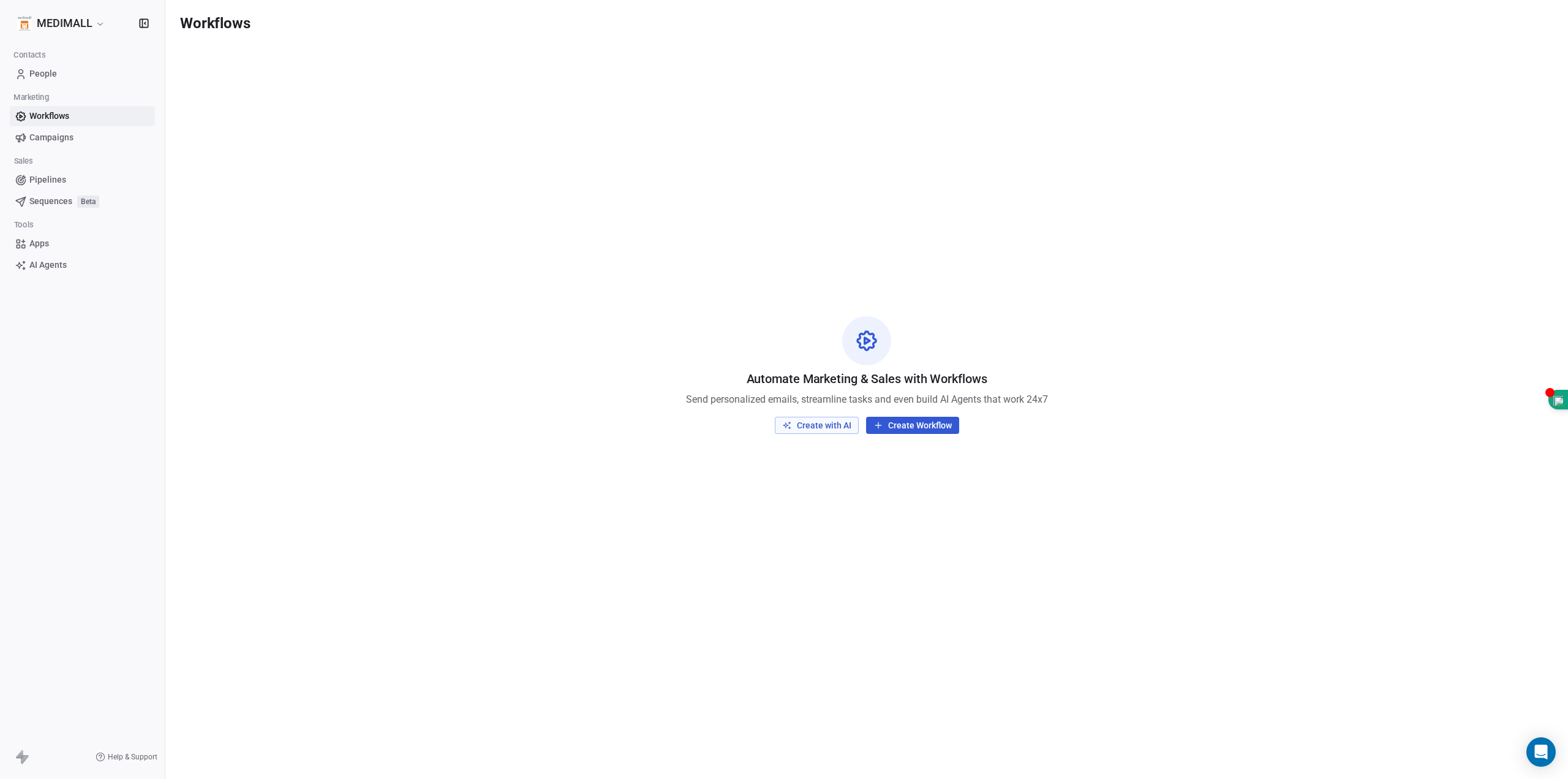
click at [809, 429] on button "Create with AI" at bounding box center [817, 424] width 84 height 17
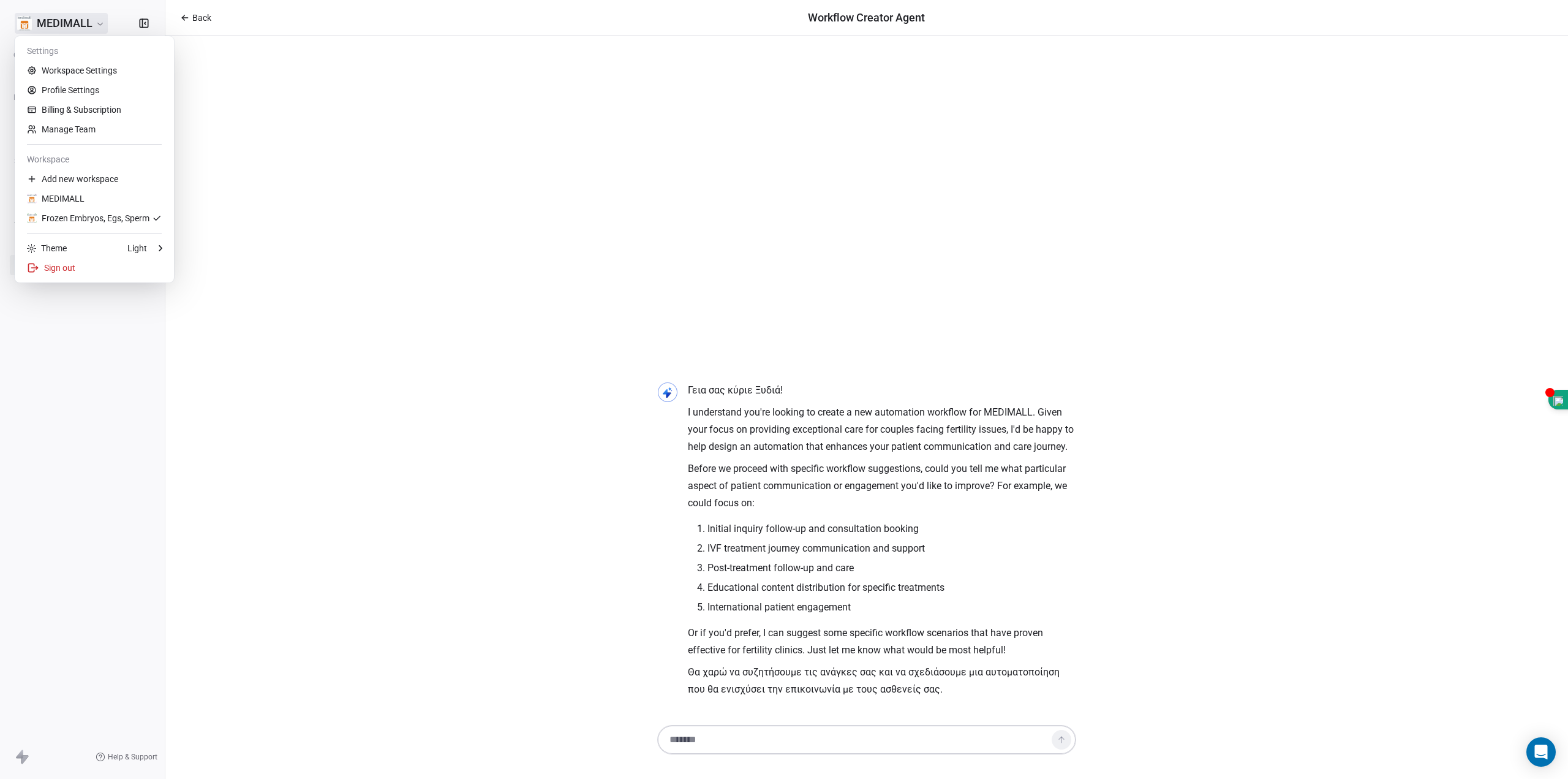
click at [75, 18] on html "MEDIMALL Contacts People Marketing Workflows Campaigns Sales Pipelines Sequence…" at bounding box center [784, 390] width 1568 height 779
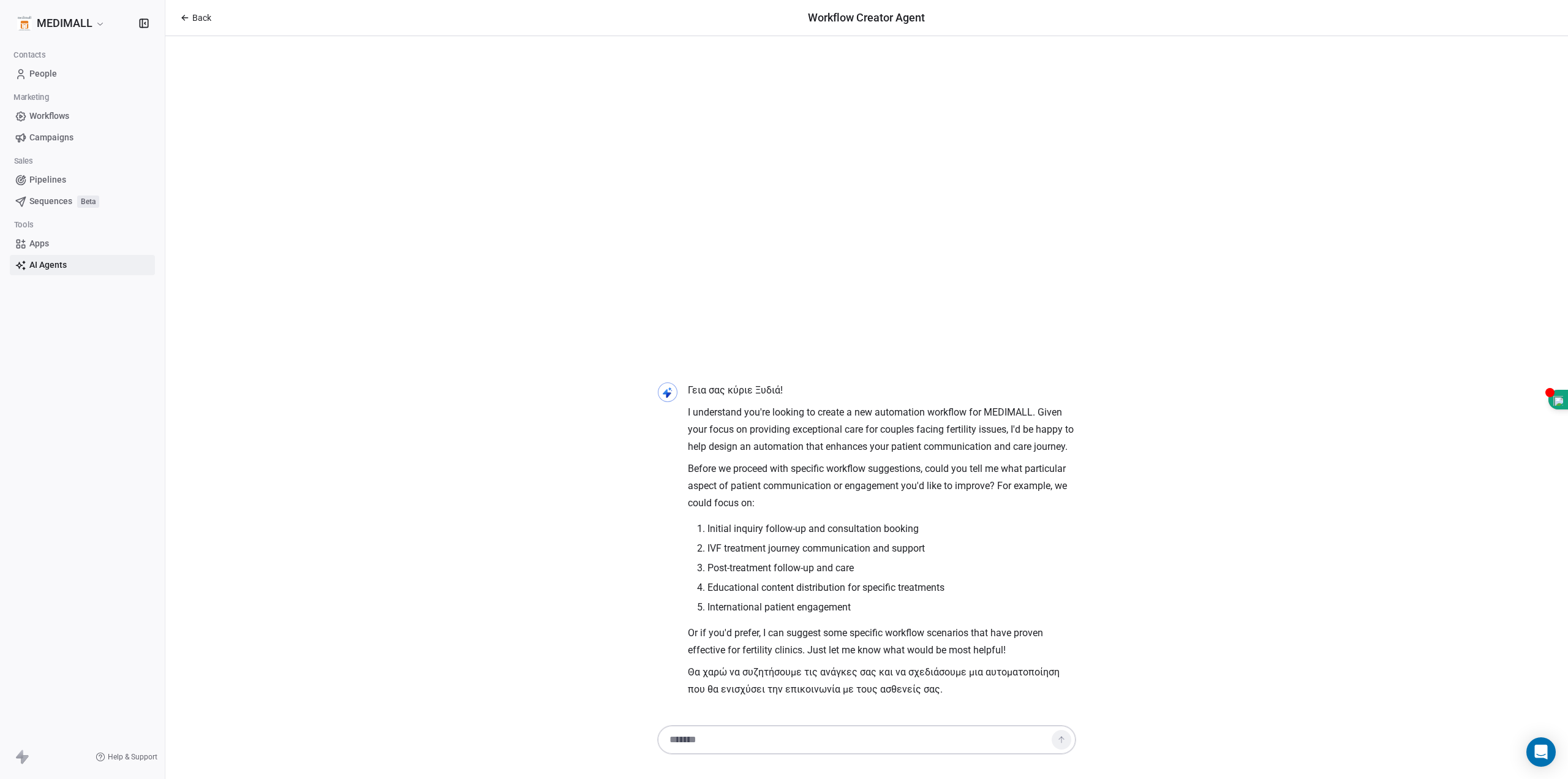
click at [75, 18] on html "MEDIMALL Contacts People Marketing Workflows Campaigns Sales Pipelines Sequence…" at bounding box center [784, 390] width 1568 height 779
click at [42, 119] on span "Workflows" at bounding box center [49, 116] width 40 height 13
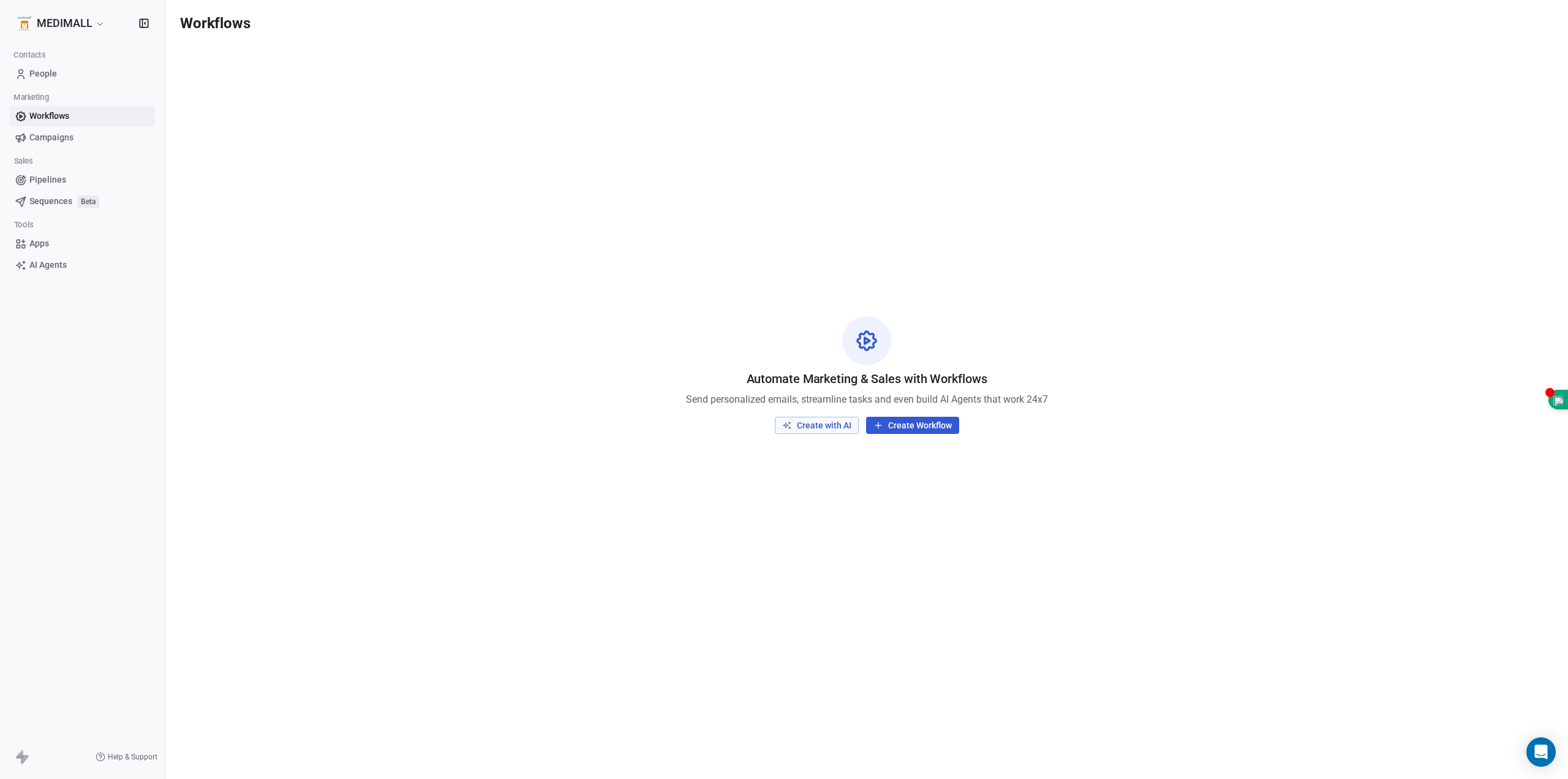
click at [42, 132] on span "Campaigns" at bounding box center [51, 137] width 44 height 13
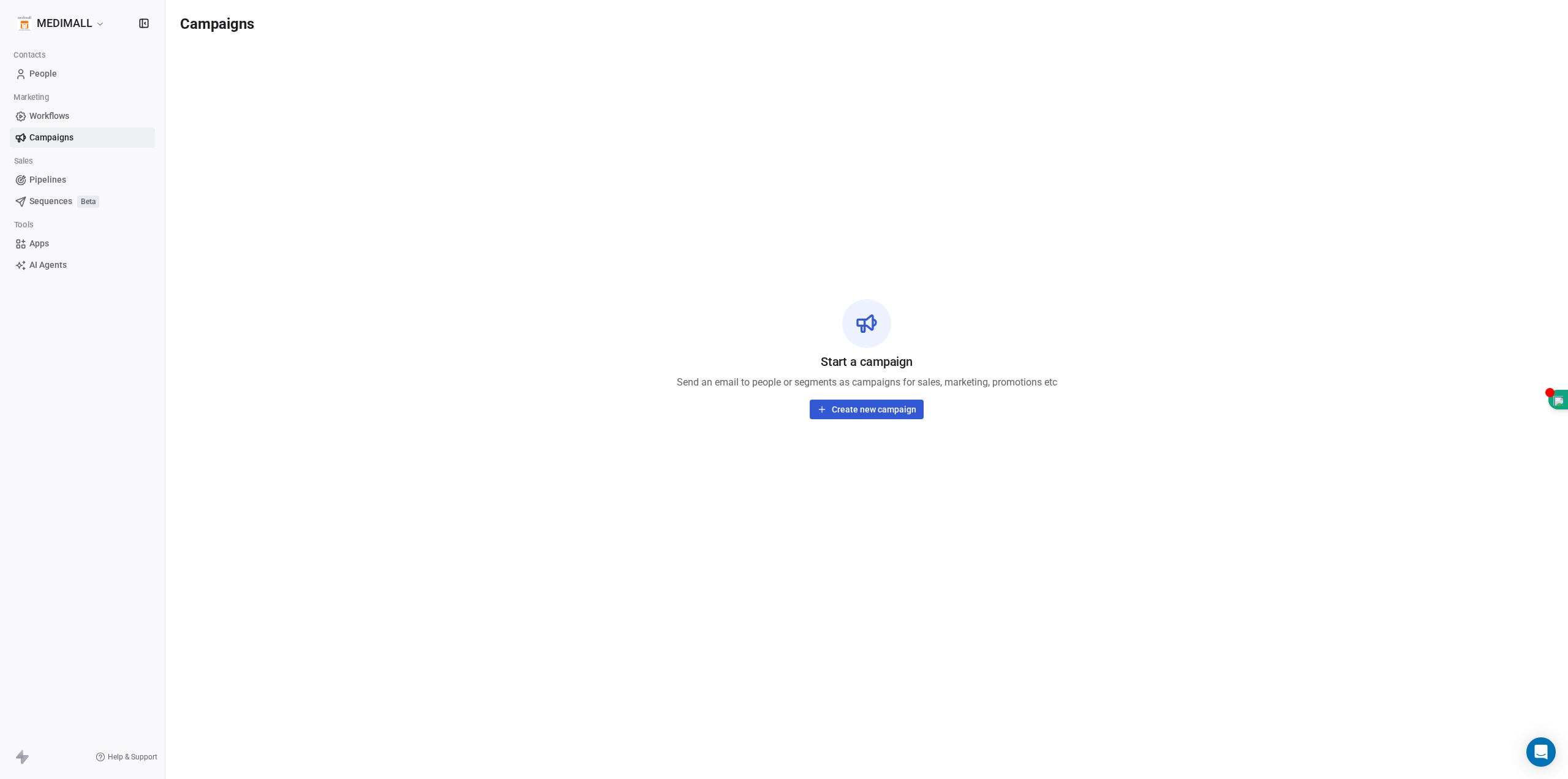
click at [50, 118] on span "Workflows" at bounding box center [49, 116] width 40 height 13
